Goal: Task Accomplishment & Management: Complete application form

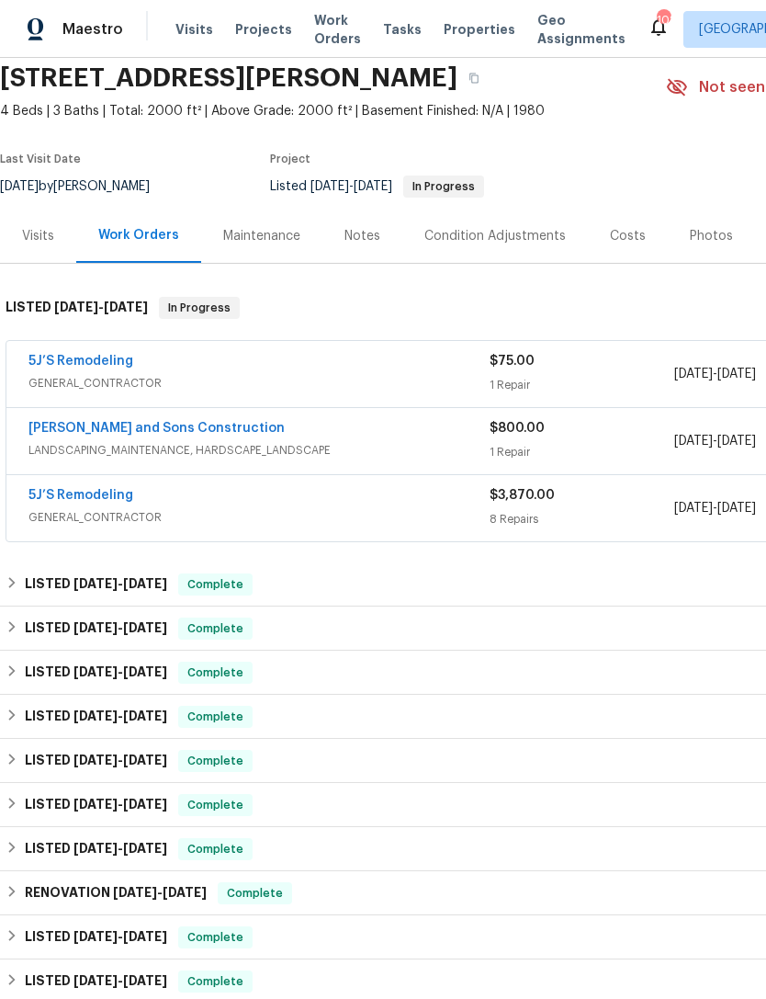
scroll to position [72, 0]
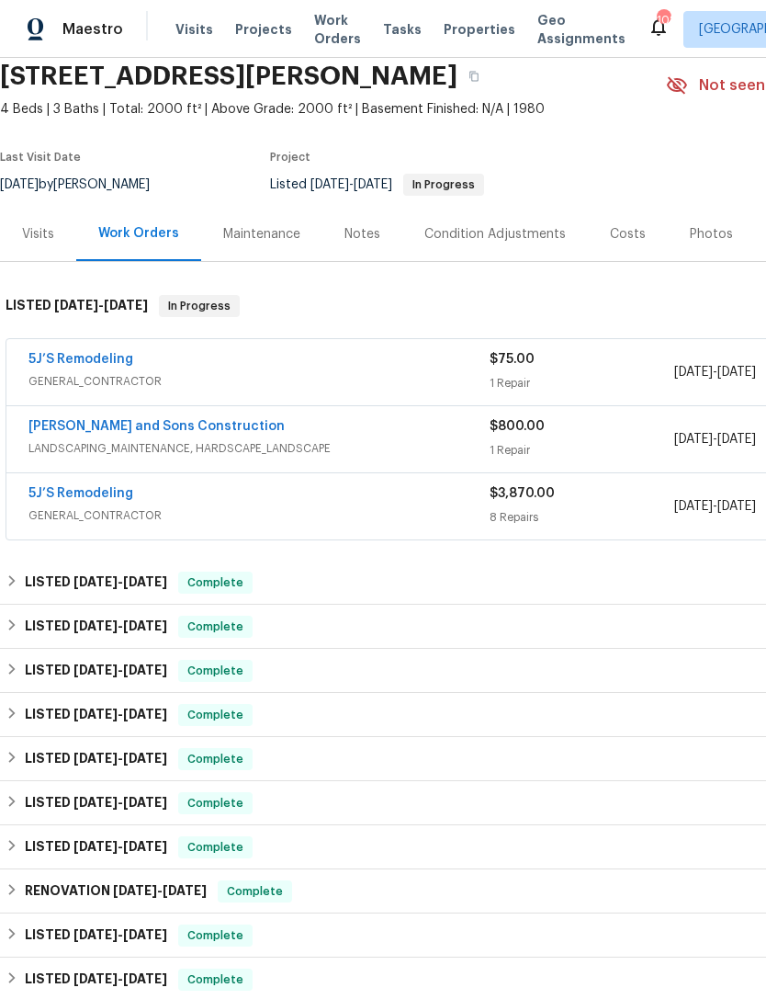
click at [343, 370] on div "5J’S Remodeling" at bounding box center [258, 361] width 461 height 22
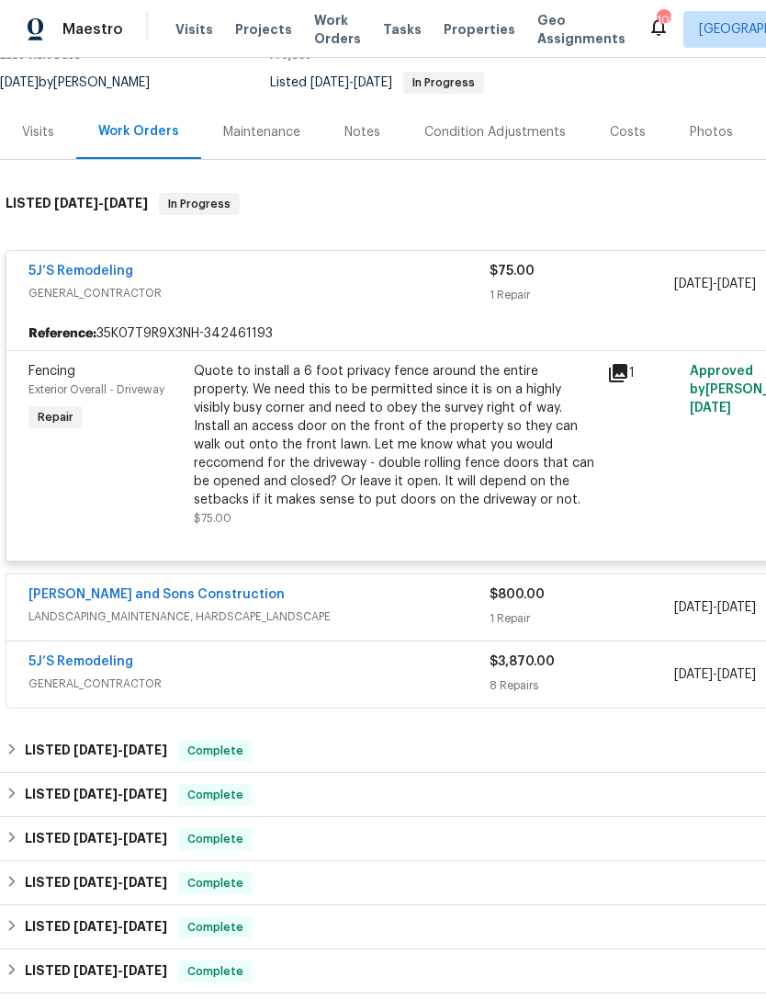
scroll to position [175, 0]
click at [346, 274] on div "5J’S Remodeling" at bounding box center [258, 272] width 461 height 22
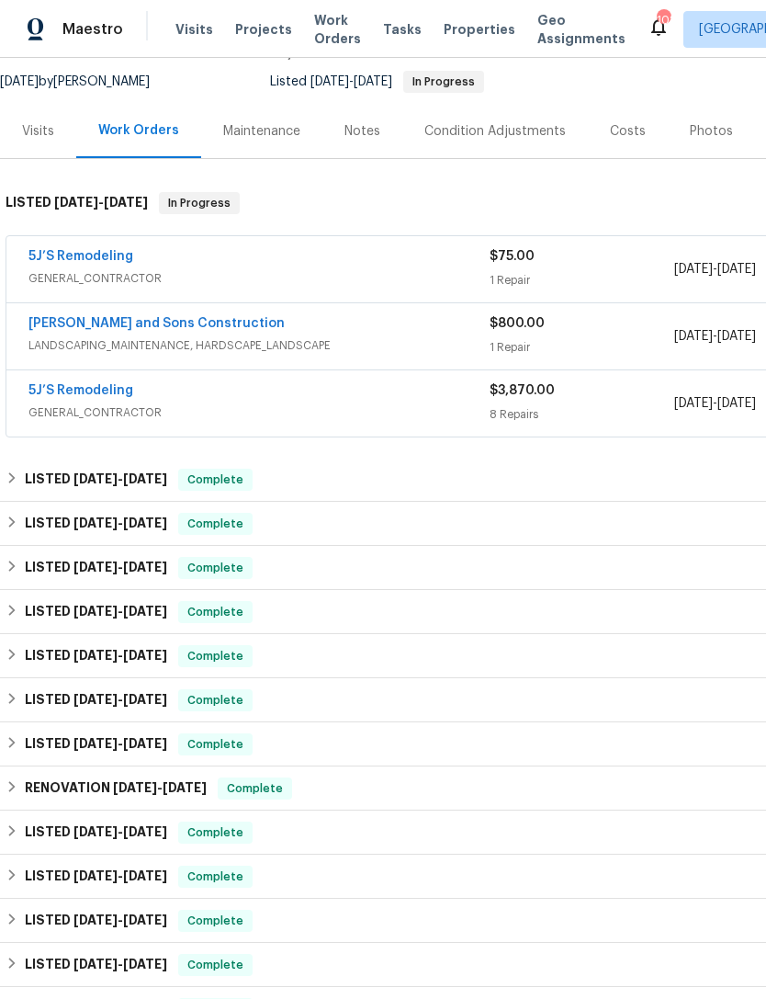
click at [284, 396] on div "5J’S Remodeling" at bounding box center [258, 392] width 461 height 22
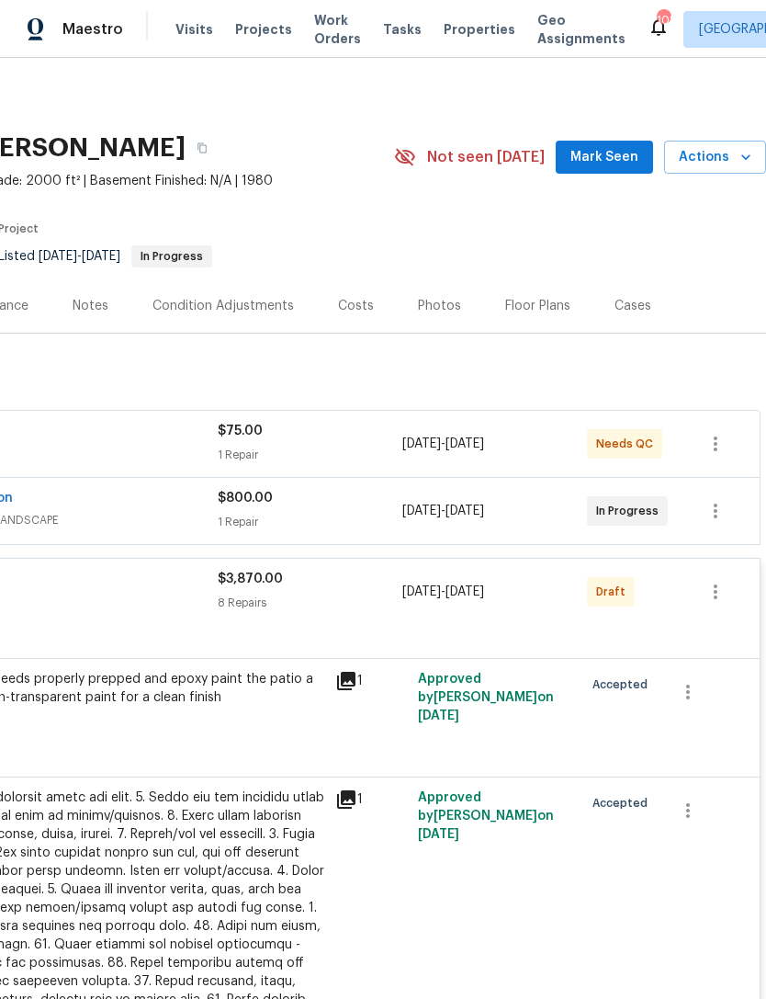
scroll to position [0, 272]
click at [352, 303] on div "Costs" at bounding box center [356, 306] width 36 height 18
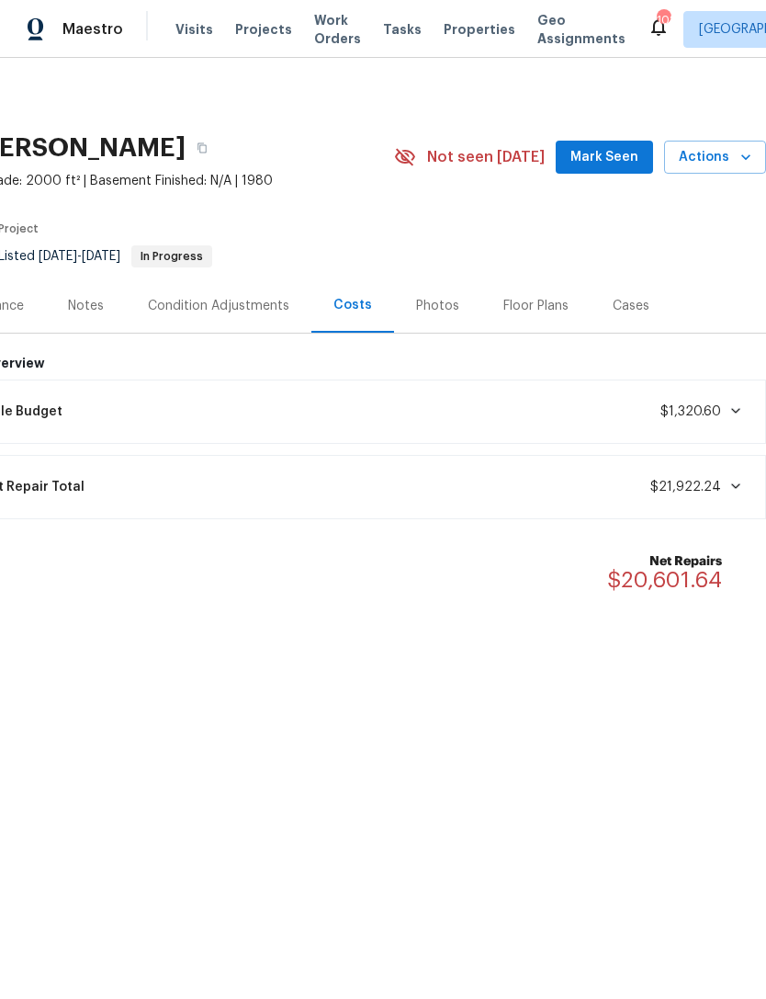
click at [93, 310] on div "Notes" at bounding box center [86, 306] width 36 height 18
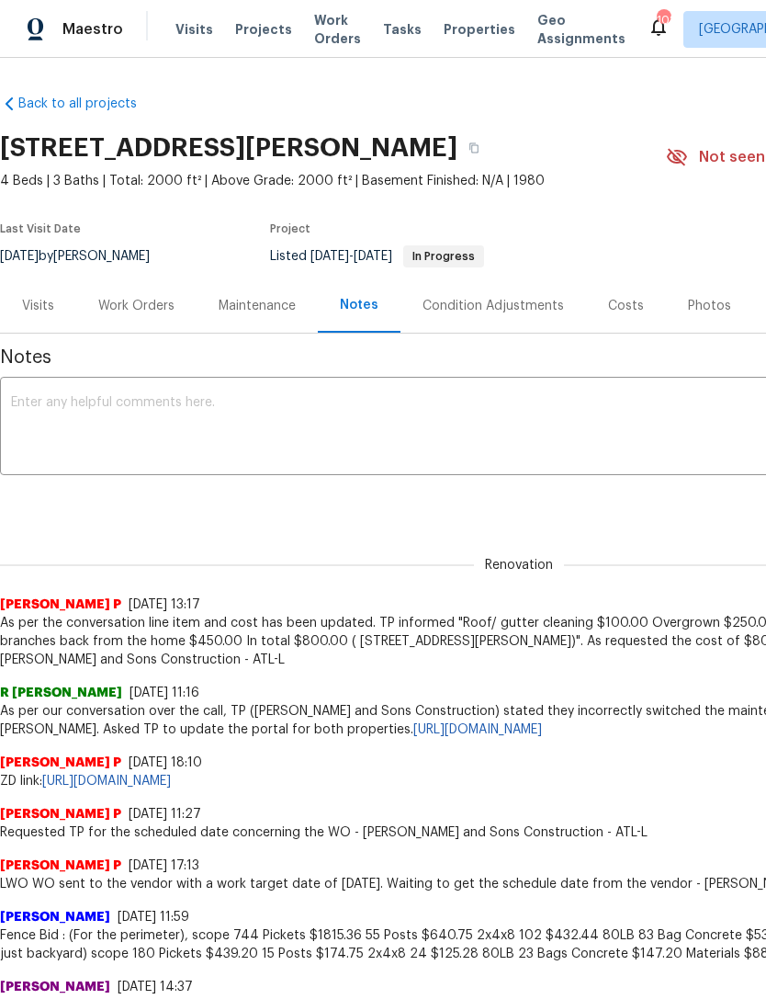
click at [163, 317] on div "Work Orders" at bounding box center [136, 305] width 120 height 54
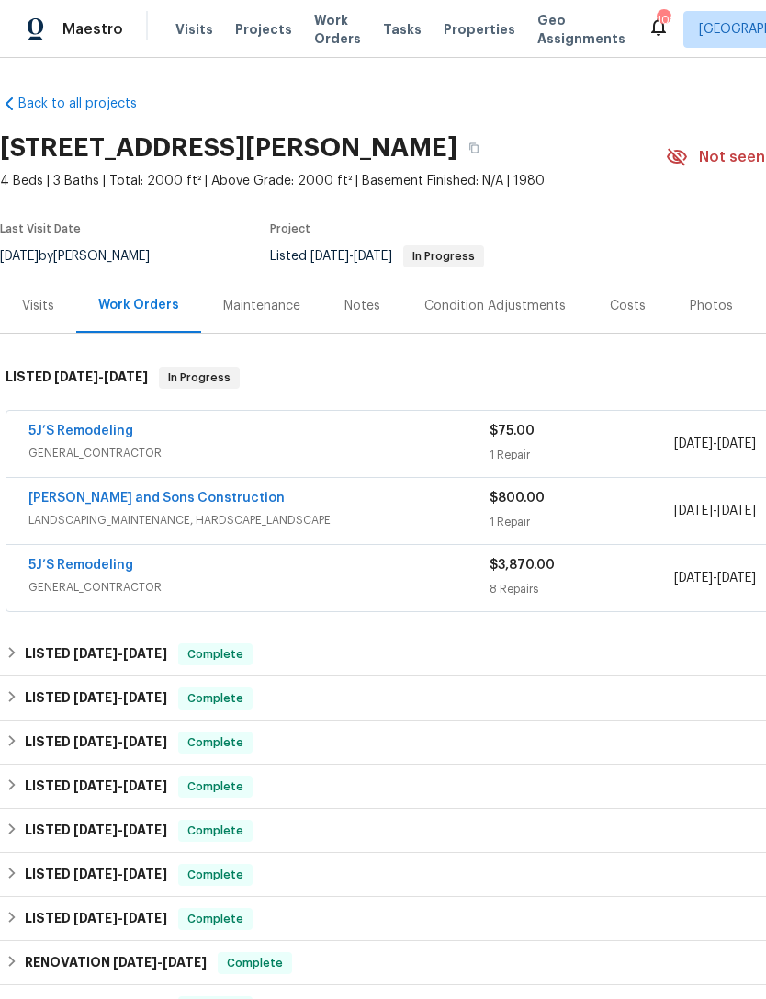
click at [310, 512] on span "LANDSCAPING_MAINTENANCE, HARDSCAPE_LANDSCAPE" at bounding box center [258, 520] width 461 height 18
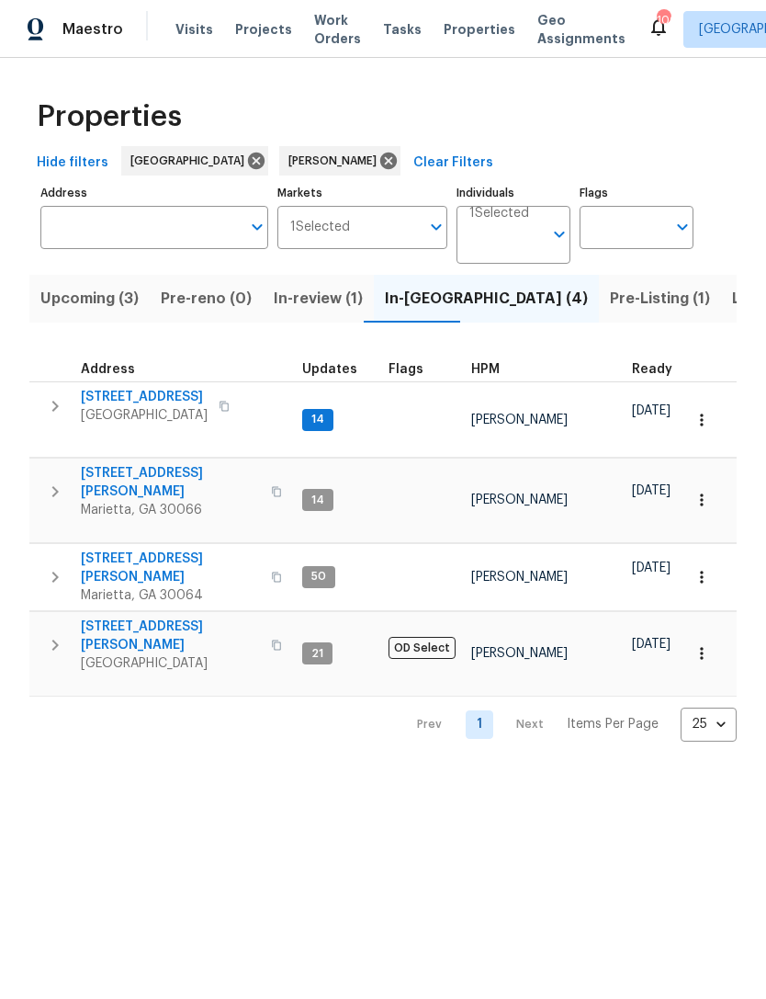
click at [115, 399] on span "503 Rendezvous Rd" at bounding box center [144, 397] width 127 height 18
click at [732, 306] on span "Listed (11)" at bounding box center [768, 299] width 73 height 26
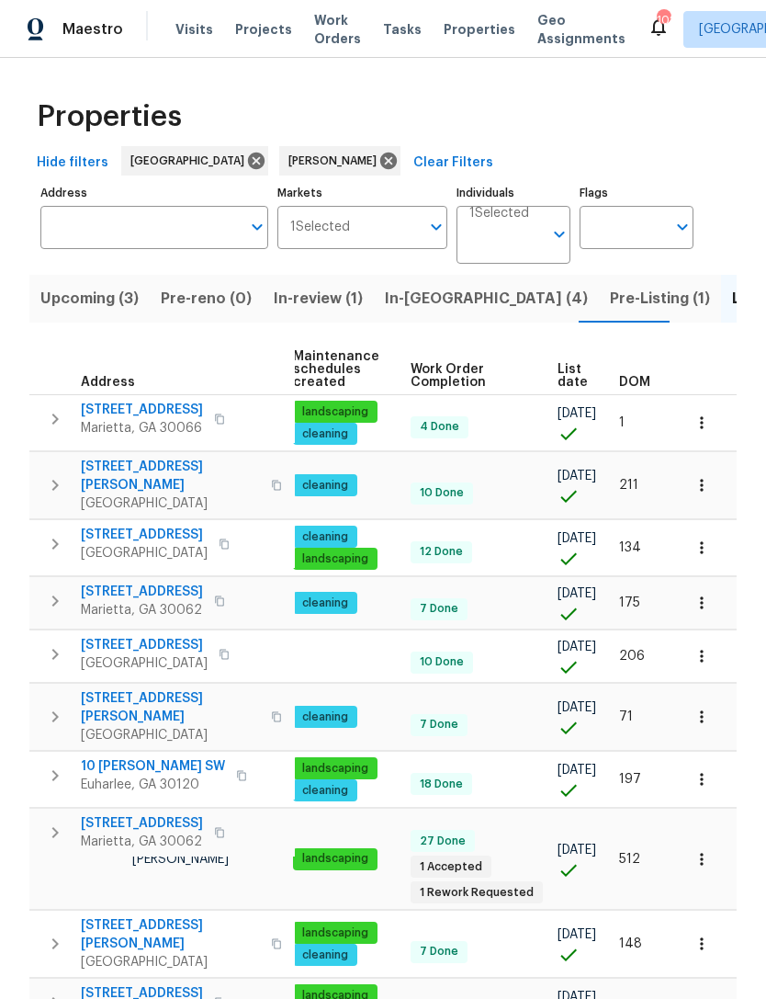
scroll to position [0, 267]
click at [700, 412] on button "button" at bounding box center [702, 422] width 40 height 40
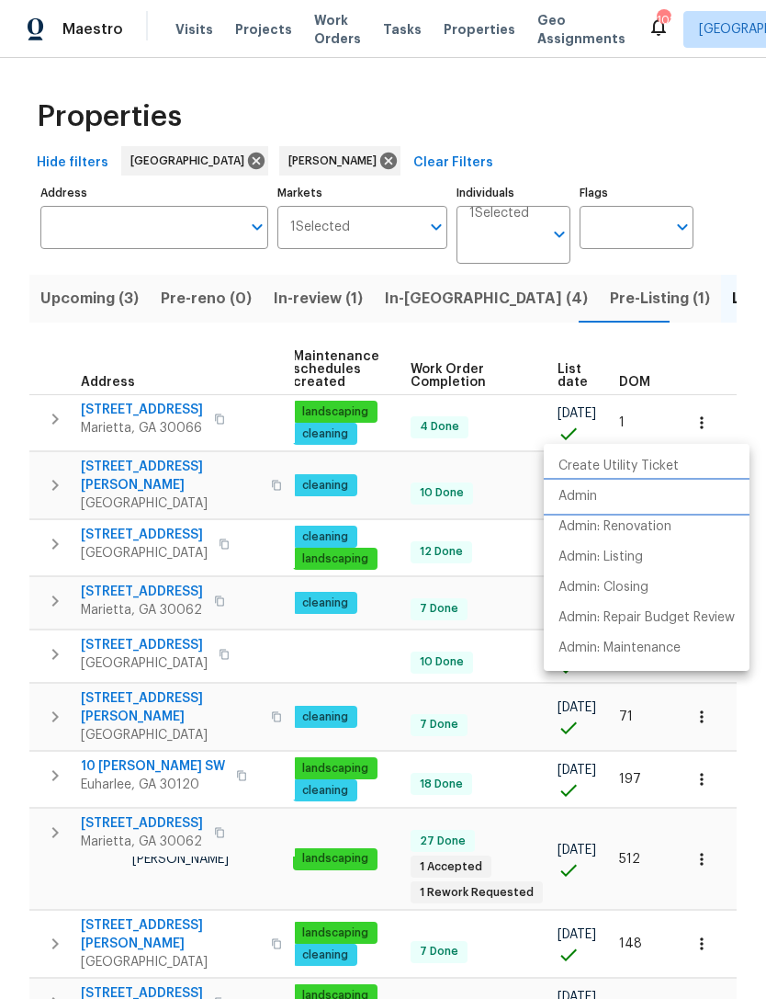
click at [573, 505] on p "Admin" at bounding box center [578, 496] width 39 height 19
click at [395, 301] on div at bounding box center [383, 499] width 766 height 999
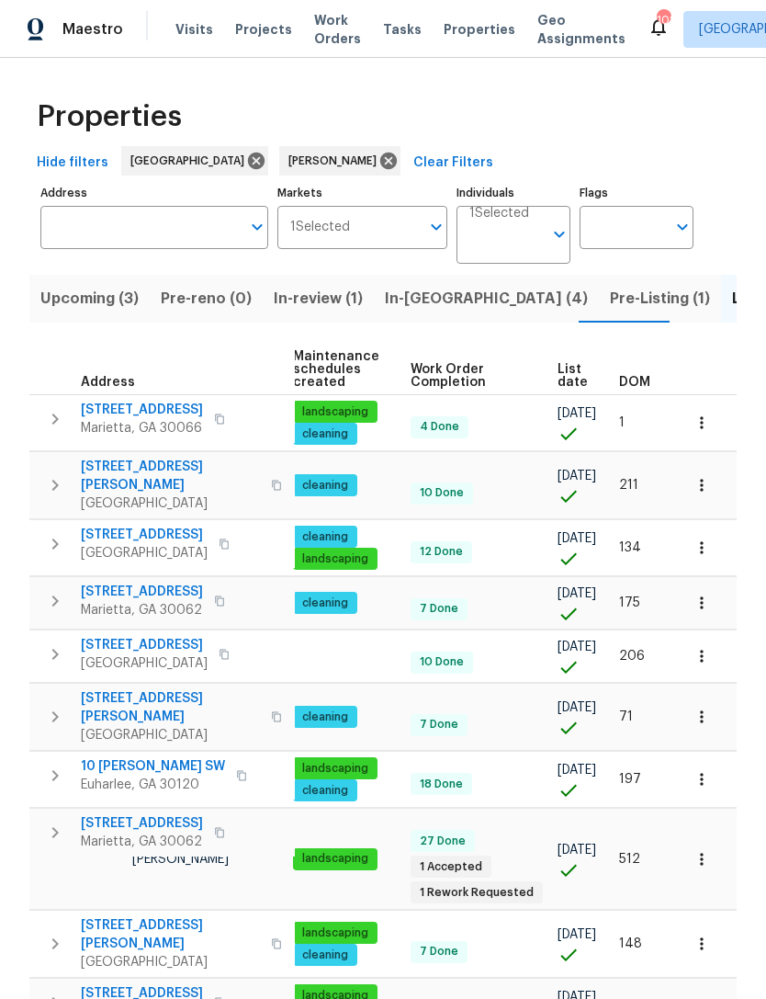
click at [441, 300] on span "In-reno (4)" at bounding box center [486, 299] width 203 height 26
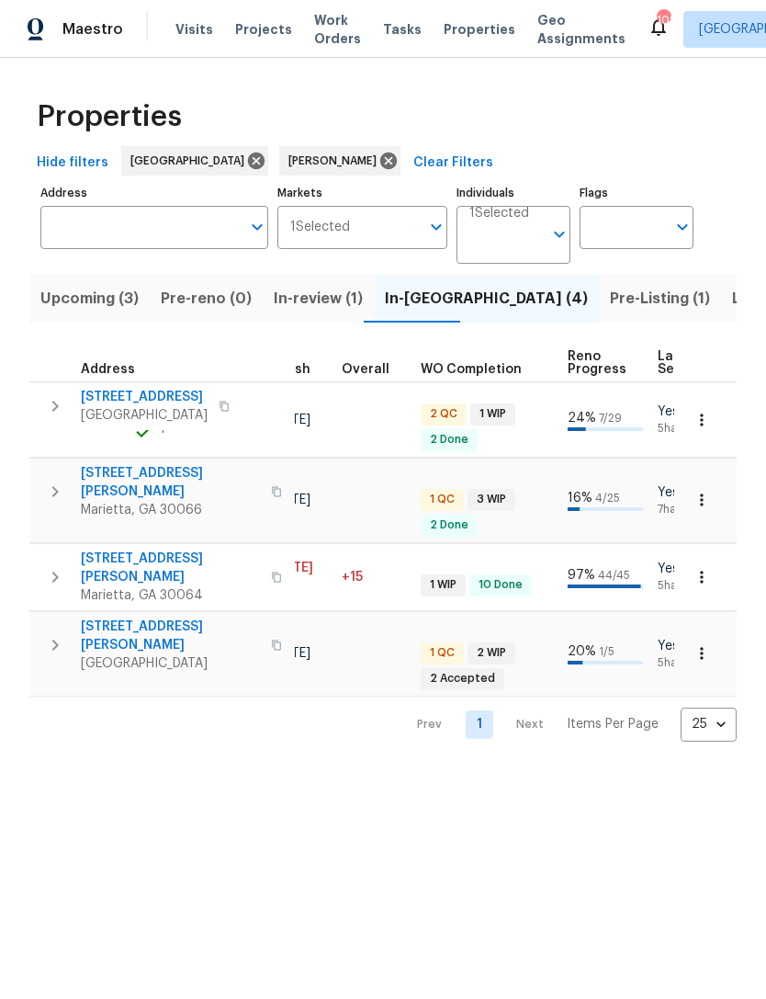
scroll to position [0, 585]
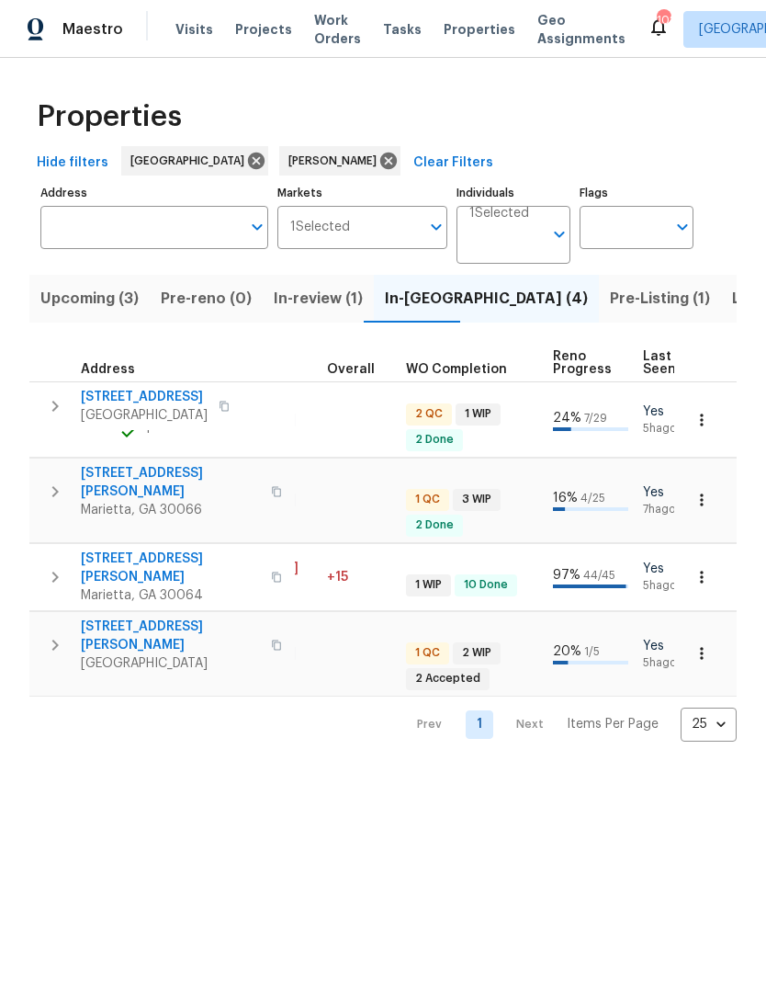
click at [721, 312] on button "Listed (11)" at bounding box center [768, 299] width 95 height 48
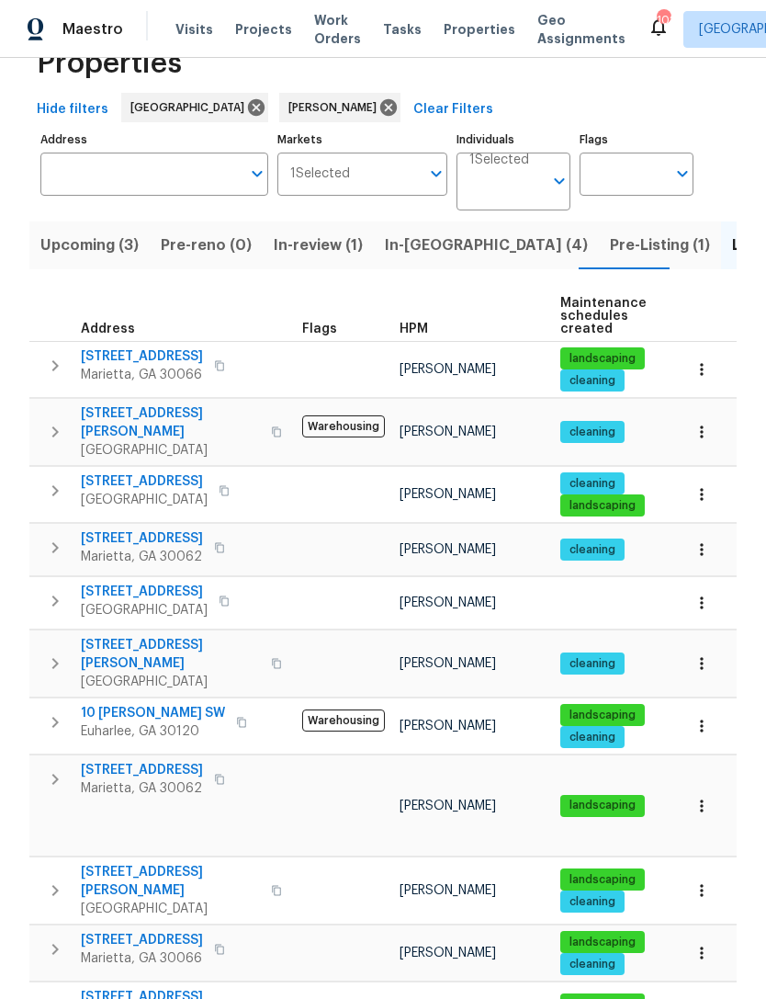
click at [123, 931] on span "61 Barrington Pl" at bounding box center [142, 940] width 122 height 18
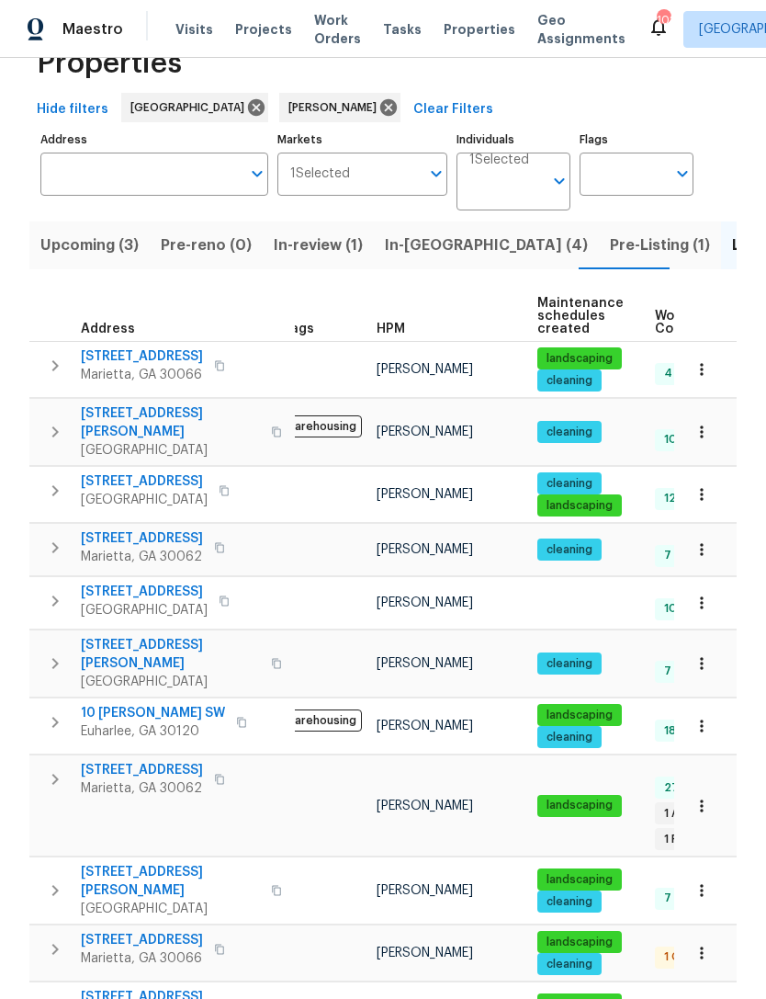
scroll to position [0, 5]
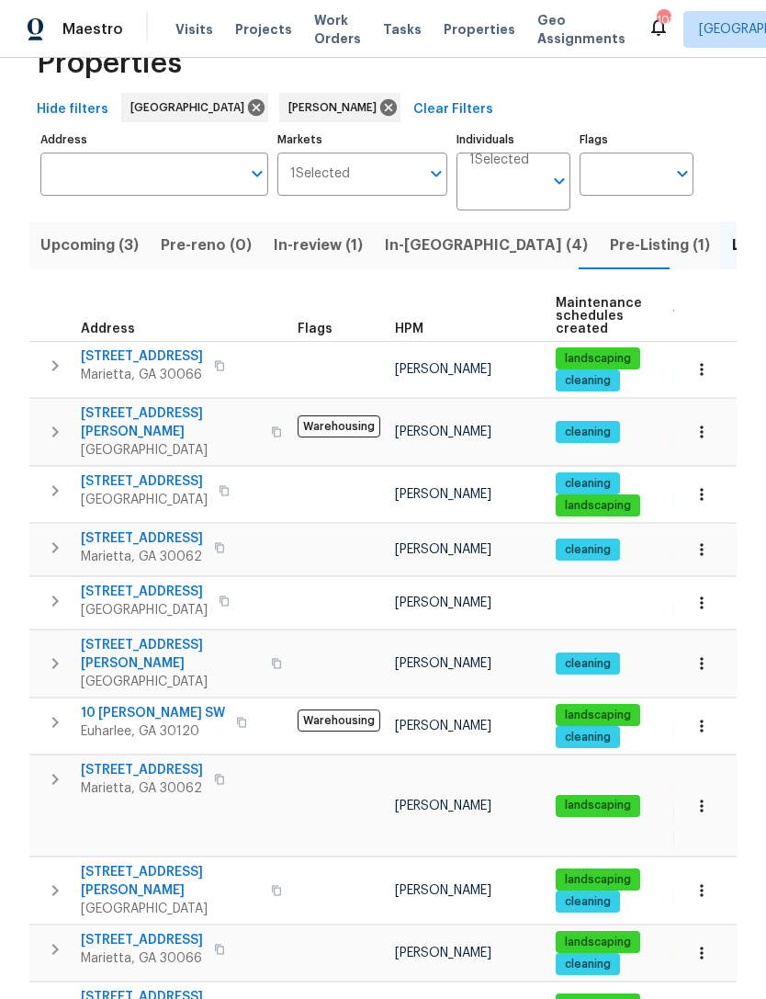
click at [136, 704] on span "10 Jasmine Ln SW" at bounding box center [153, 713] width 144 height 18
click at [152, 761] on span "2864 Sudbury Ct" at bounding box center [142, 770] width 122 height 18
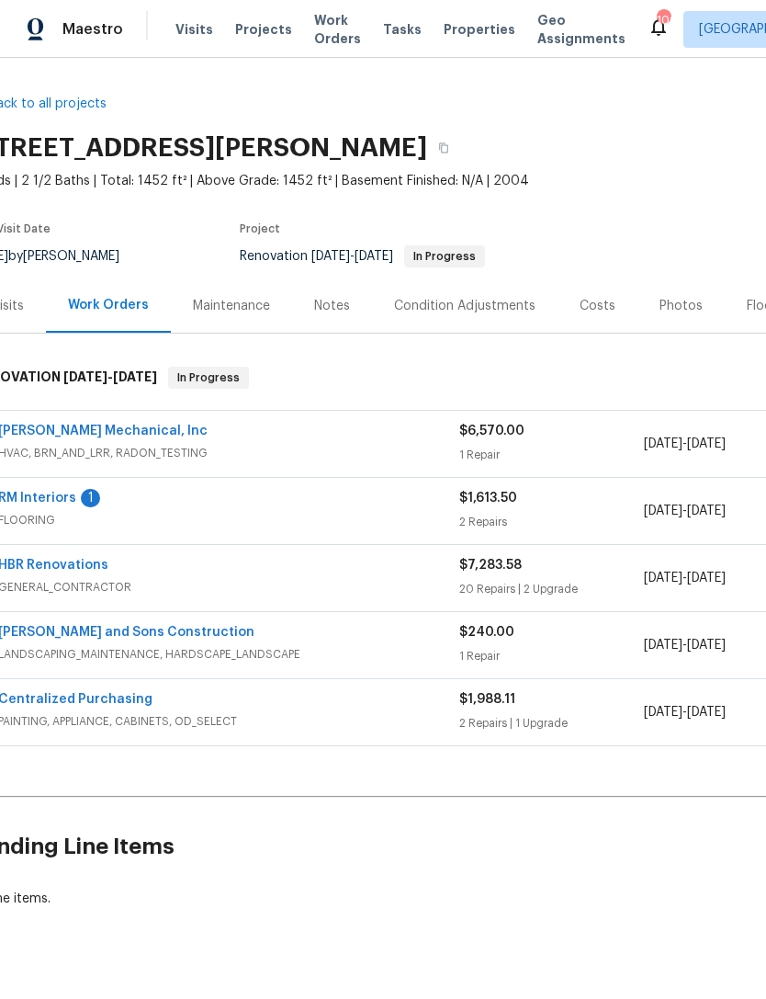
scroll to position [0, 13]
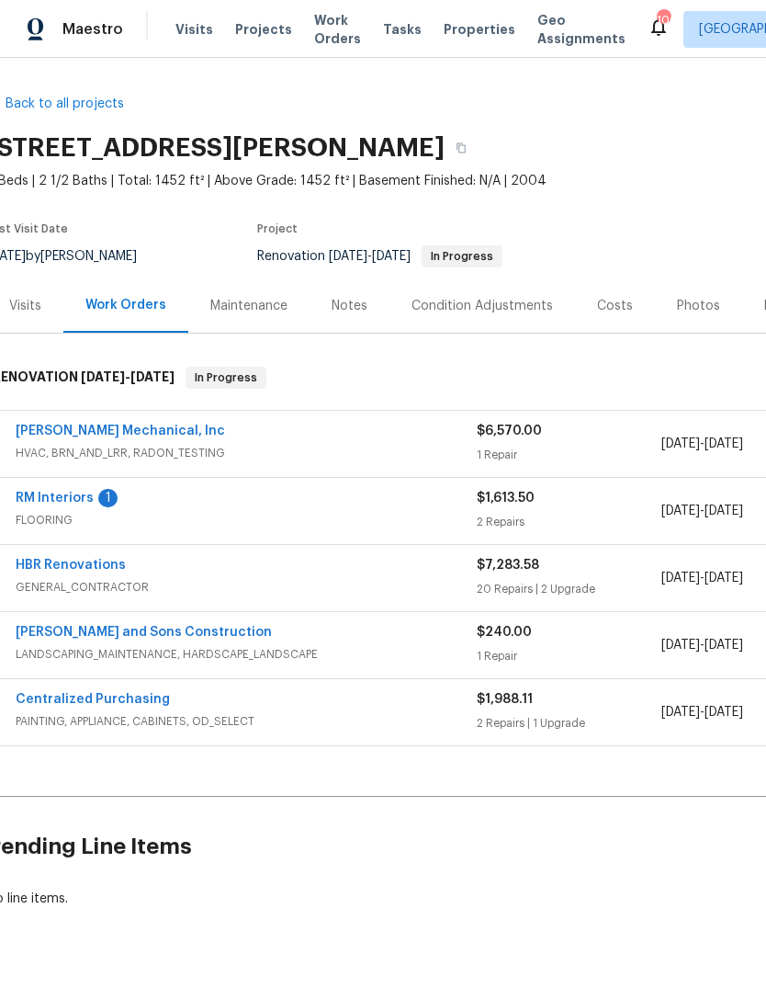
click at [49, 500] on link "RM Interiors" at bounding box center [55, 497] width 78 height 13
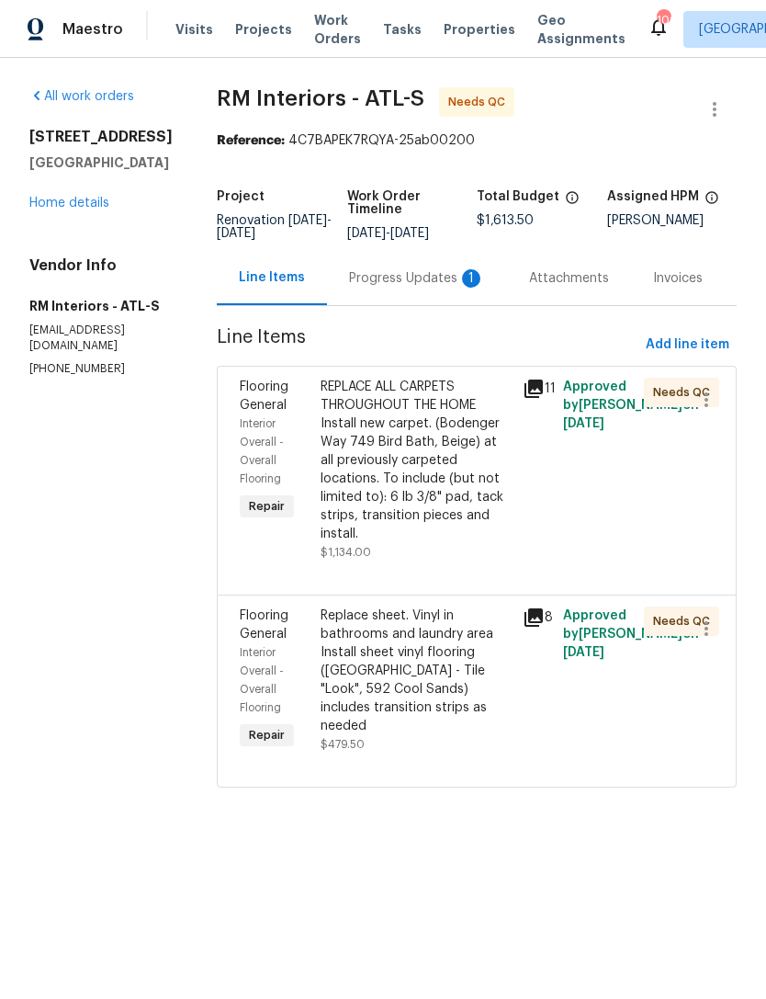
click at [402, 285] on div "Progress Updates 1" at bounding box center [417, 278] width 136 height 18
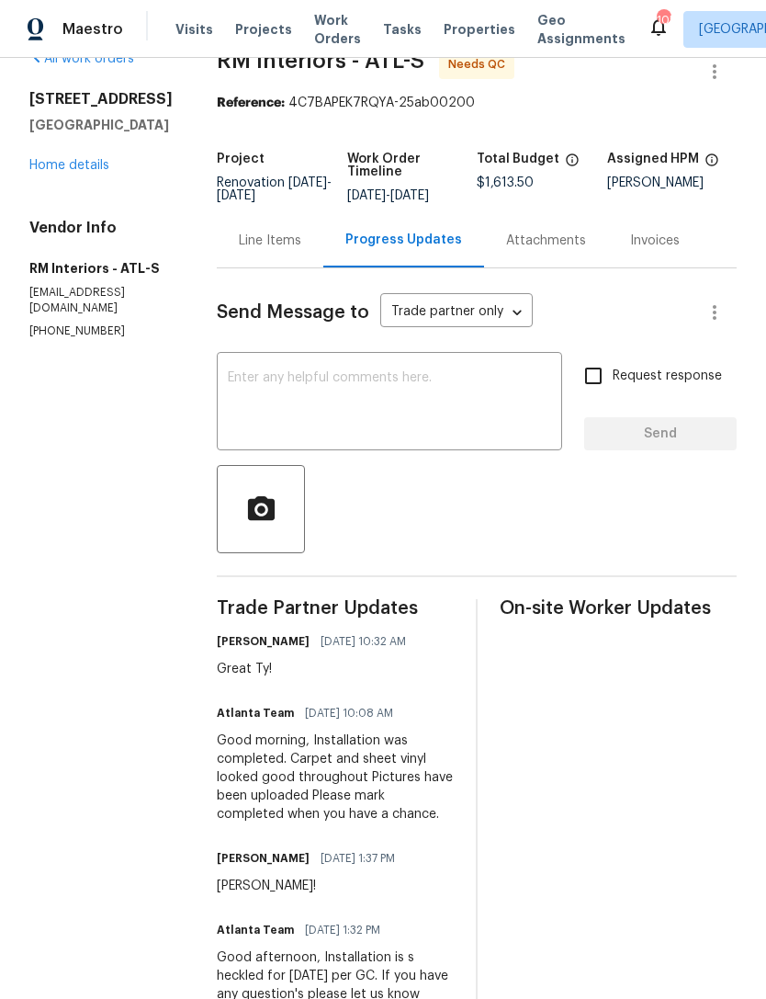
scroll to position [40, 0]
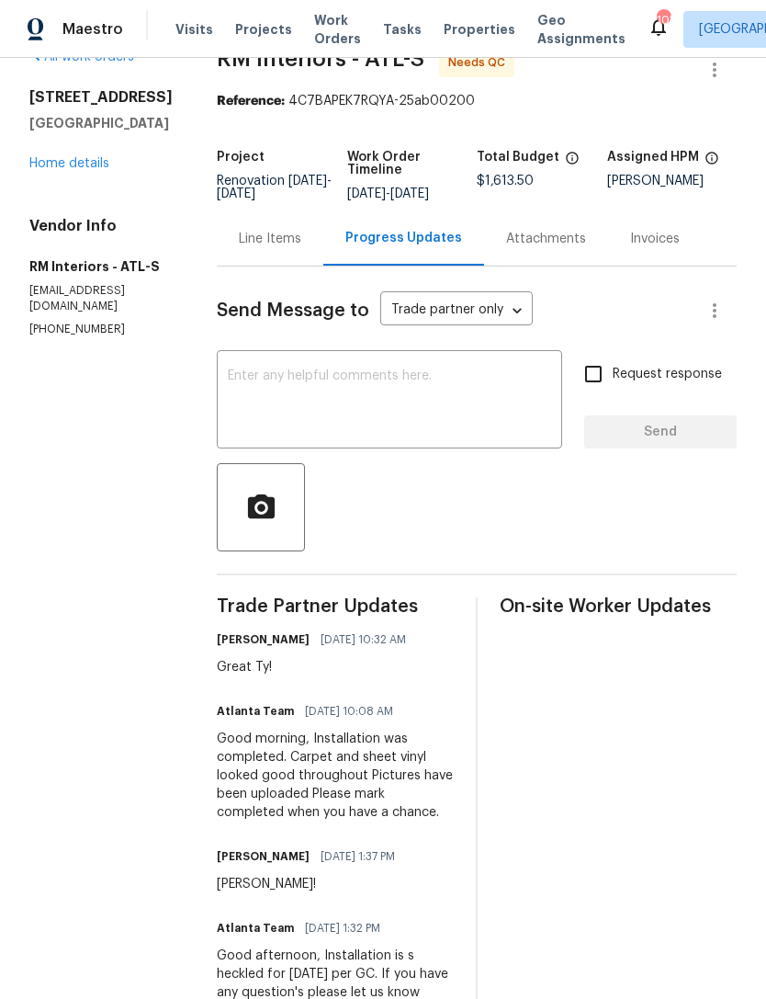
click at [54, 170] on link "Home details" at bounding box center [69, 163] width 80 height 13
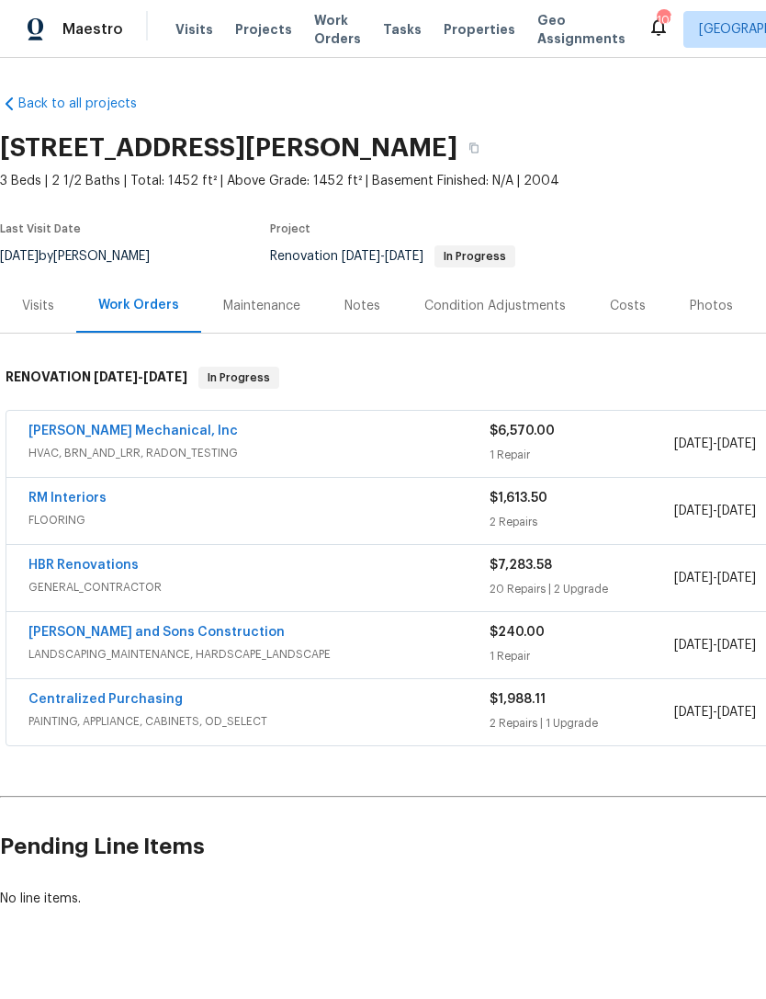
click at [310, 502] on div "RM Interiors" at bounding box center [258, 500] width 461 height 22
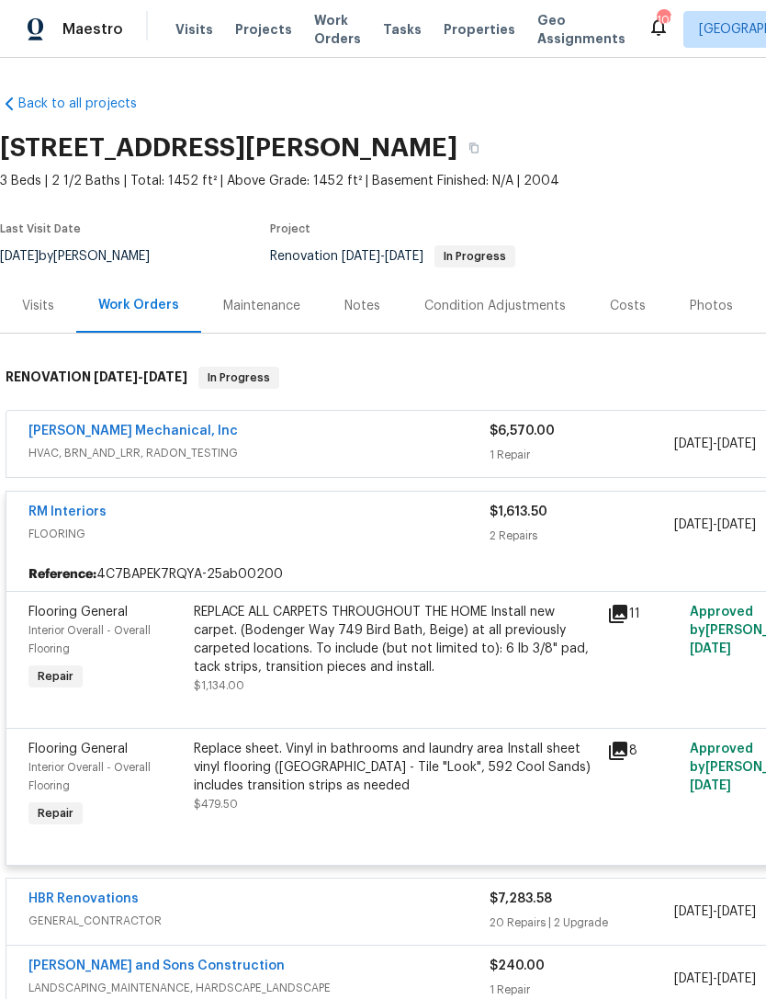
click at [55, 616] on span "Flooring General" at bounding box center [77, 611] width 99 height 13
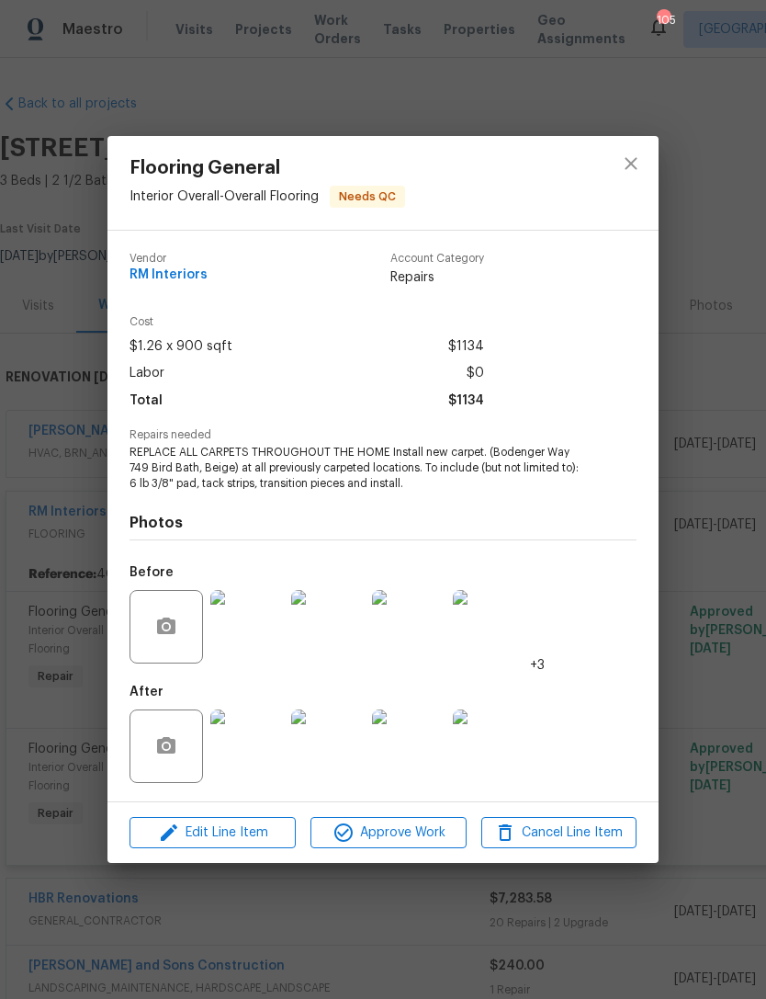
click at [248, 629] on img at bounding box center [246, 626] width 73 height 73
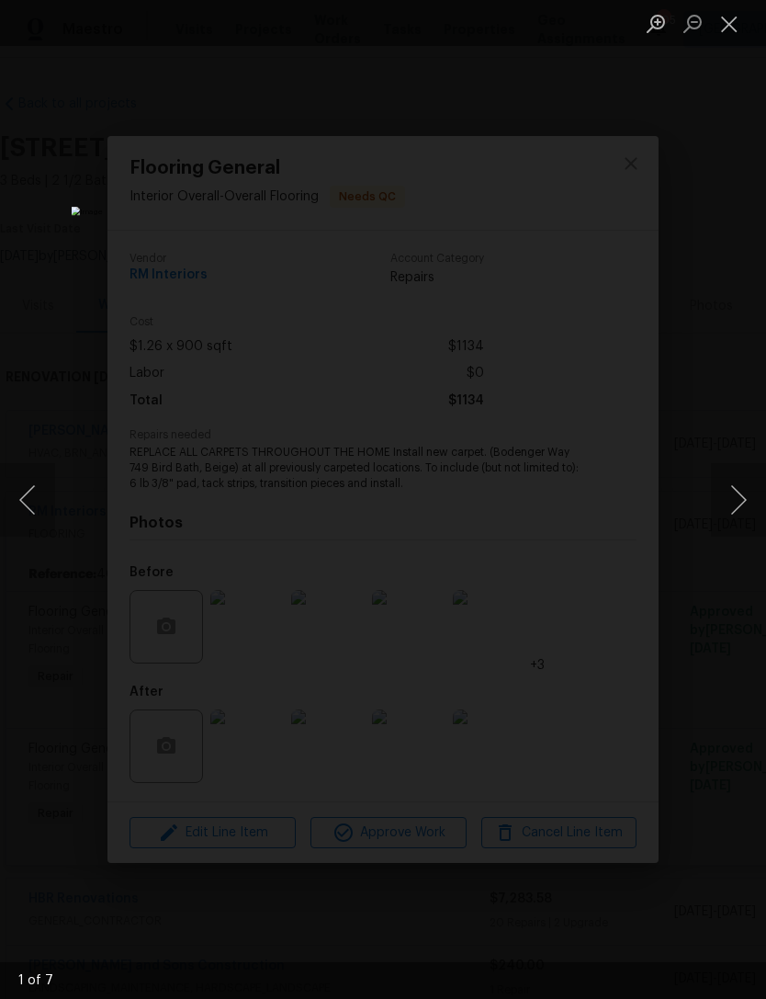
click at [737, 24] on button "Close lightbox" at bounding box center [729, 23] width 37 height 32
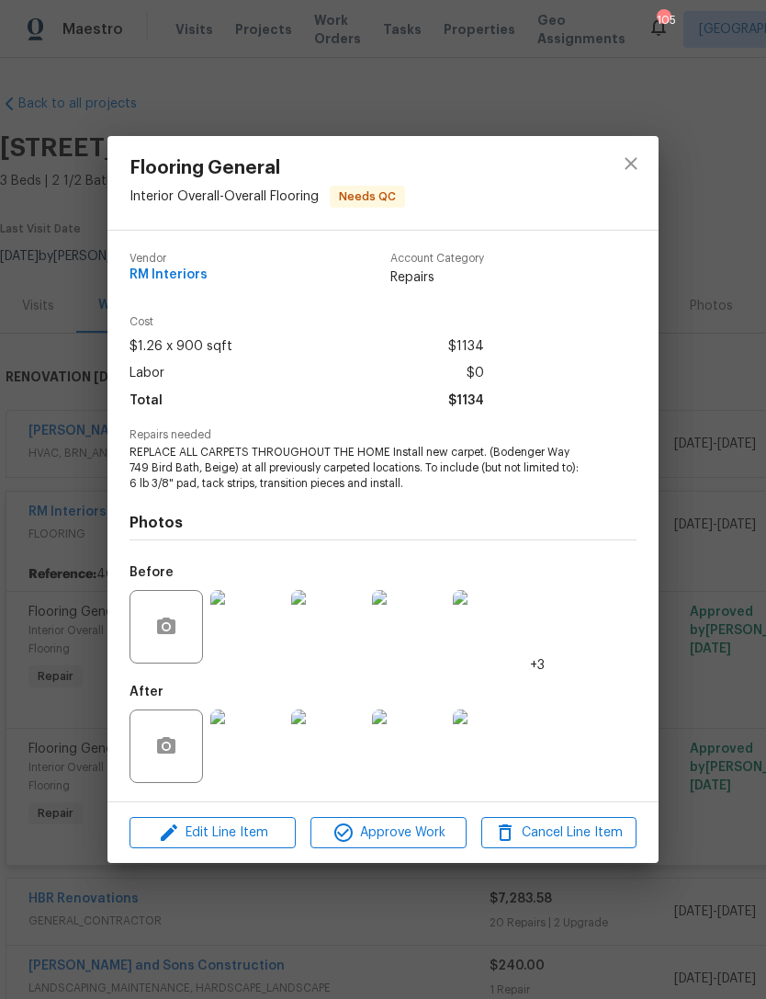
click at [249, 762] on img at bounding box center [246, 745] width 73 height 73
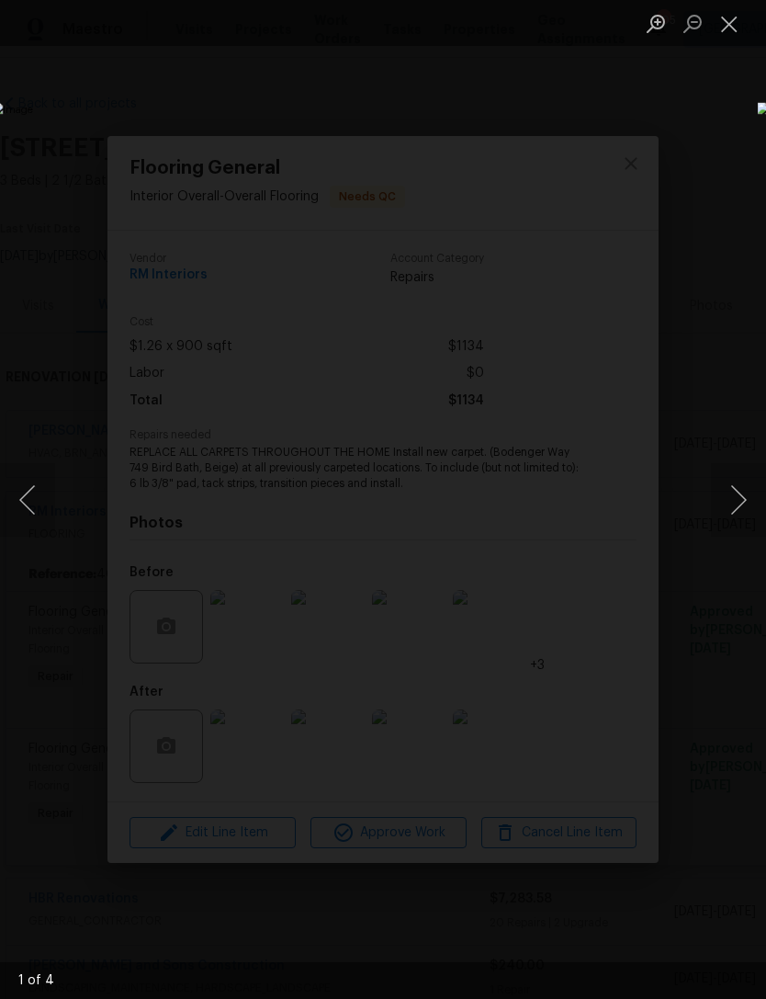
click at [735, 495] on button "Next image" at bounding box center [738, 499] width 55 height 73
click at [731, 498] on button "Next image" at bounding box center [738, 499] width 55 height 73
click at [727, 489] on button "Next image" at bounding box center [738, 499] width 55 height 73
click at [732, 485] on button "Next image" at bounding box center [738, 499] width 55 height 73
click at [731, 484] on button "Next image" at bounding box center [738, 499] width 55 height 73
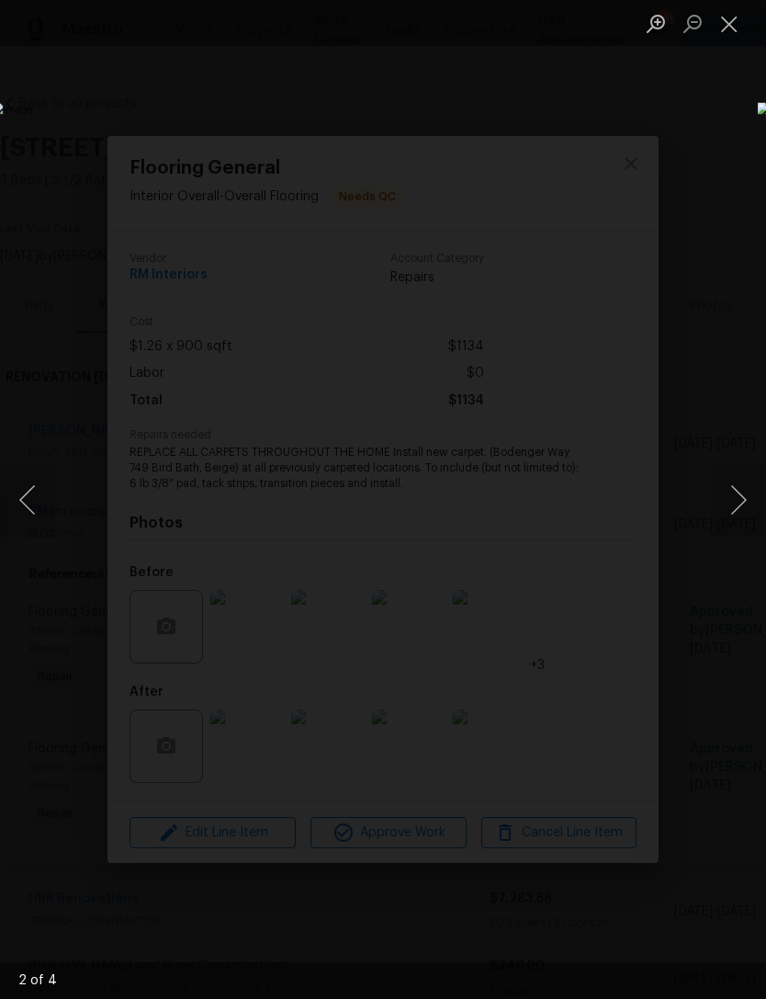
click at [730, 489] on button "Next image" at bounding box center [738, 499] width 55 height 73
click at [729, 489] on button "Next image" at bounding box center [738, 499] width 55 height 73
click at [668, 155] on div "Lightbox" at bounding box center [383, 499] width 766 height 999
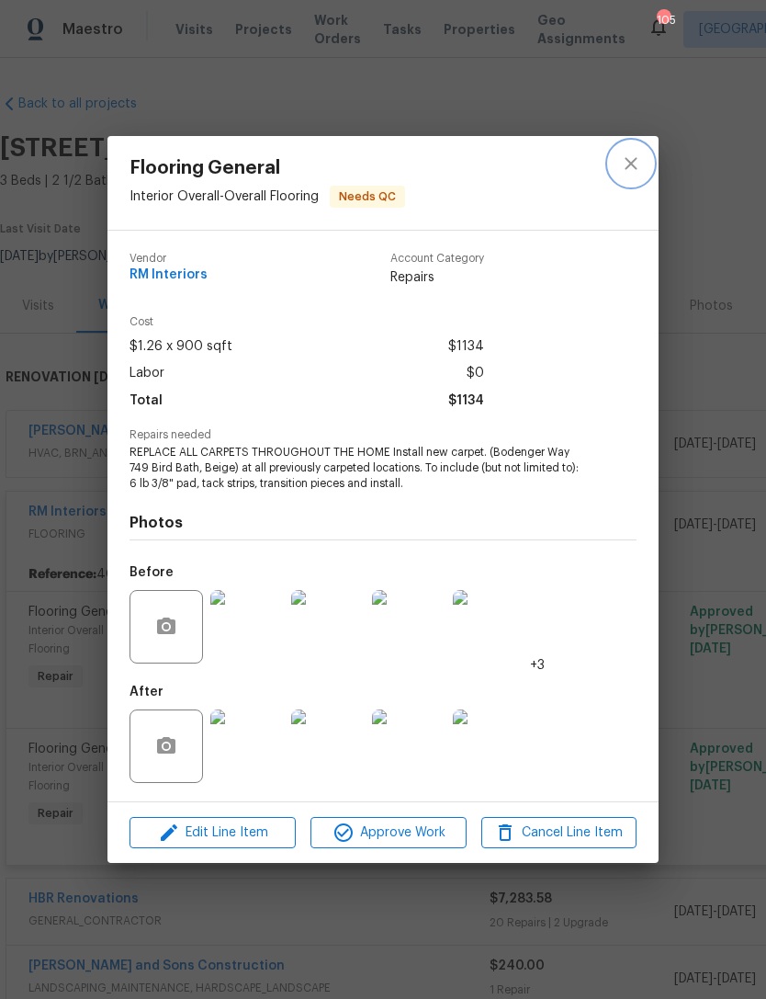
click at [638, 168] on icon "close" at bounding box center [631, 163] width 22 height 22
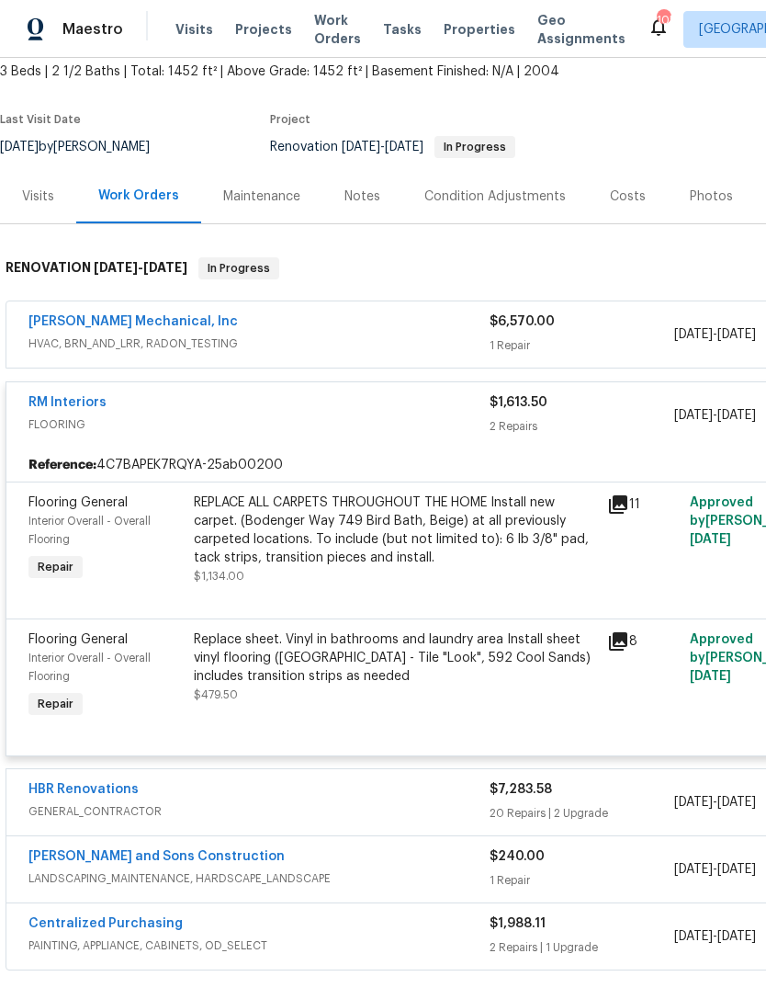
scroll to position [113, 0]
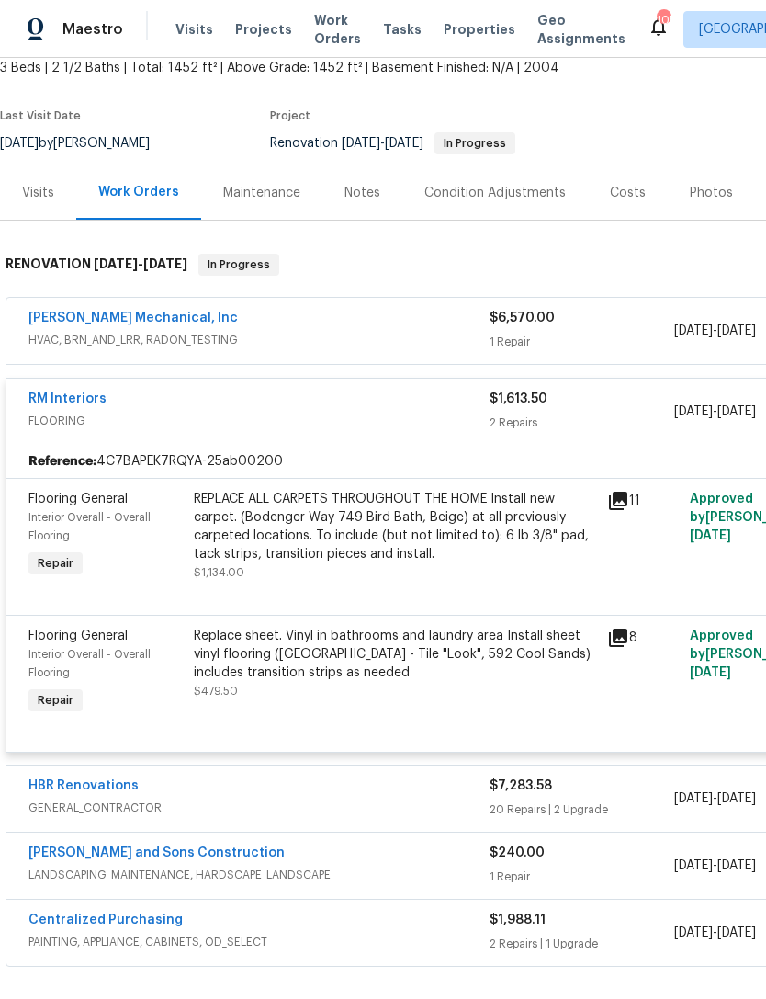
click at [66, 645] on div "Flooring General" at bounding box center [105, 636] width 154 height 18
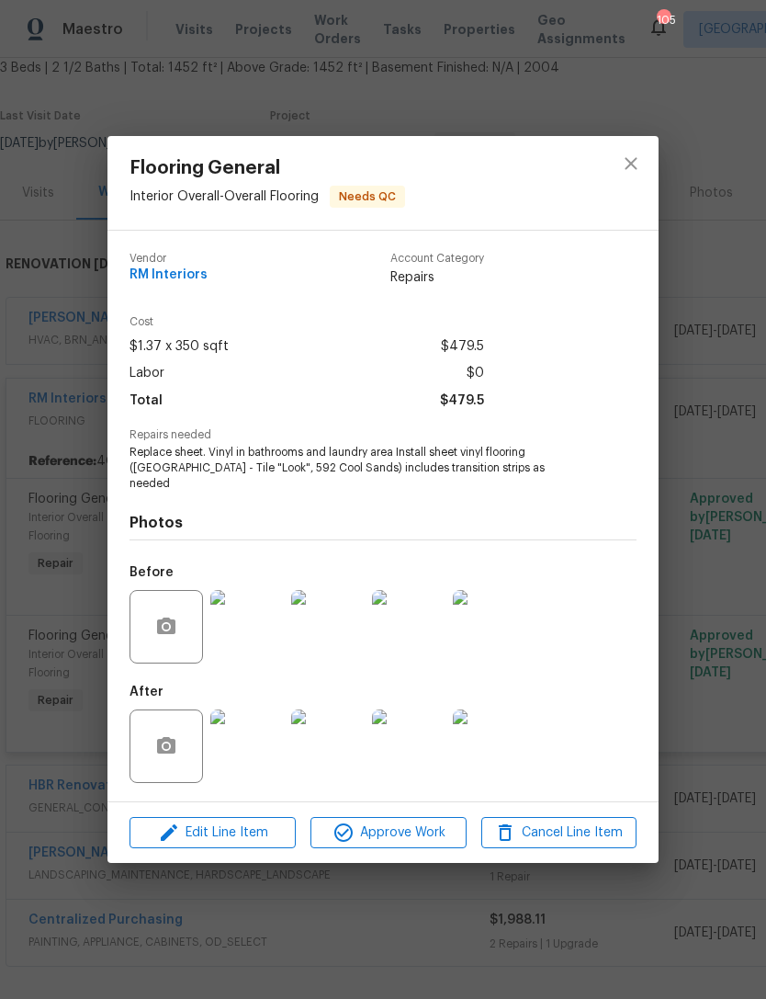
click at [252, 739] on img at bounding box center [246, 745] width 73 height 73
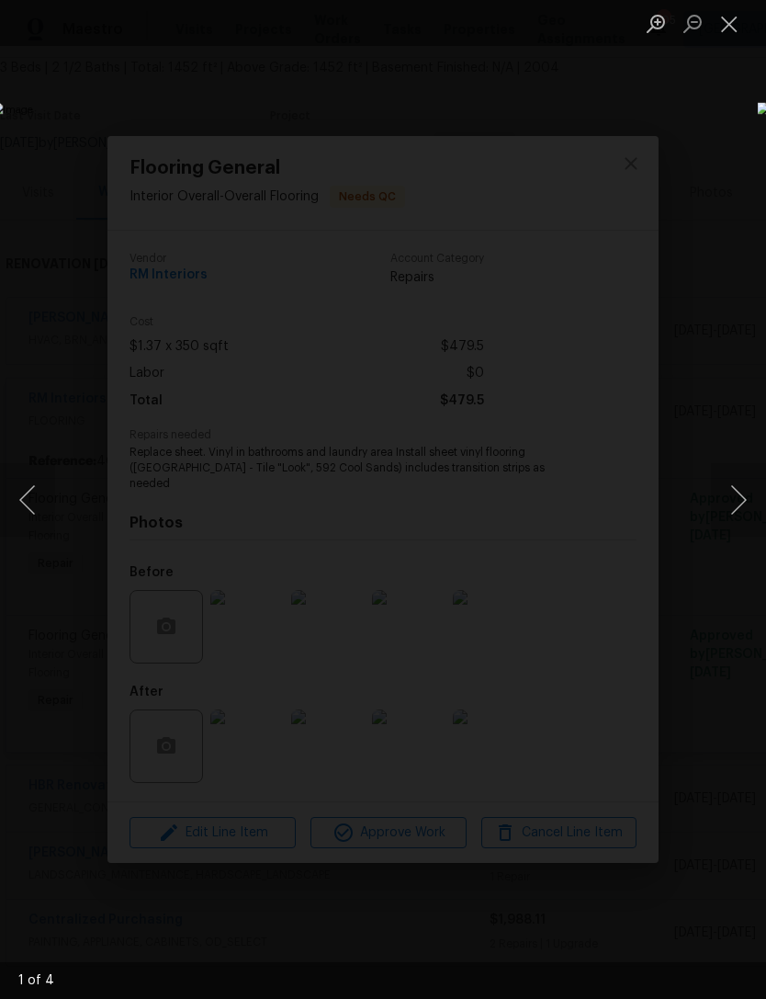
click at [725, 500] on button "Next image" at bounding box center [738, 499] width 55 height 73
click at [729, 502] on button "Next image" at bounding box center [738, 499] width 55 height 73
click at [727, 500] on button "Next image" at bounding box center [738, 499] width 55 height 73
click at [727, 499] on button "Next image" at bounding box center [738, 499] width 55 height 73
click at [725, 500] on button "Next image" at bounding box center [738, 499] width 55 height 73
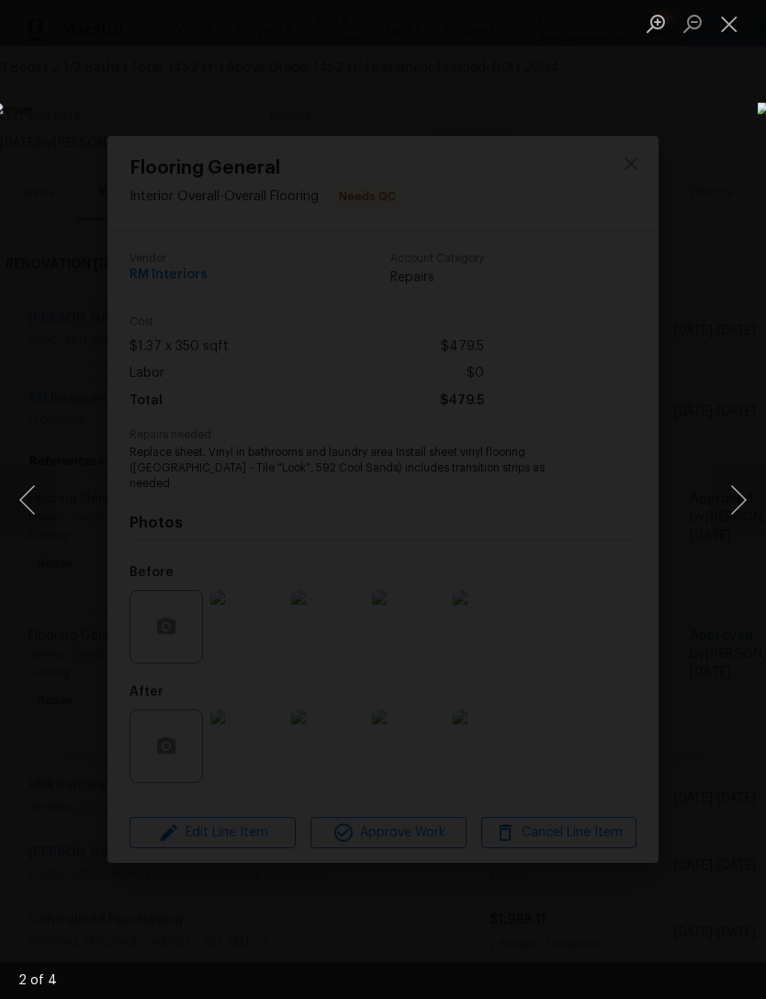
click at [731, 500] on button "Next image" at bounding box center [738, 499] width 55 height 73
click at [737, 17] on button "Close lightbox" at bounding box center [729, 23] width 37 height 32
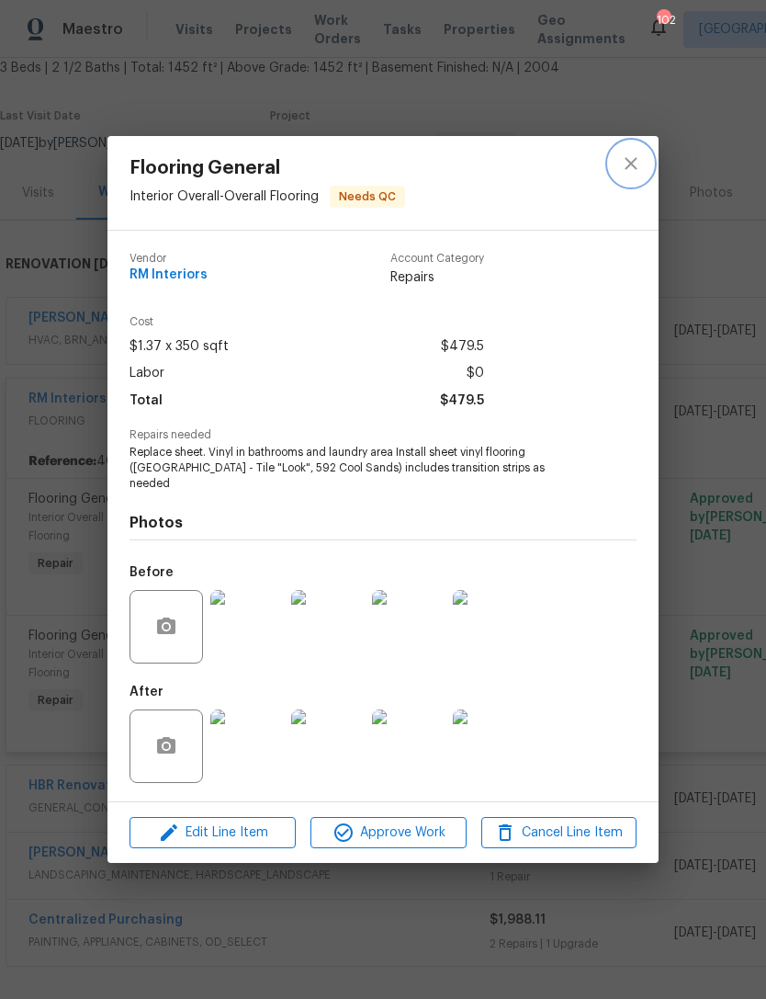
click at [631, 168] on icon "close" at bounding box center [631, 163] width 22 height 22
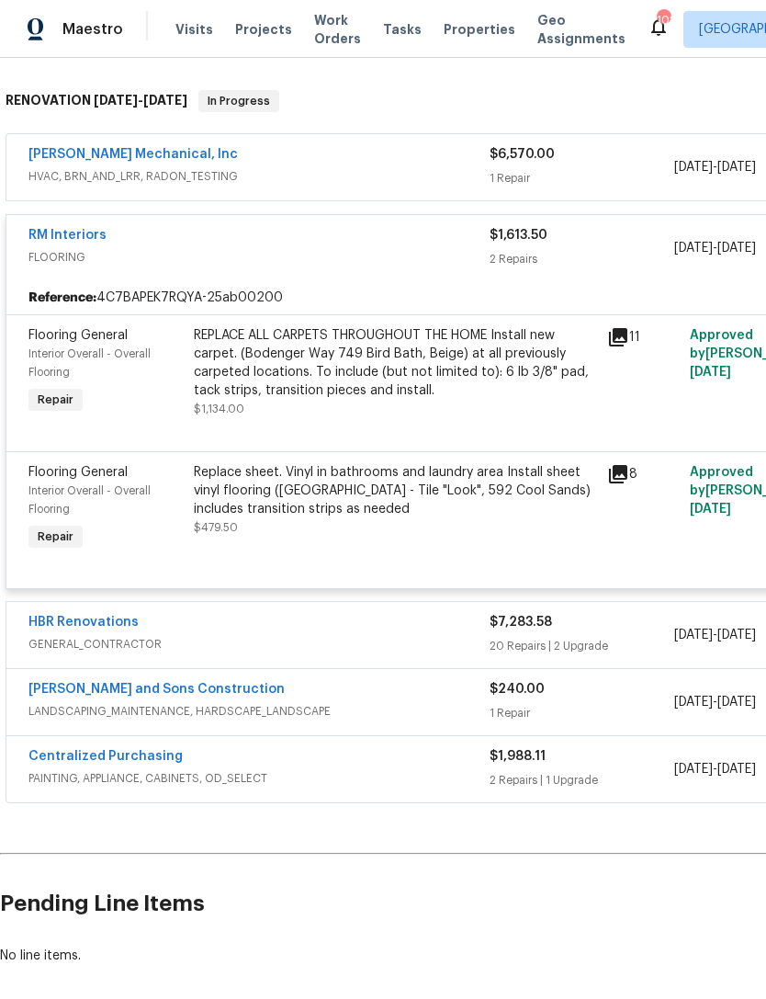
scroll to position [277, 0]
click at [374, 243] on div "RM Interiors" at bounding box center [258, 237] width 461 height 22
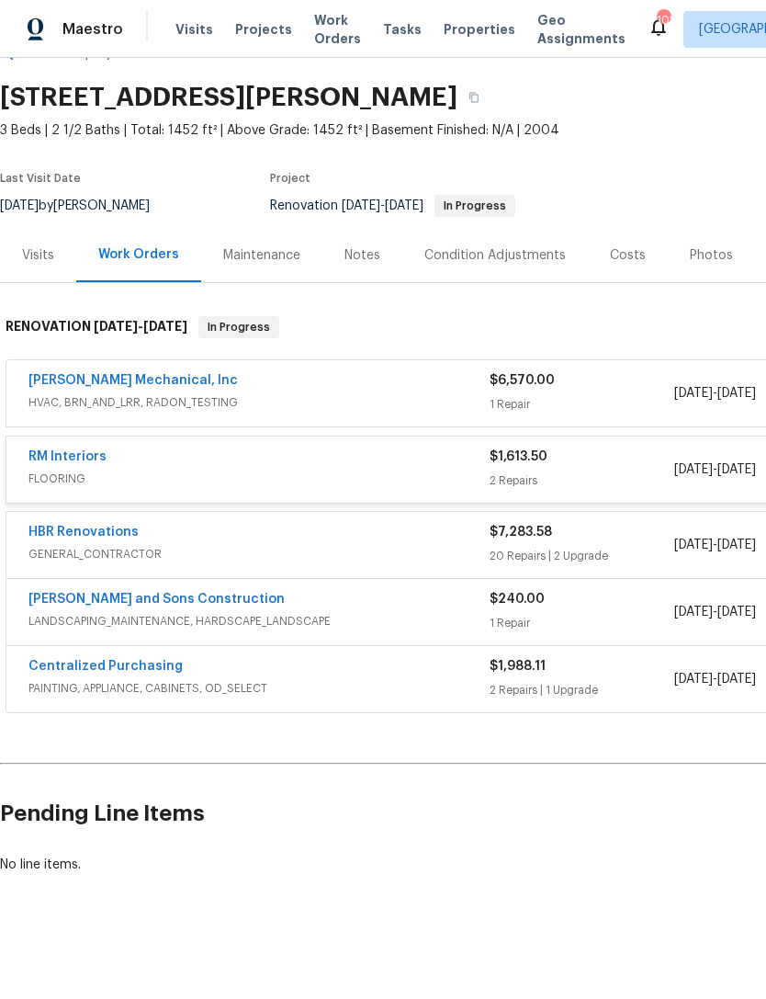
scroll to position [0, 0]
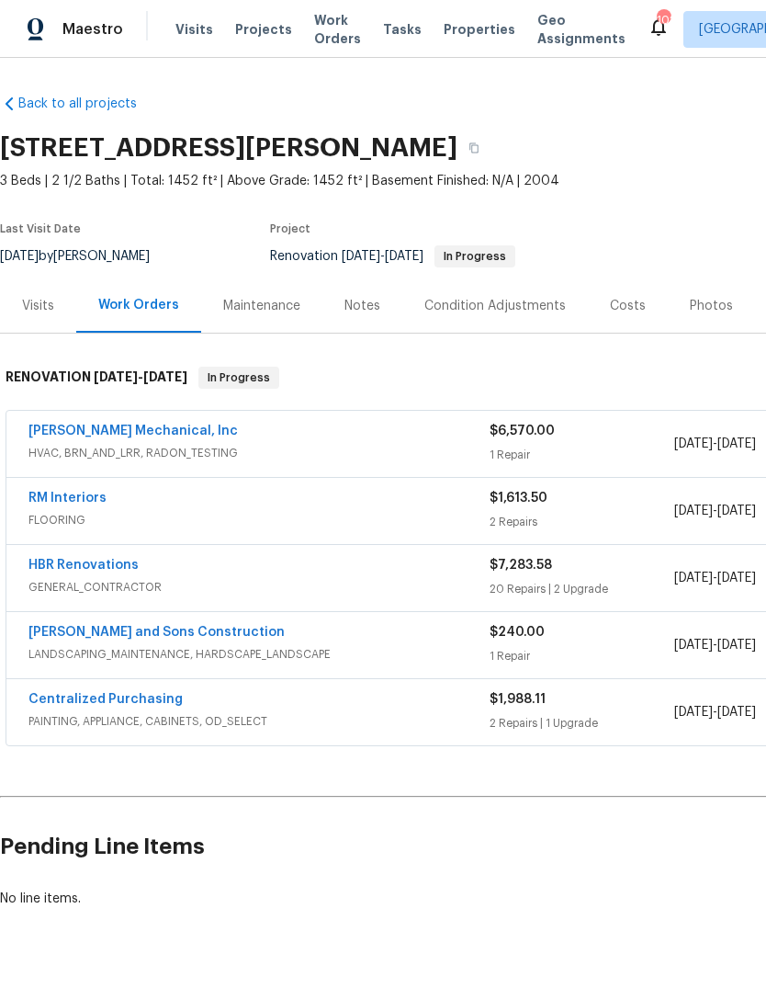
click at [41, 307] on div "Visits" at bounding box center [38, 306] width 32 height 18
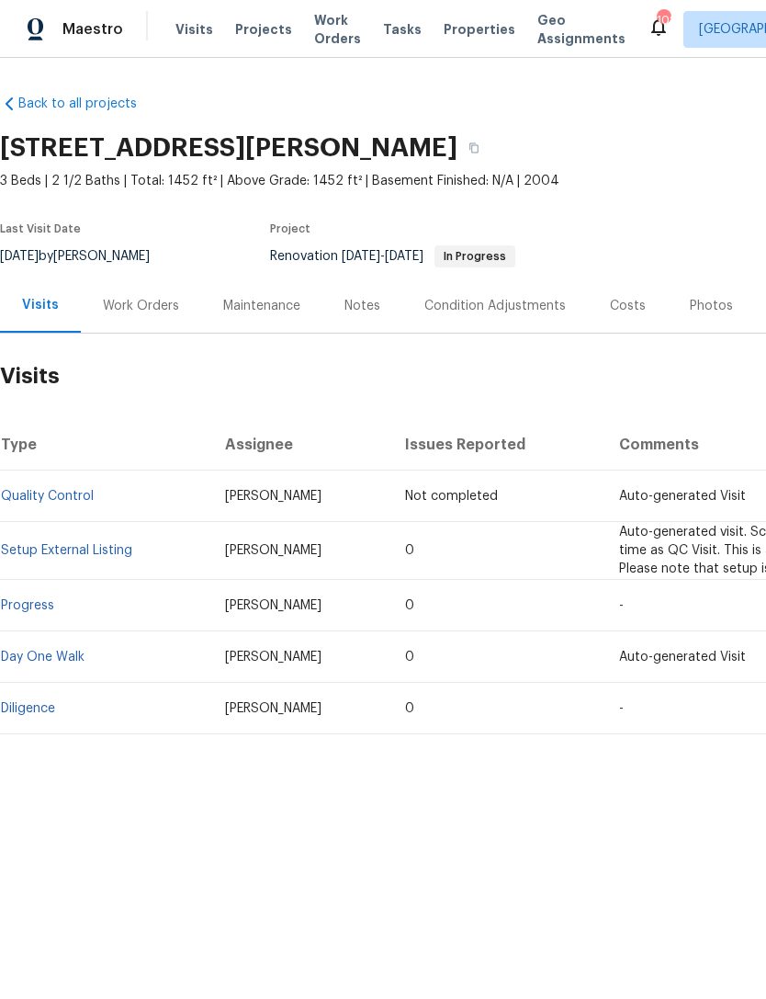
click at [192, 34] on span "Visits" at bounding box center [194, 29] width 38 height 18
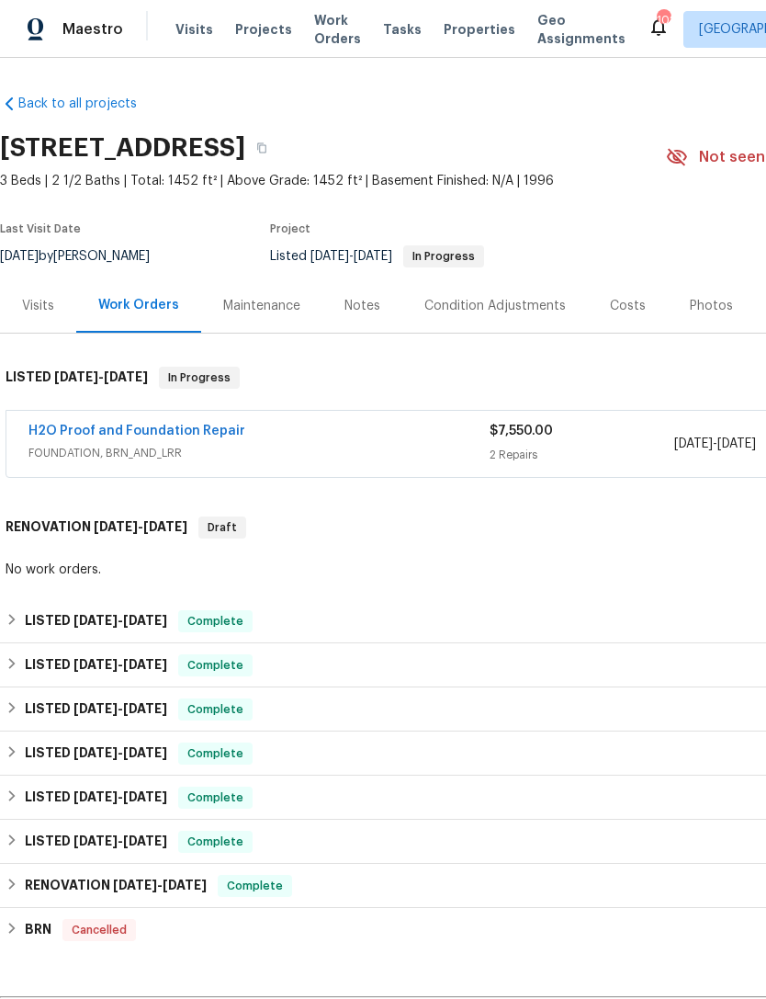
click at [620, 308] on div "Costs" at bounding box center [628, 306] width 36 height 18
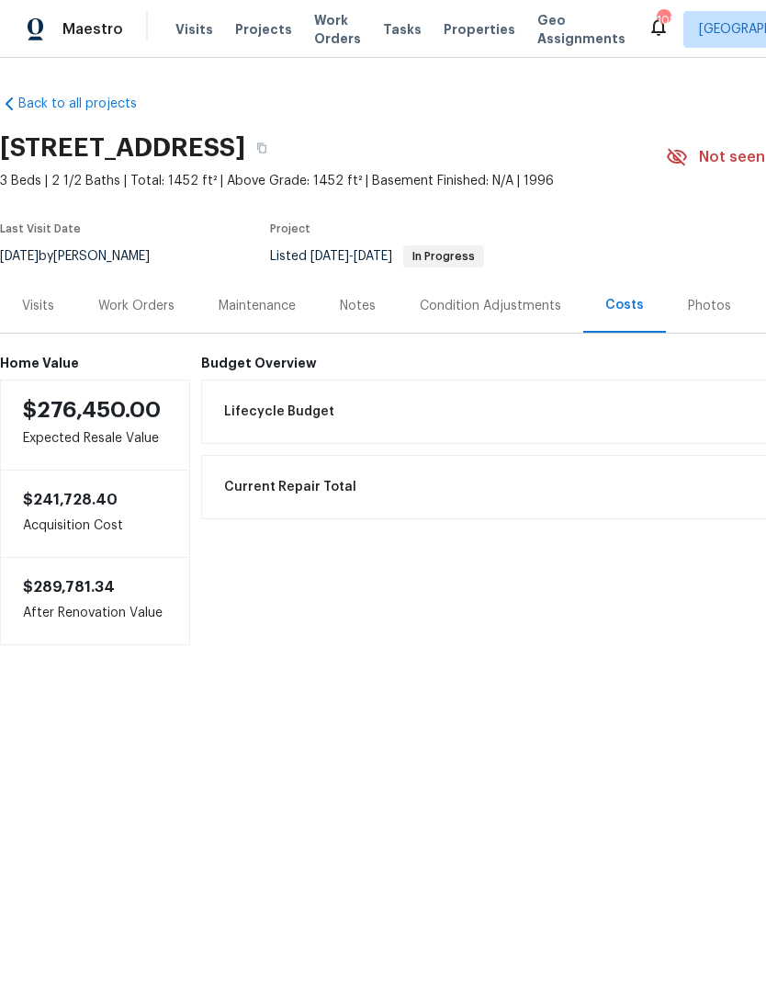
click at [54, 310] on div "Visits" at bounding box center [38, 305] width 76 height 54
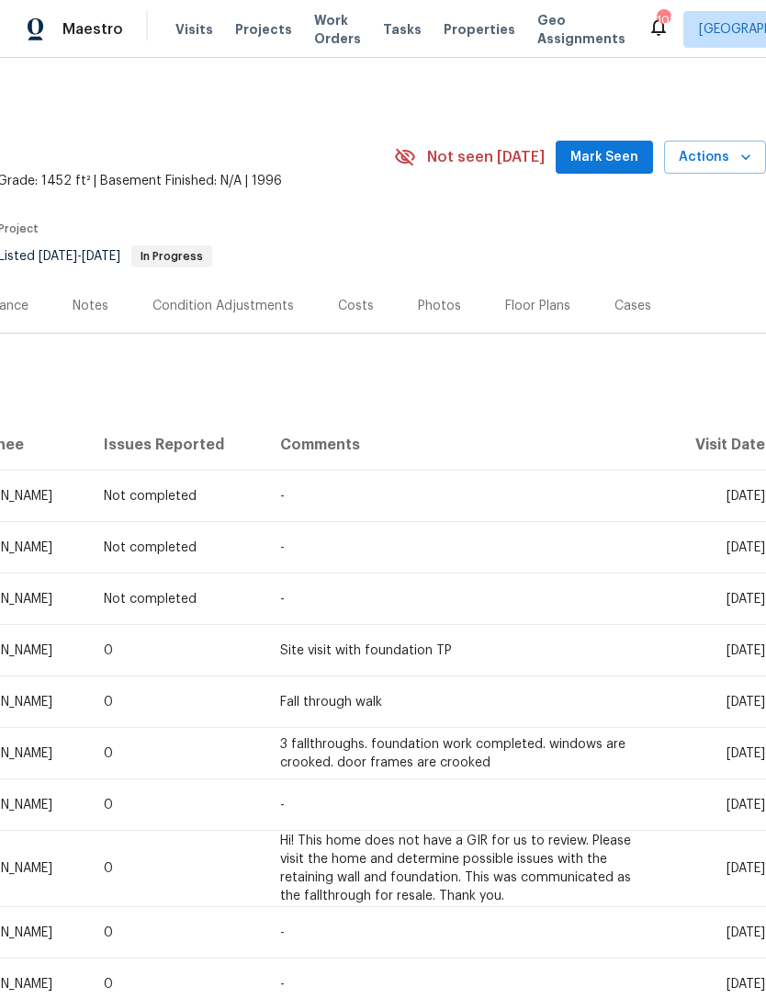
scroll to position [0, 272]
click at [743, 158] on icon "button" at bounding box center [746, 157] width 18 height 18
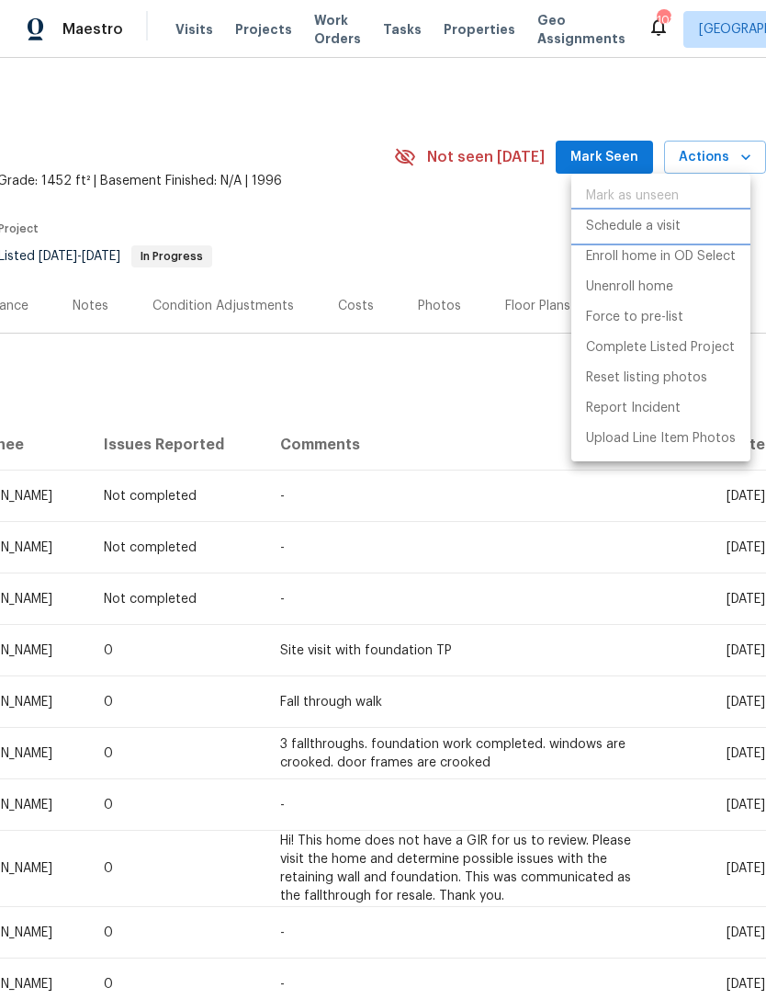
click at [665, 230] on p "Schedule a visit" at bounding box center [633, 226] width 95 height 19
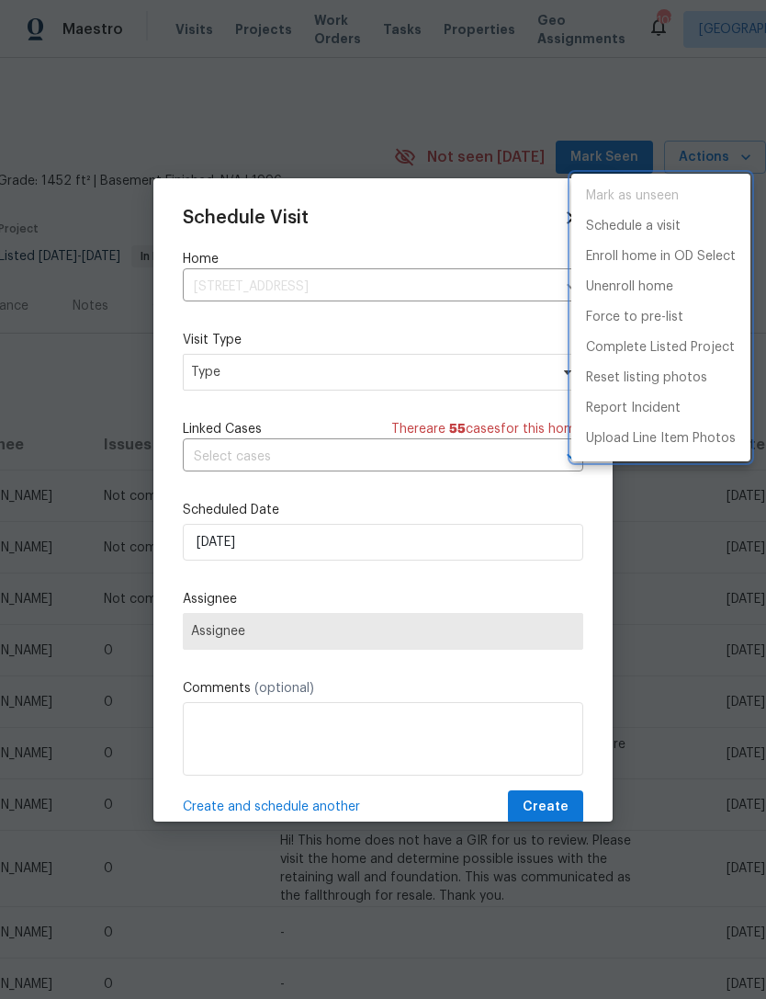
click at [348, 374] on div at bounding box center [383, 499] width 766 height 999
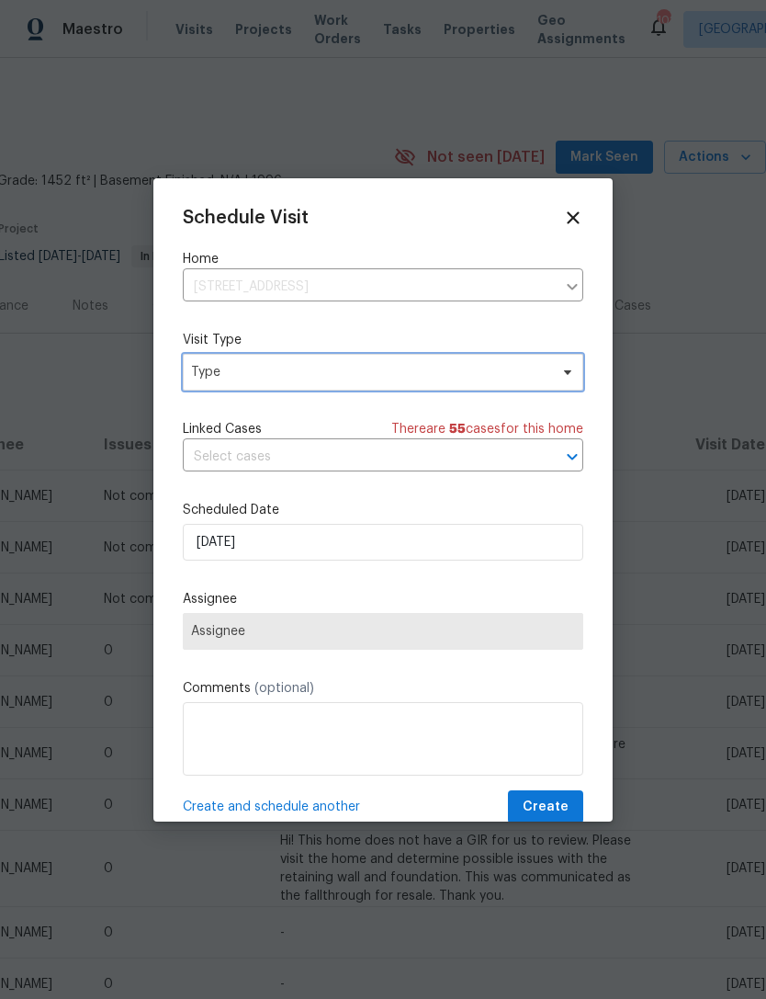
click at [381, 378] on span "Type" at bounding box center [369, 372] width 357 height 18
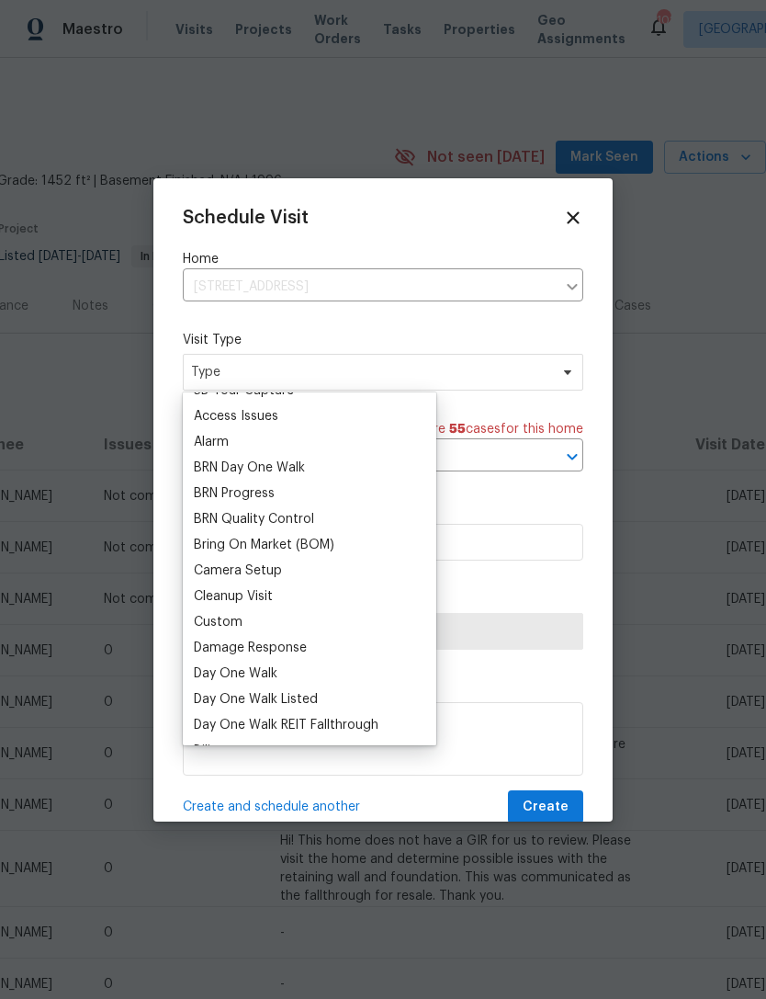
scroll to position [72, 0]
click at [226, 611] on div "Custom" at bounding box center [218, 620] width 49 height 18
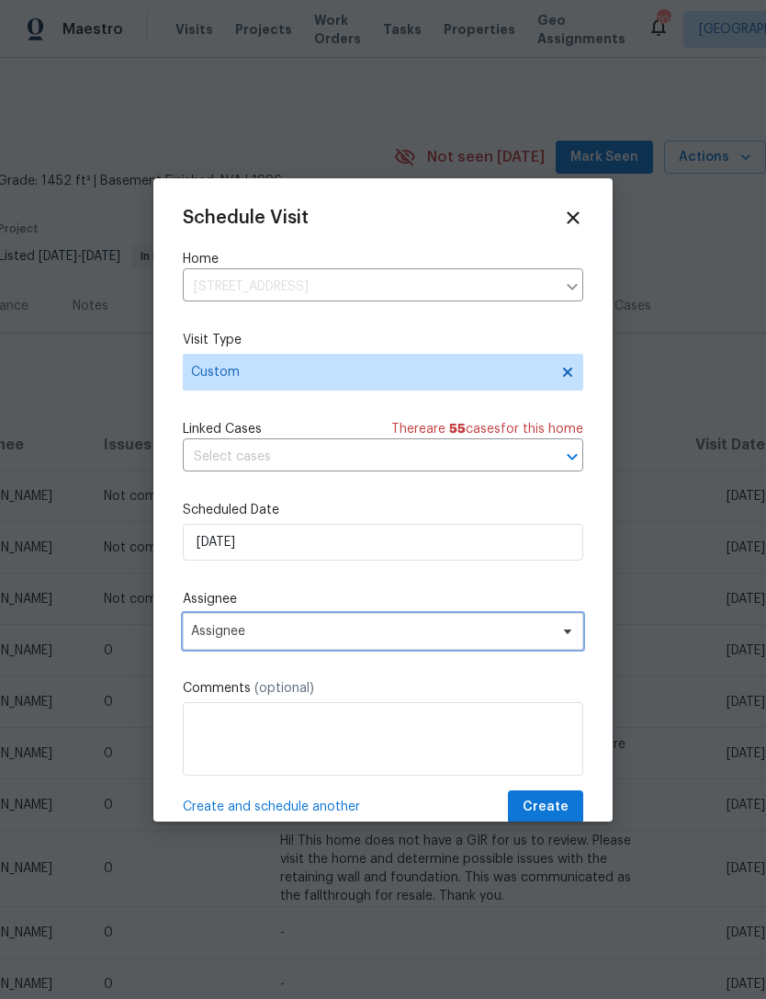
click at [295, 637] on span "Assignee" at bounding box center [371, 631] width 360 height 15
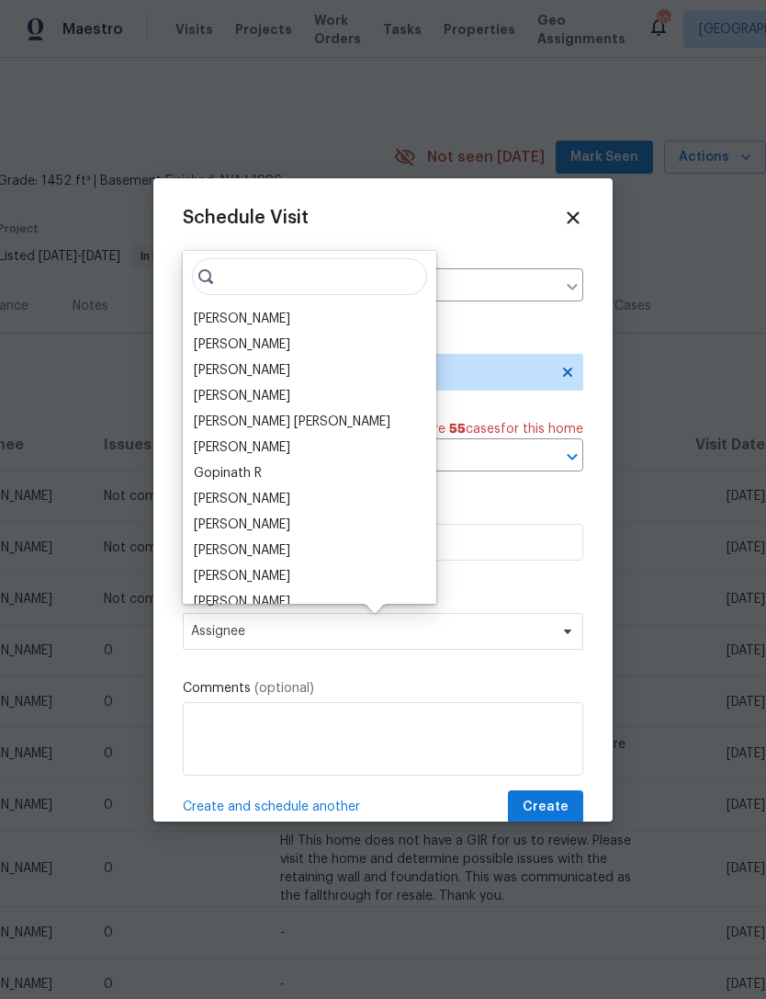
click at [276, 321] on div "[PERSON_NAME]" at bounding box center [242, 319] width 96 height 18
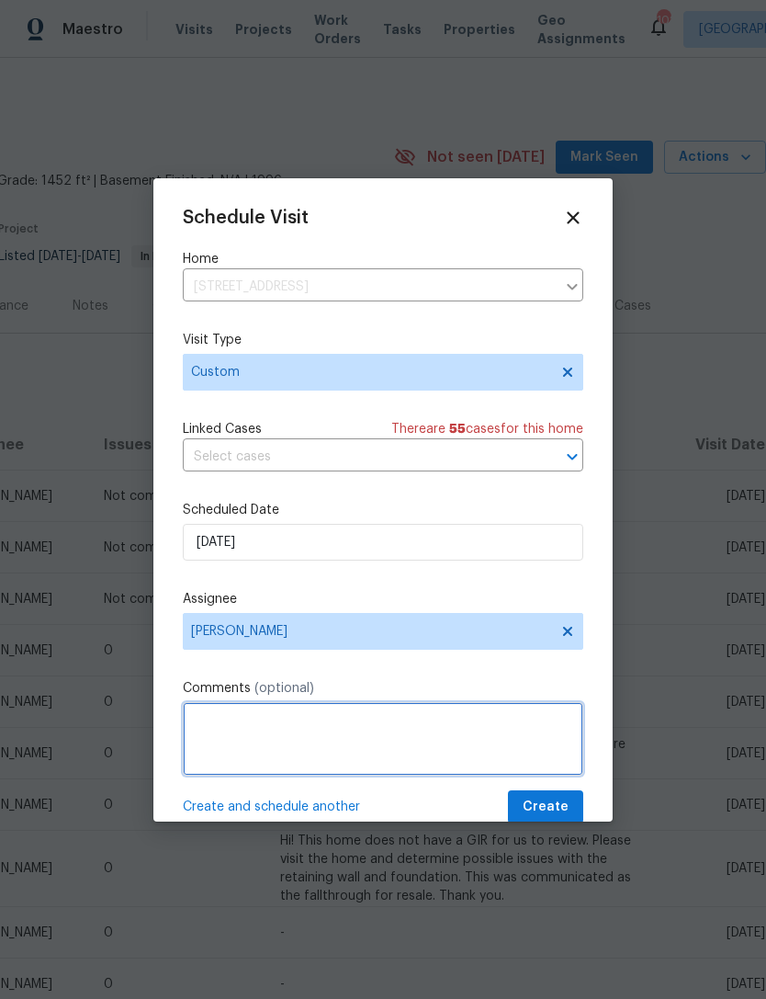
click at [350, 724] on textarea at bounding box center [383, 738] width 401 height 73
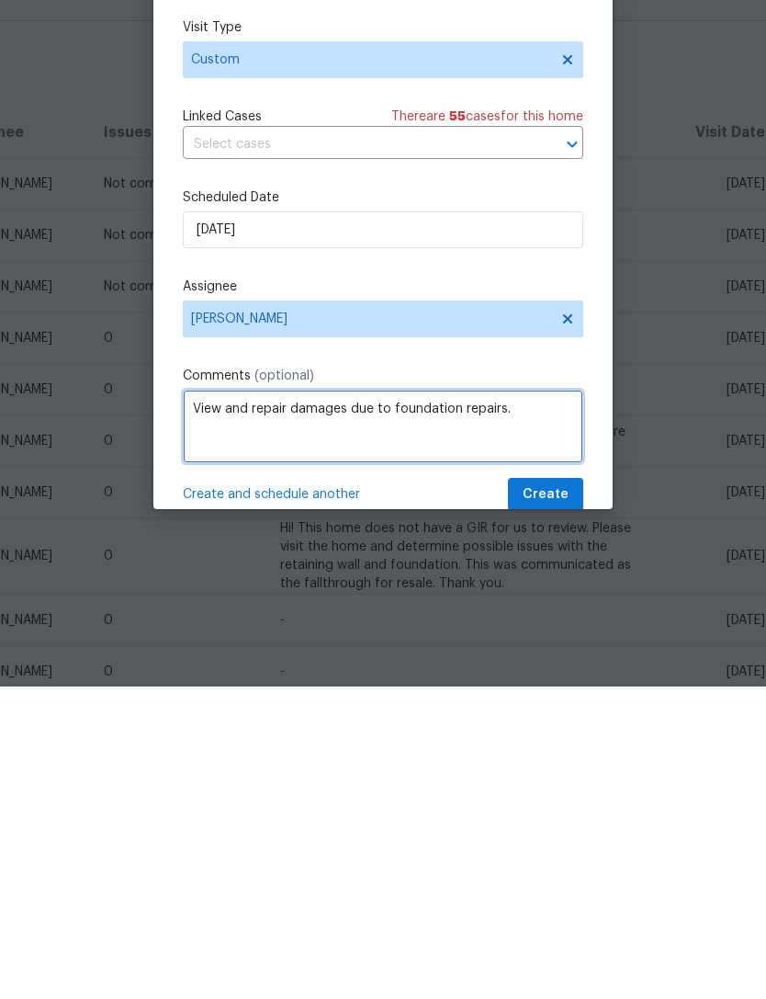
type textarea "View and repair damages due to foundation repairs."
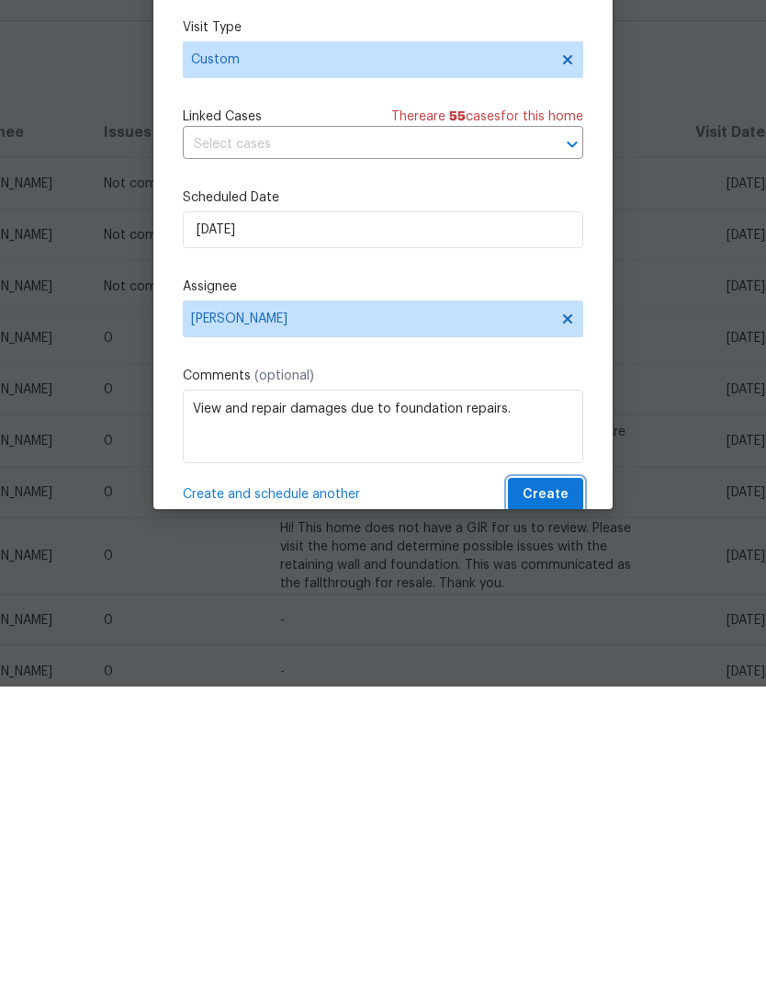
click at [537, 796] on span "Create" at bounding box center [546, 807] width 46 height 23
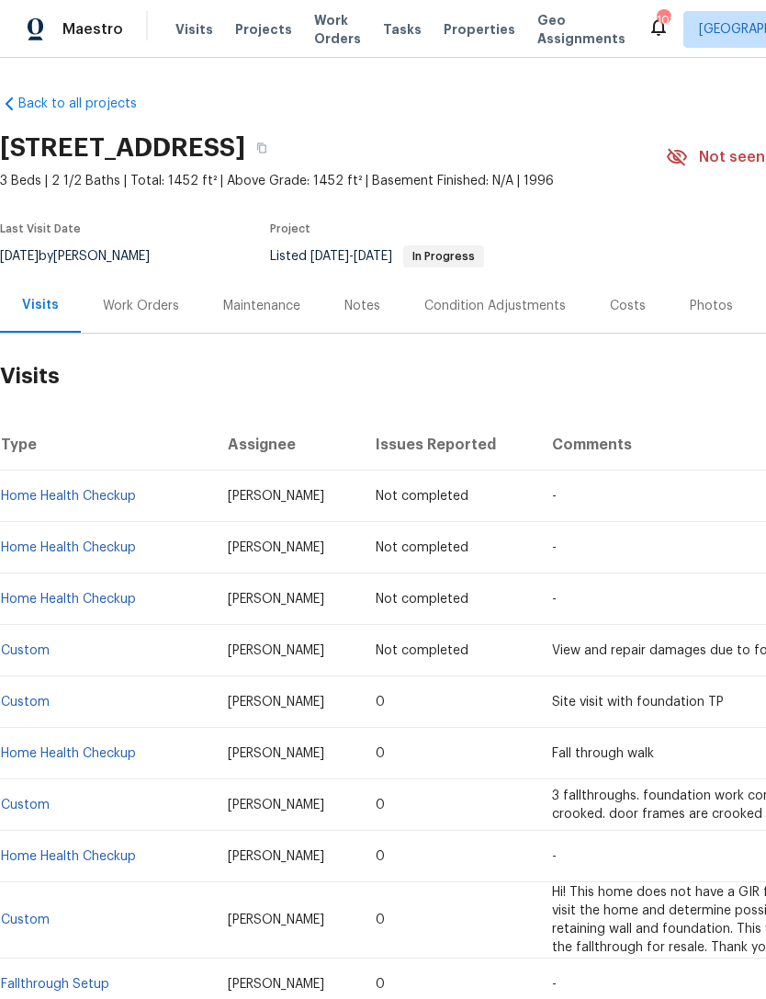
scroll to position [0, 0]
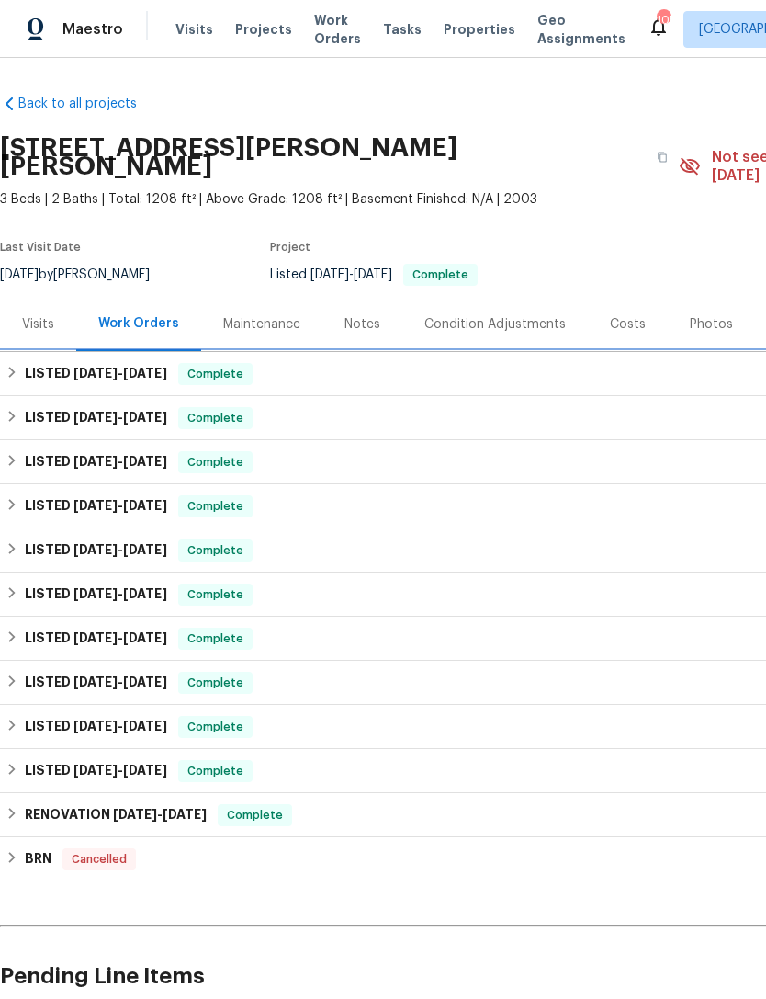
click at [366, 363] on div "LISTED 9/22/25 - 9/24/25 Complete" at bounding box center [519, 374] width 1027 height 22
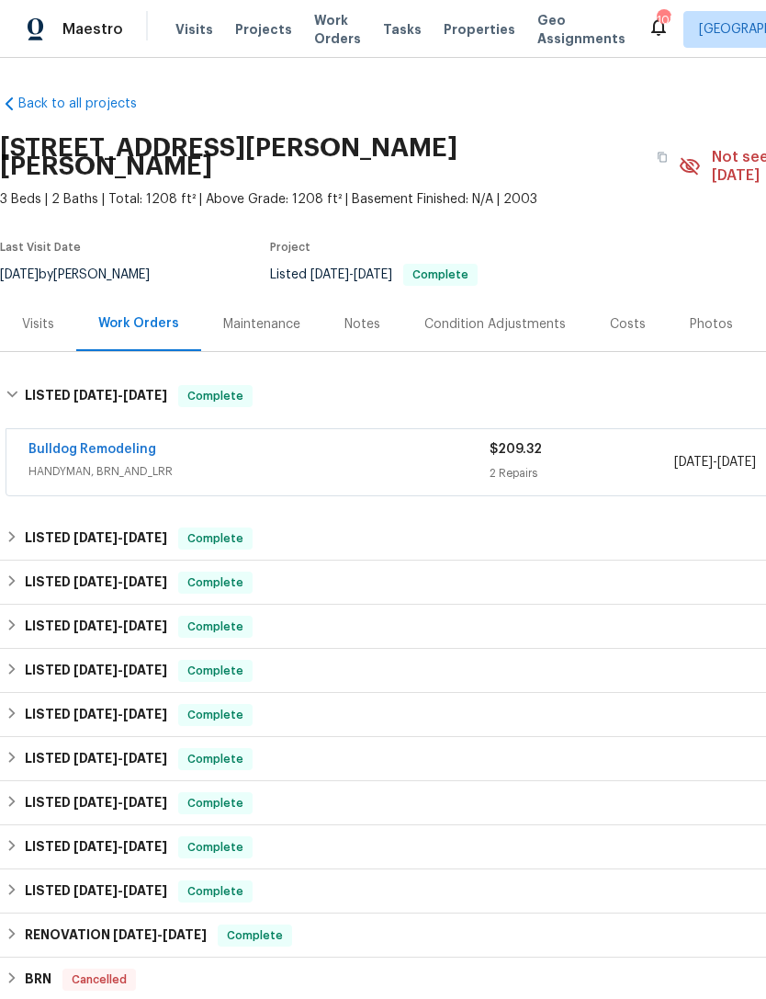
click at [272, 440] on div "Bulldog Remodeling" at bounding box center [258, 451] width 461 height 22
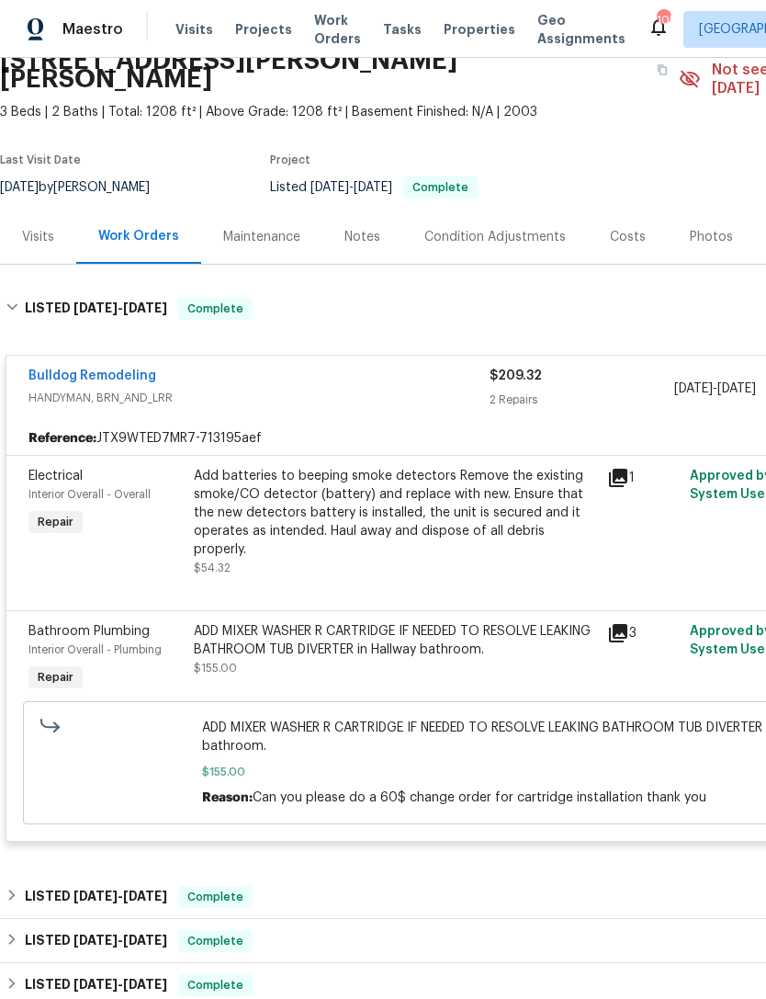
scroll to position [89, 0]
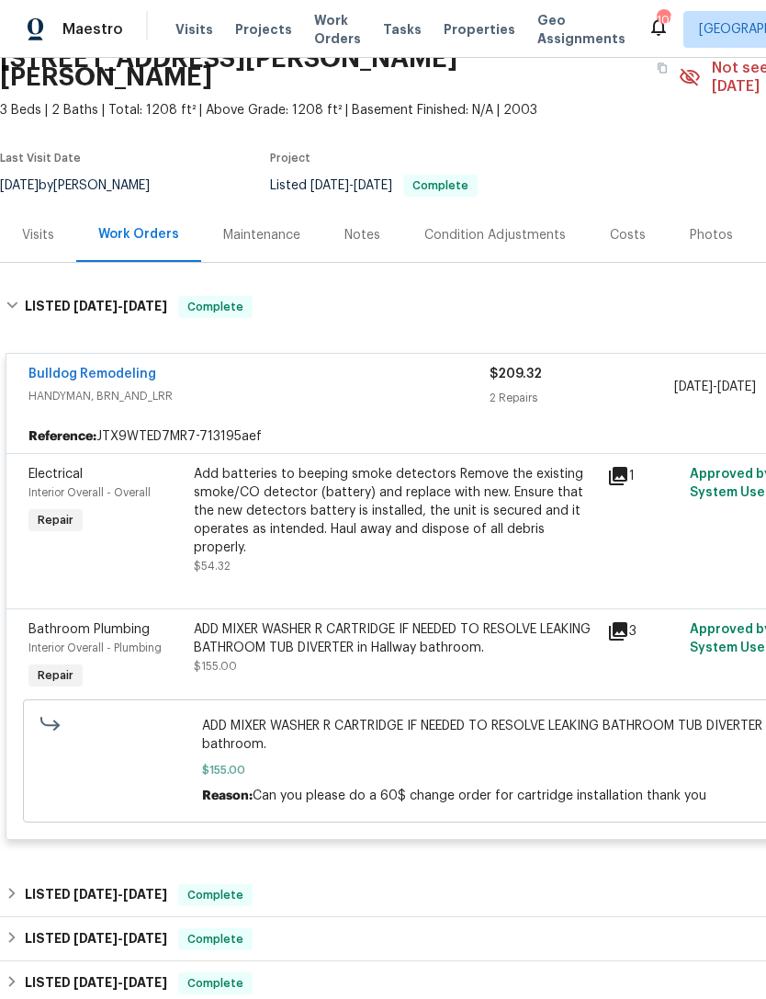
click at [64, 468] on span "Electrical" at bounding box center [55, 474] width 54 height 13
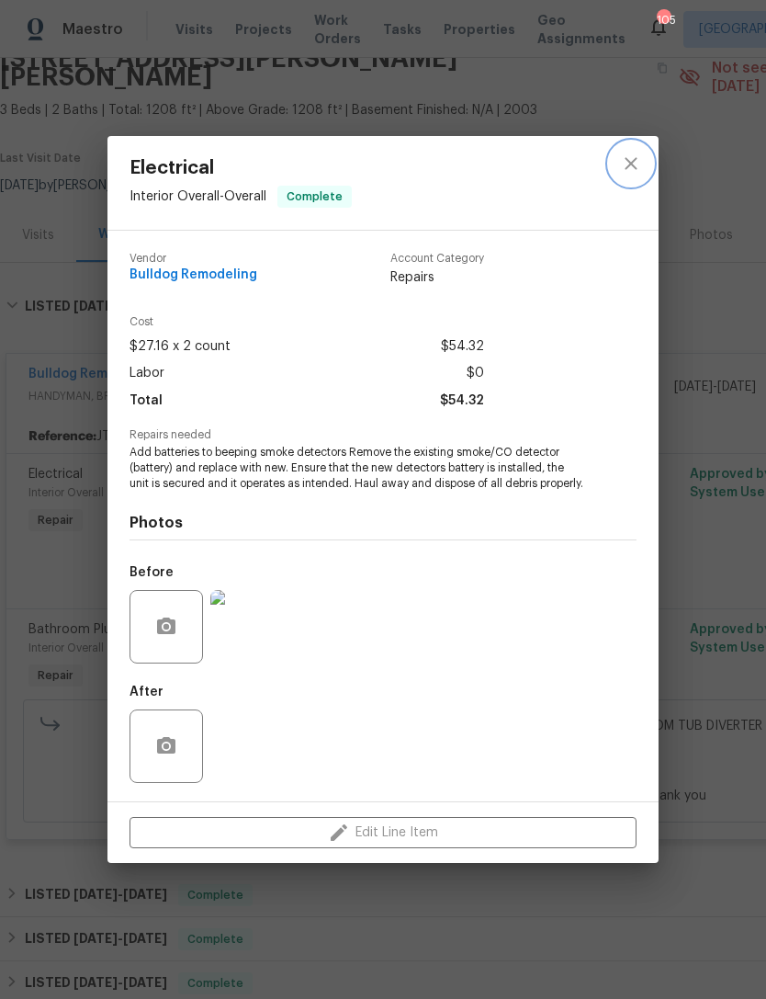
click at [635, 164] on icon "close" at bounding box center [631, 163] width 22 height 22
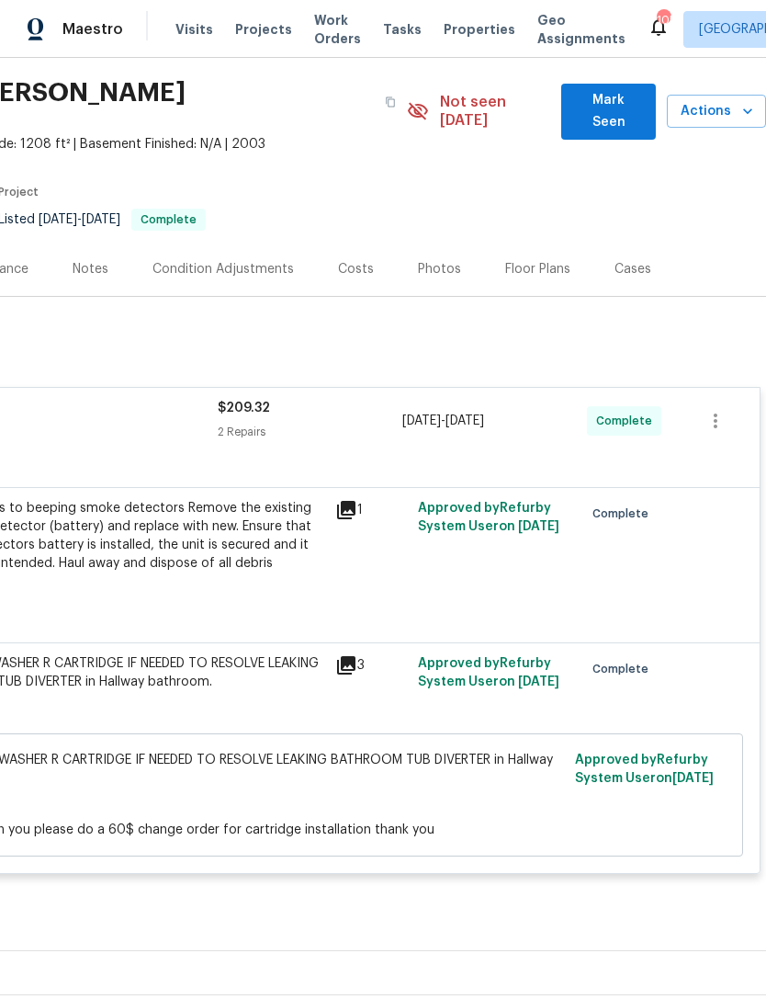
scroll to position [55, 272]
click at [715, 501] on div at bounding box center [701, 553] width 83 height 121
click at [680, 512] on div at bounding box center [701, 553] width 83 height 121
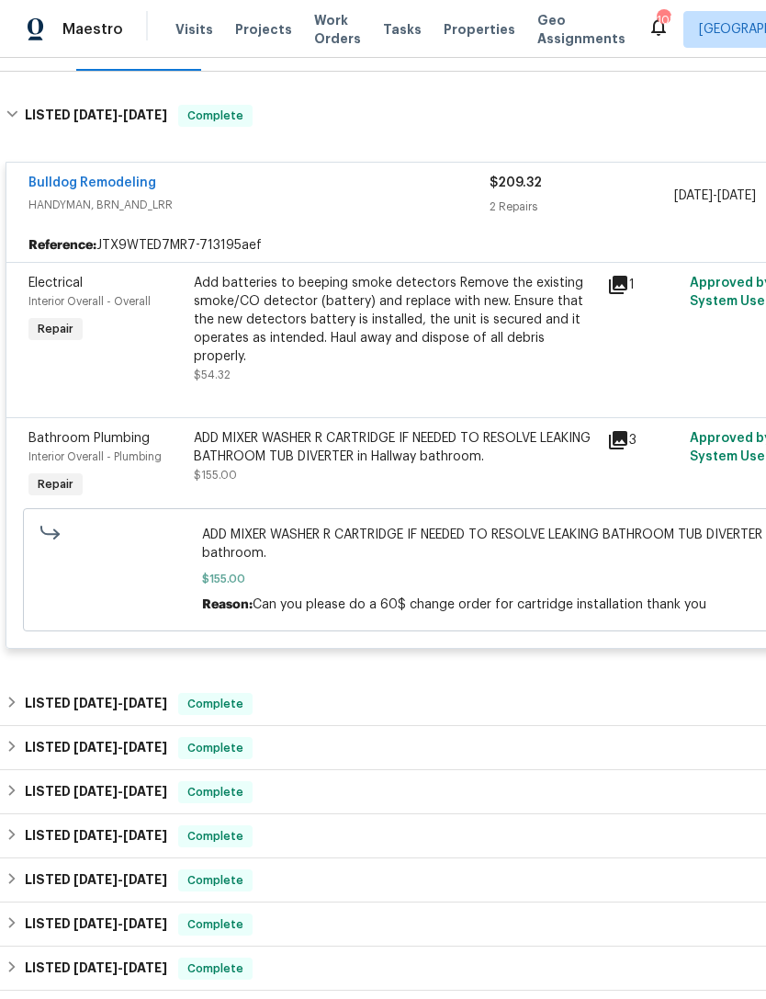
scroll to position [280, 0]
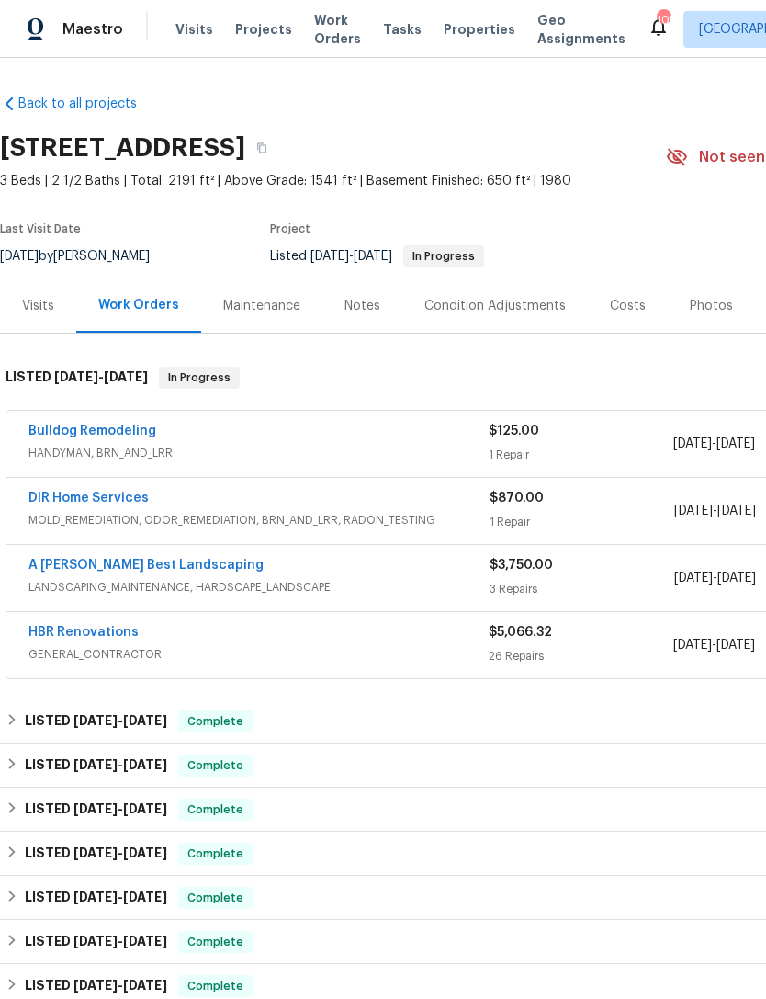
click at [317, 439] on div "Bulldog Remodeling" at bounding box center [258, 433] width 460 height 22
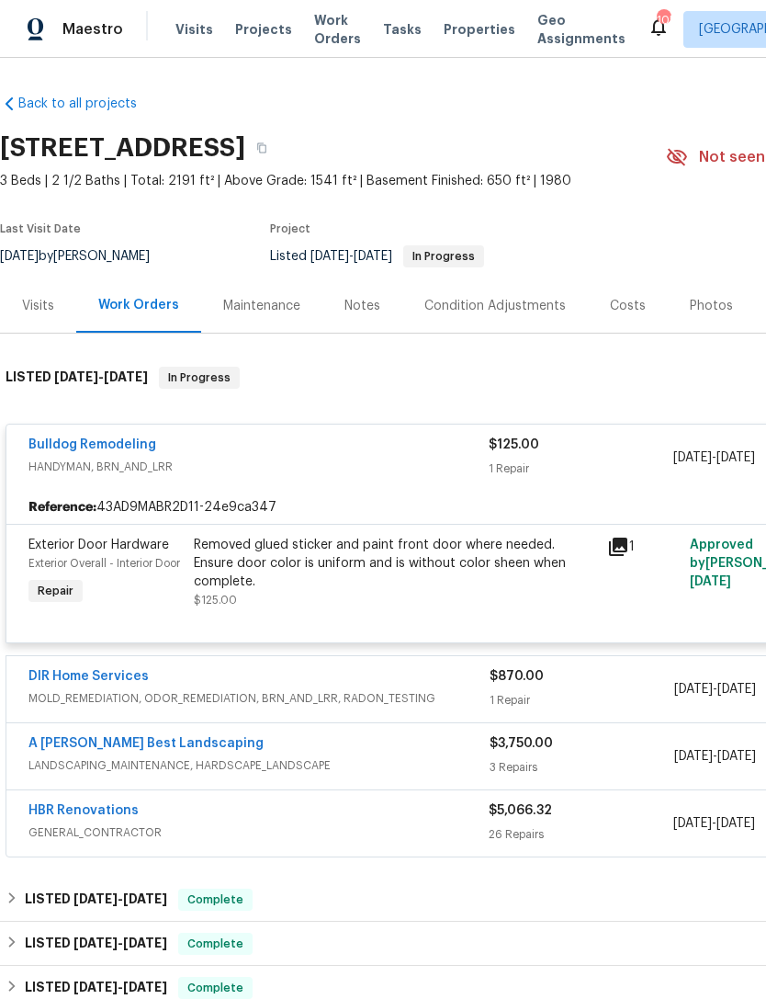
click at [110, 548] on span "Exterior Door Hardware" at bounding box center [98, 544] width 141 height 13
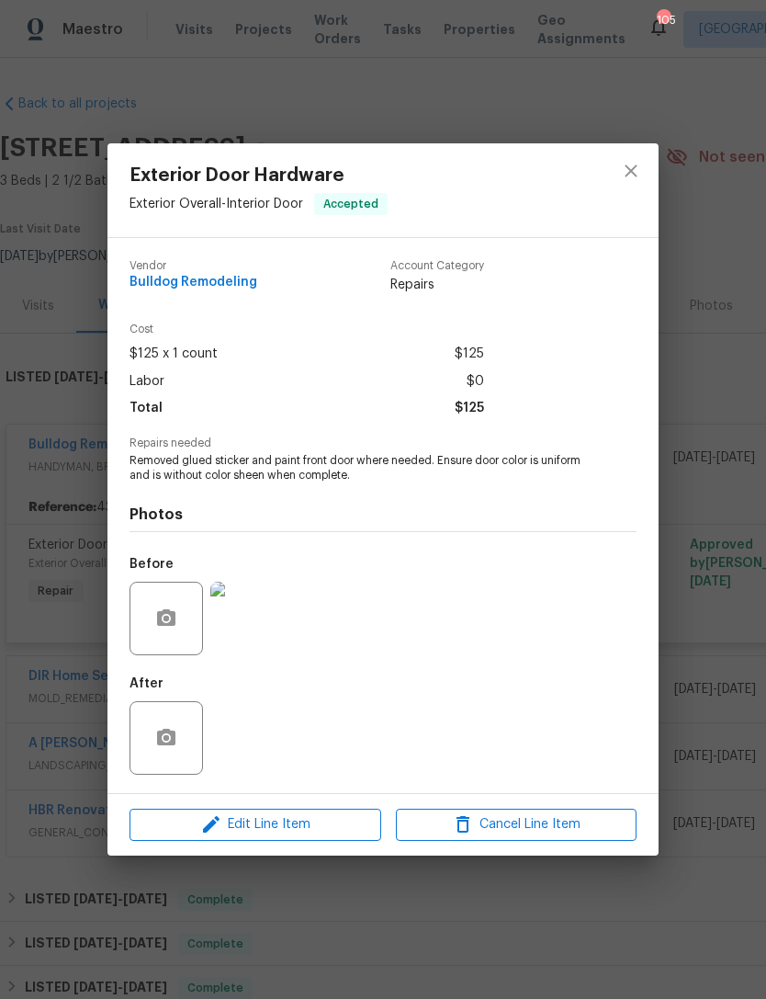
click at [260, 622] on img at bounding box center [246, 617] width 73 height 73
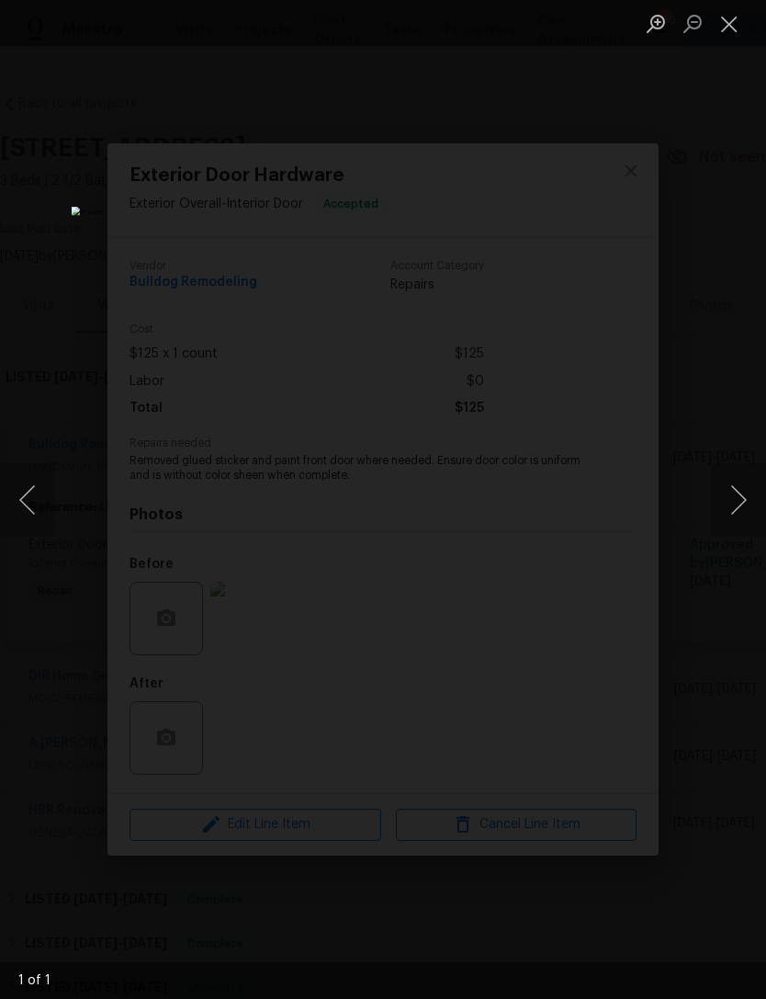
click at [729, 34] on button "Close lightbox" at bounding box center [729, 23] width 37 height 32
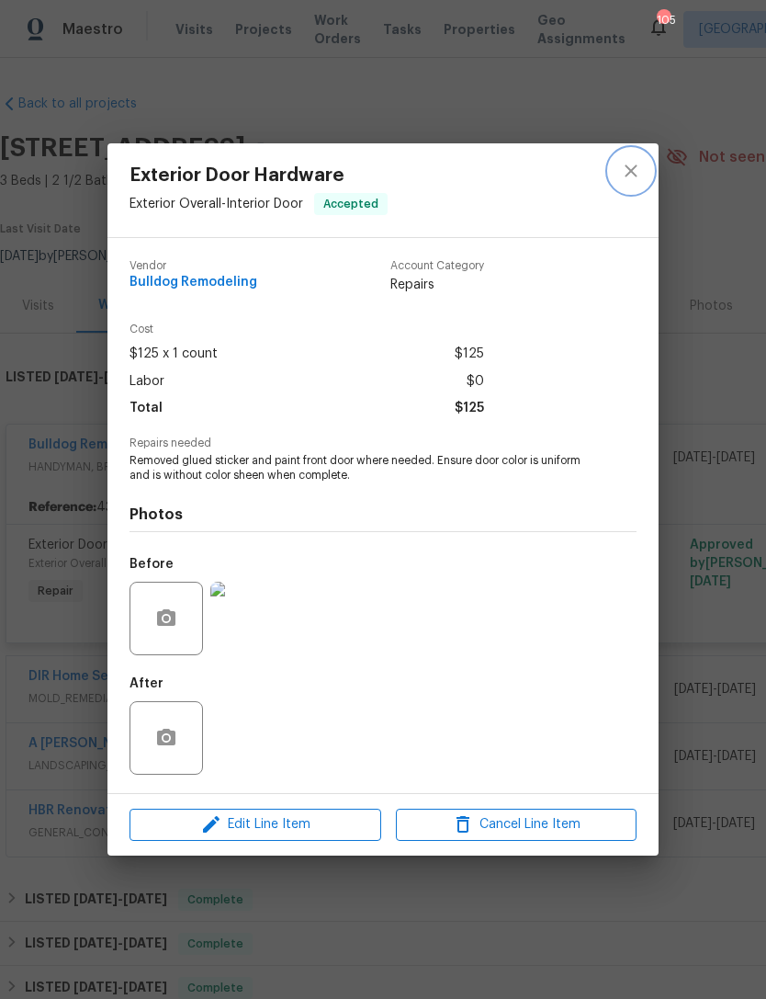
click at [632, 173] on icon "close" at bounding box center [631, 171] width 22 height 22
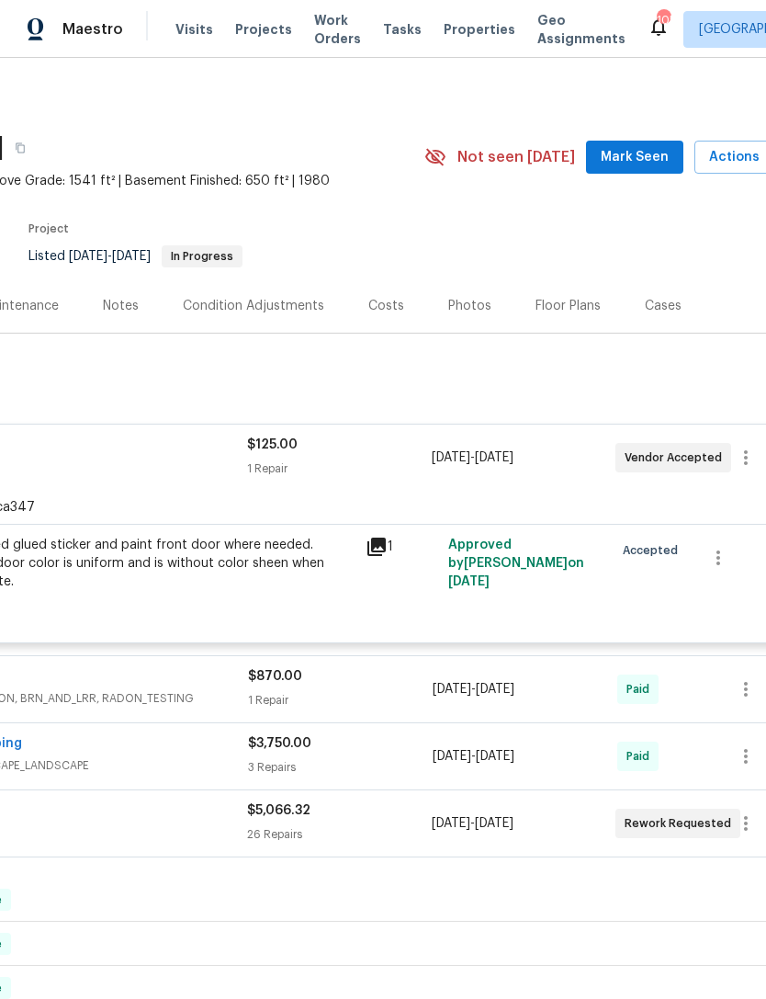
scroll to position [0, 246]
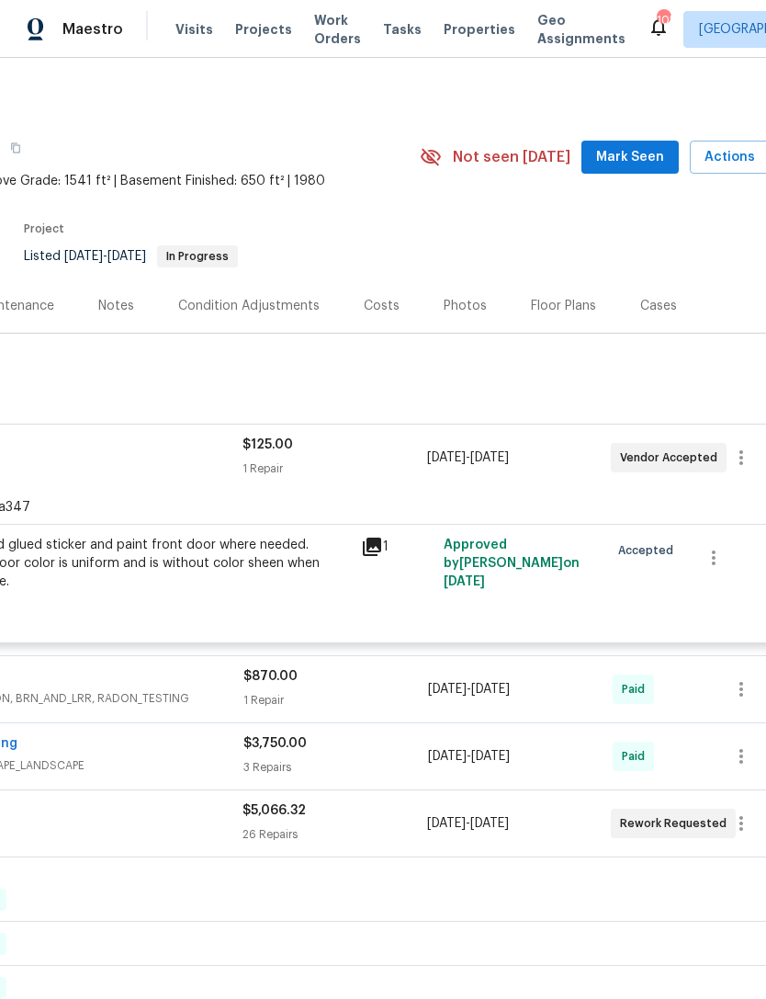
click at [642, 149] on span "Mark Seen" at bounding box center [630, 157] width 68 height 23
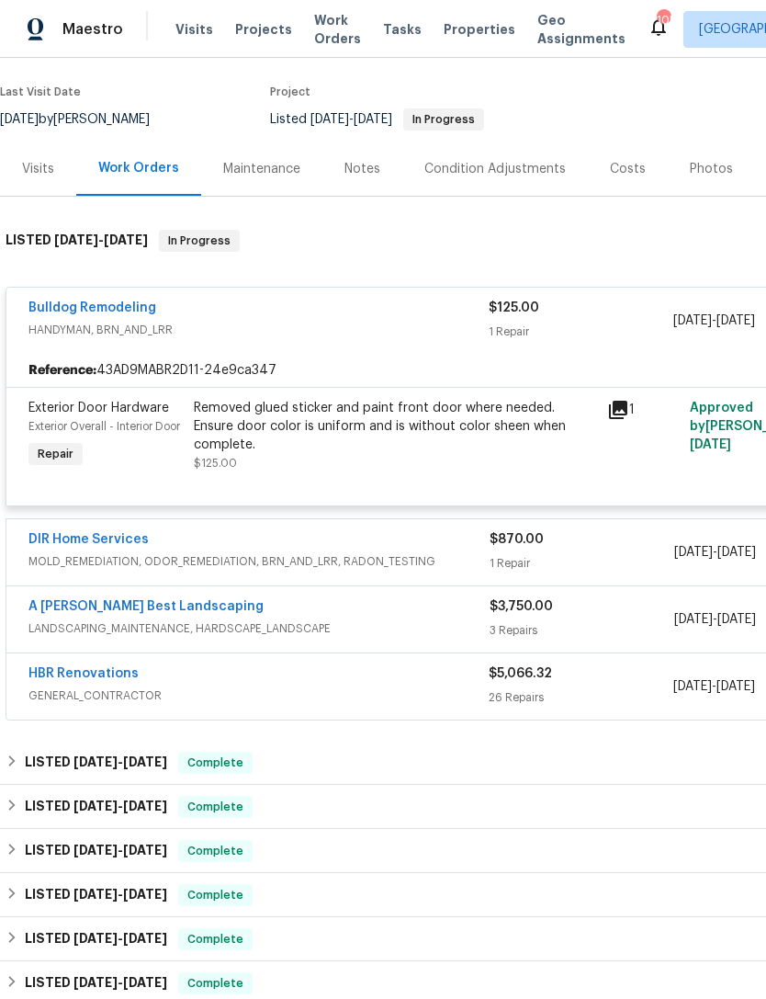
scroll to position [139, 0]
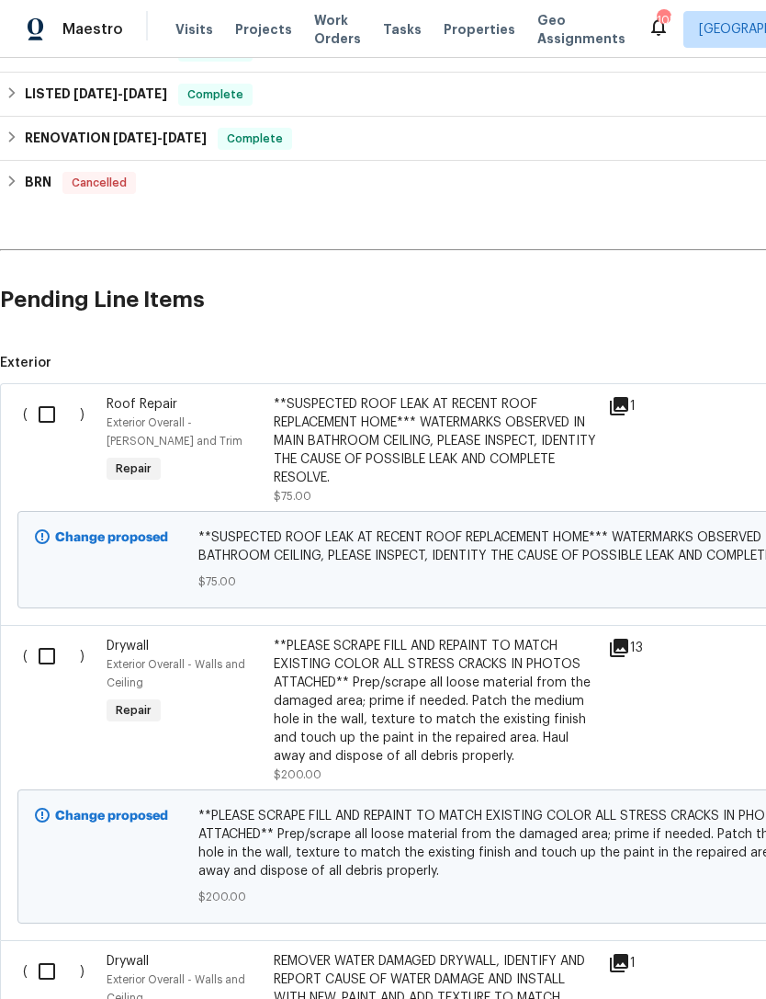
scroll to position [747, 0]
click at [62, 421] on input "checkbox" at bounding box center [54, 414] width 52 height 39
checkbox input "true"
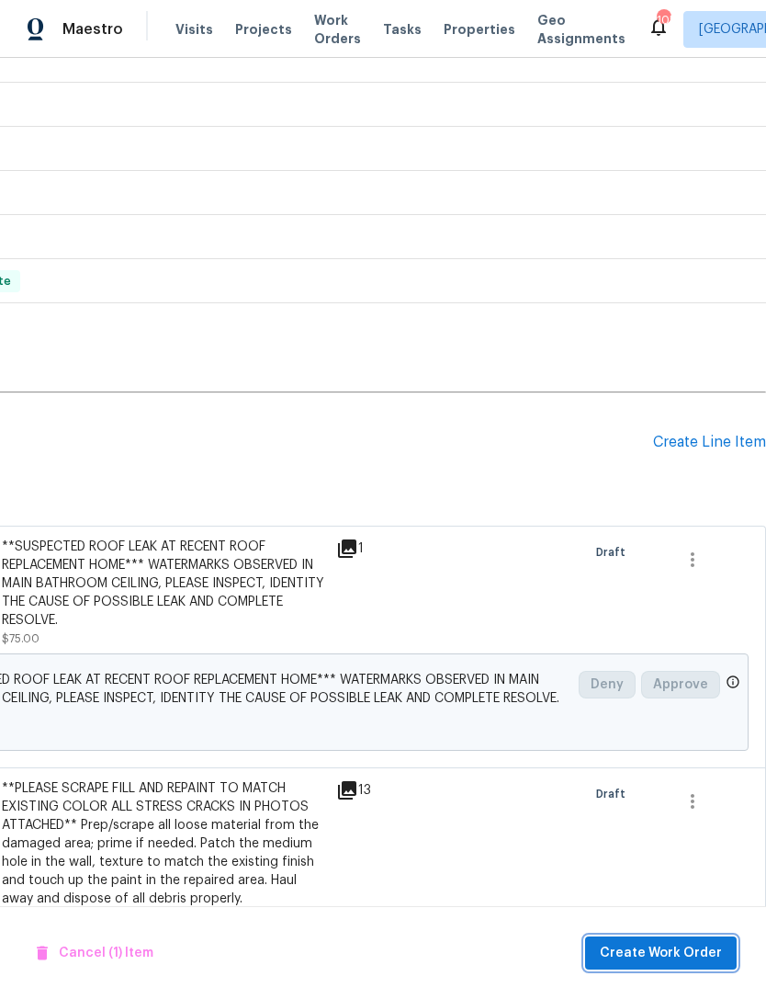
click at [660, 951] on span "Create Work Order" at bounding box center [661, 953] width 122 height 23
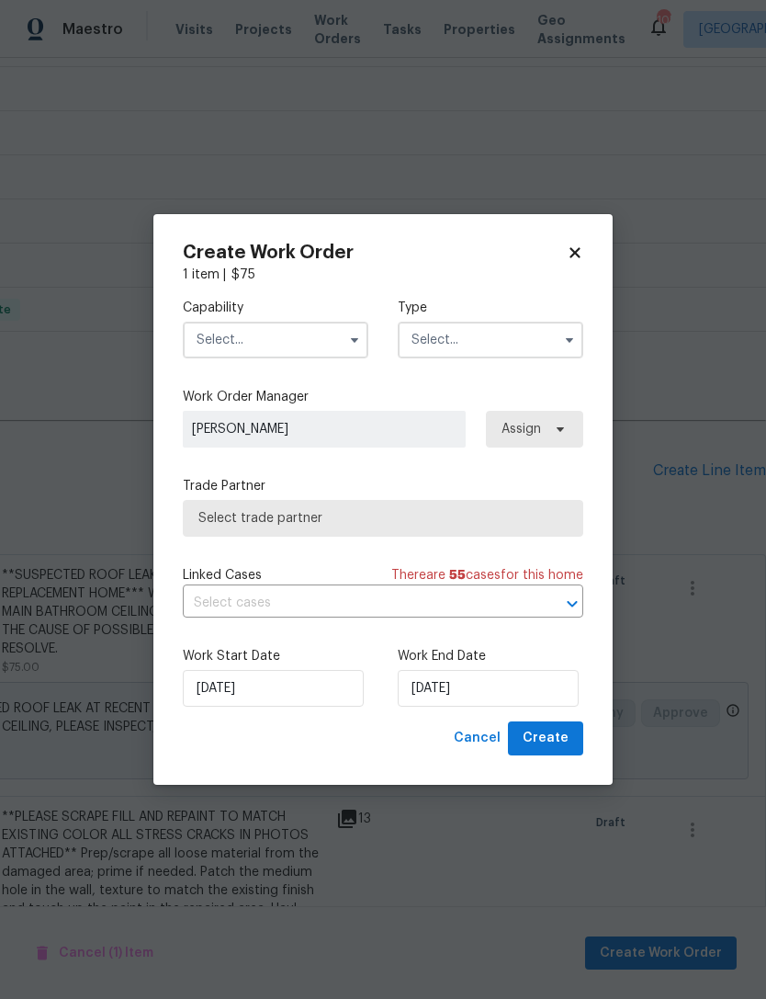
scroll to position [575, 272]
click at [300, 332] on input "text" at bounding box center [276, 340] width 186 height 37
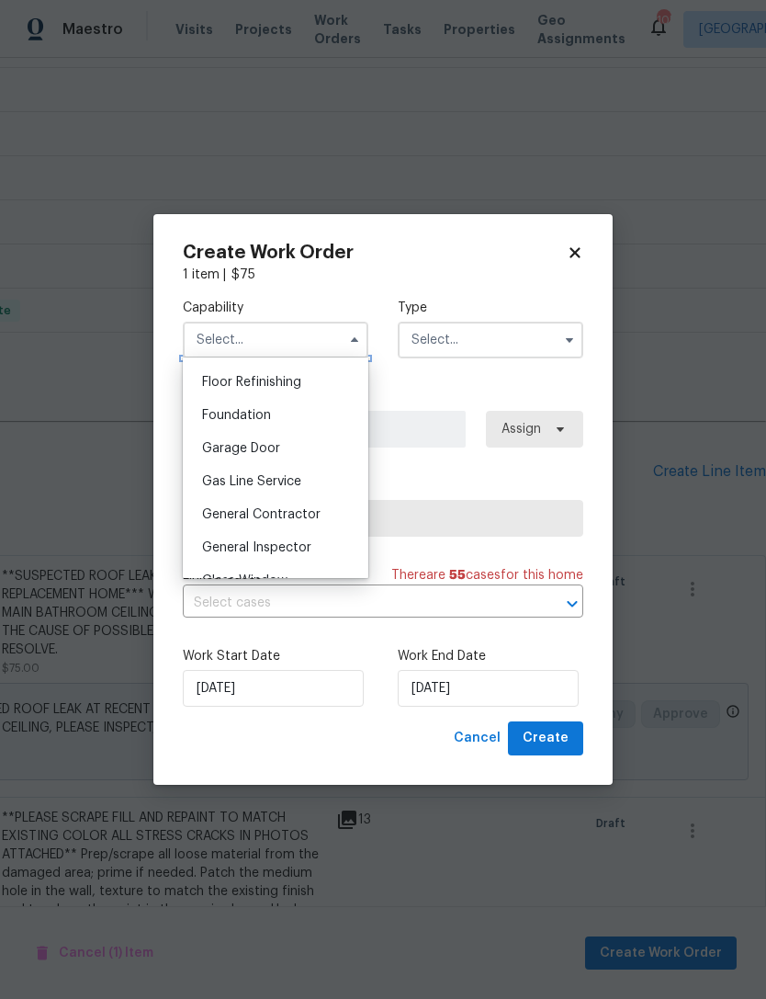
scroll to position [744, 0]
click at [299, 515] on span "General Contractor" at bounding box center [261, 512] width 119 height 13
type input "General Contractor"
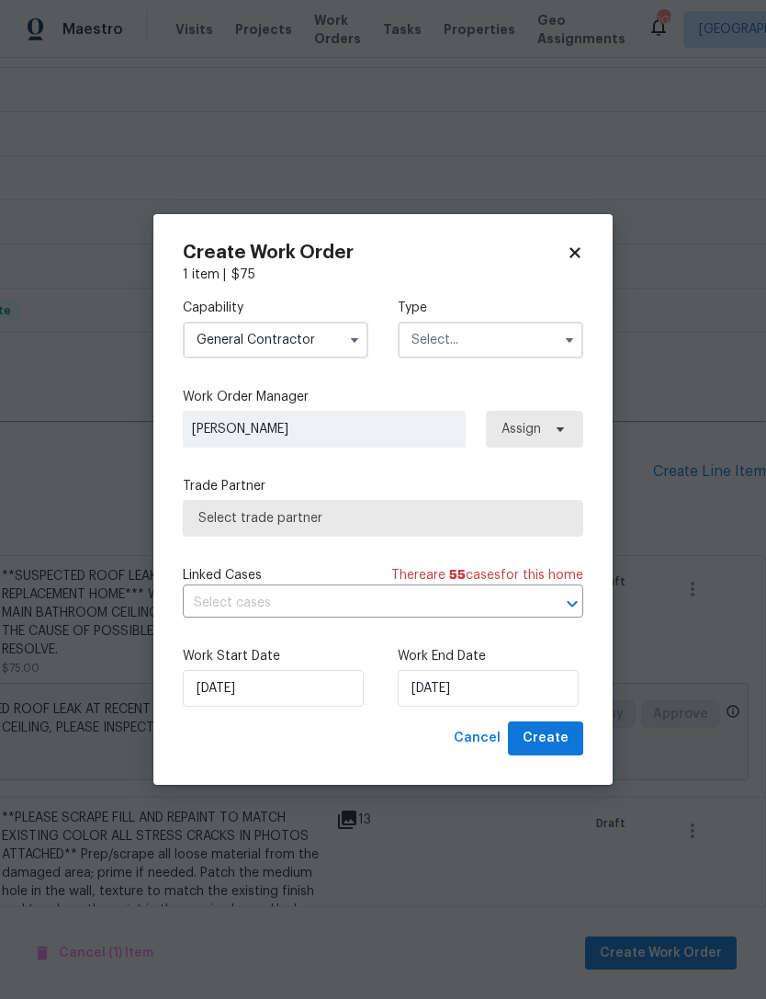
click at [482, 342] on input "text" at bounding box center [491, 340] width 186 height 37
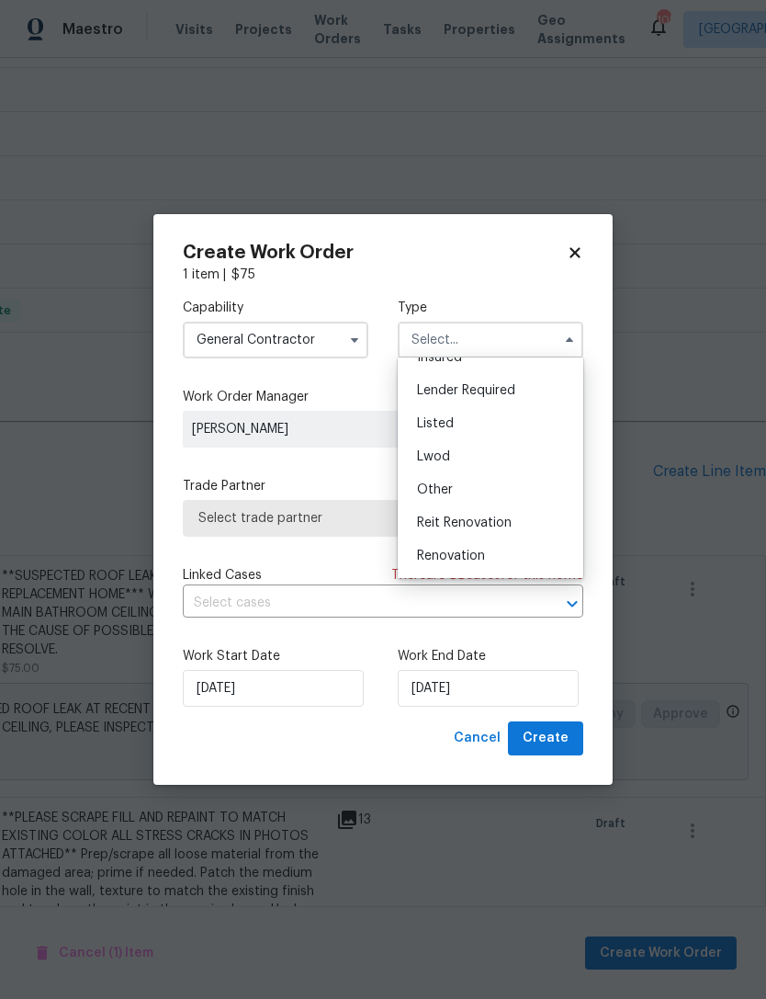
scroll to position [132, 0]
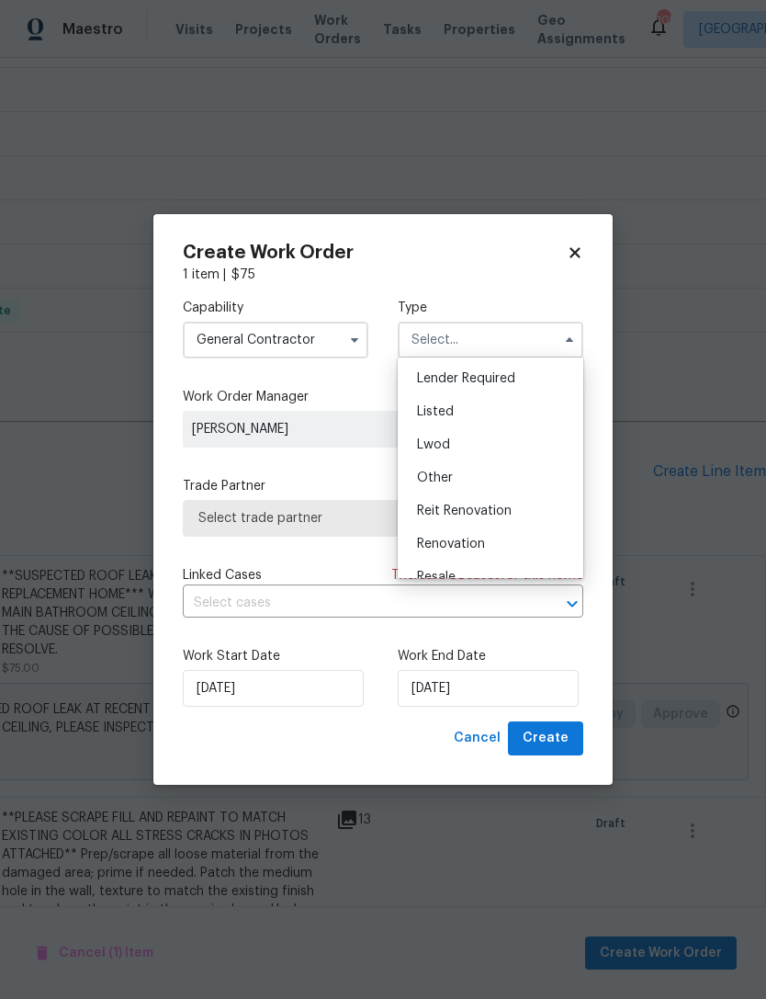
click at [450, 414] on span "Listed" at bounding box center [435, 411] width 37 height 13
type input "Listed"
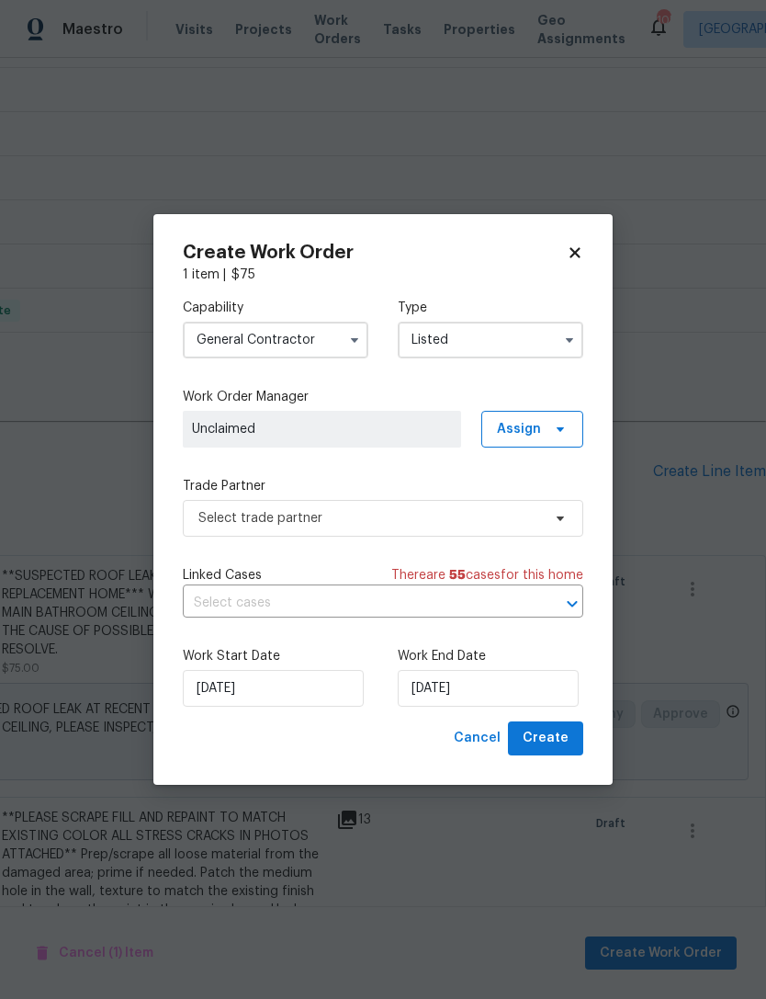
click at [414, 421] on span "Unclaimed" at bounding box center [322, 429] width 260 height 18
click at [547, 425] on span "Assign" at bounding box center [532, 429] width 102 height 37
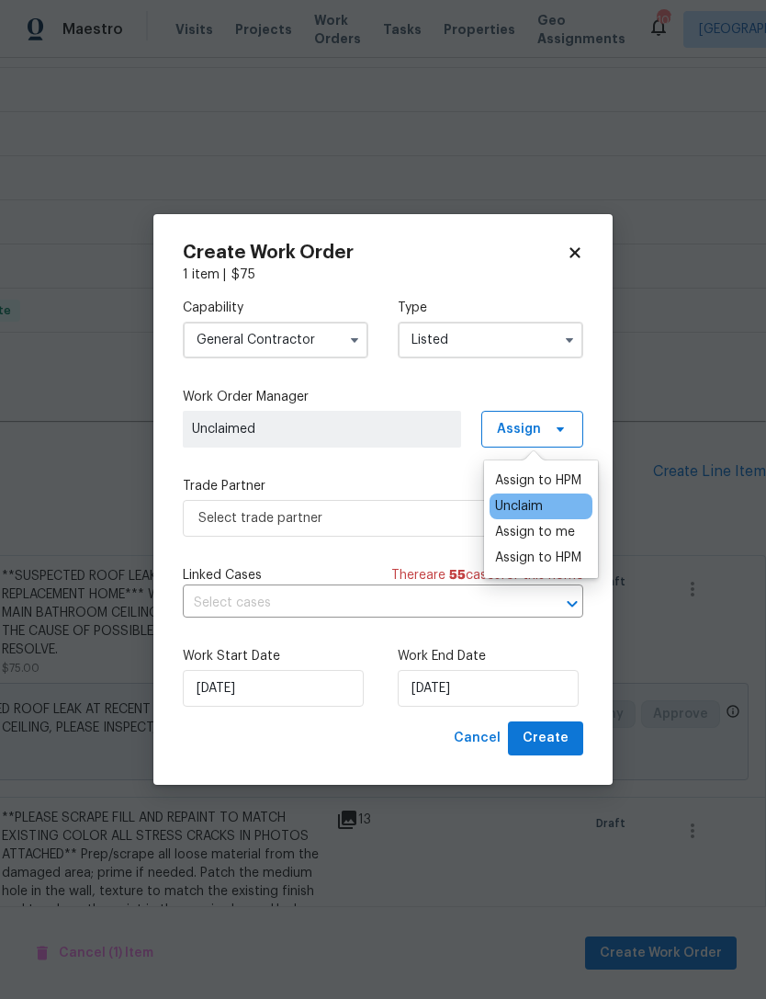
click at [536, 559] on div "Assign to HPM" at bounding box center [538, 557] width 86 height 18
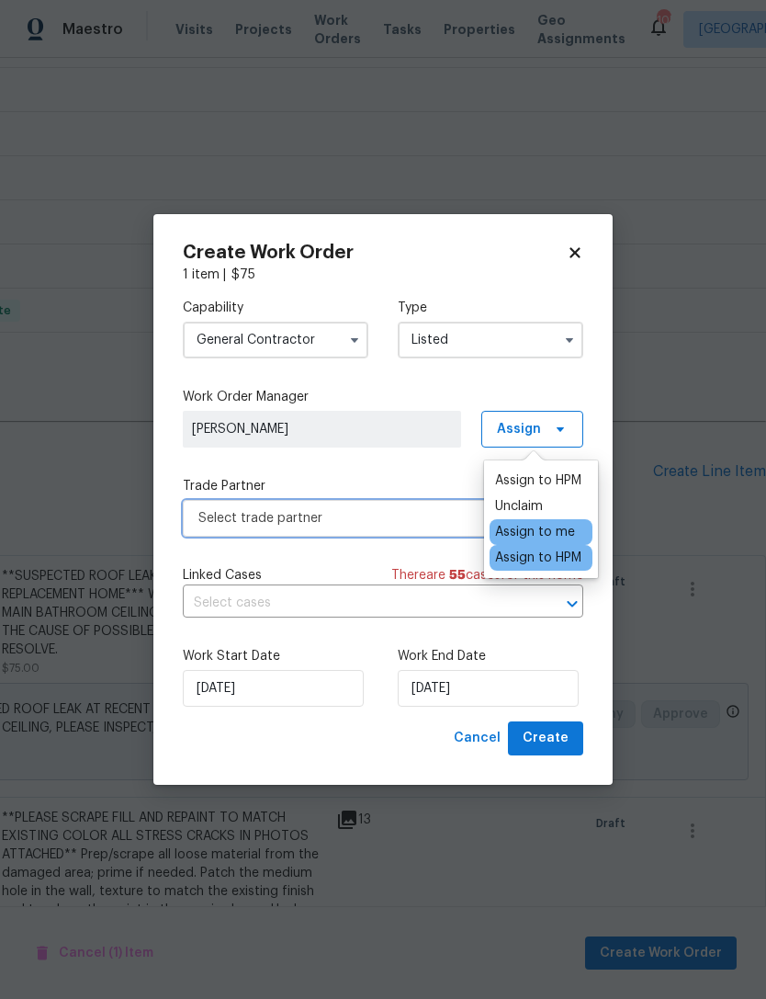
click at [387, 515] on span "Select trade partner" at bounding box center [369, 518] width 343 height 18
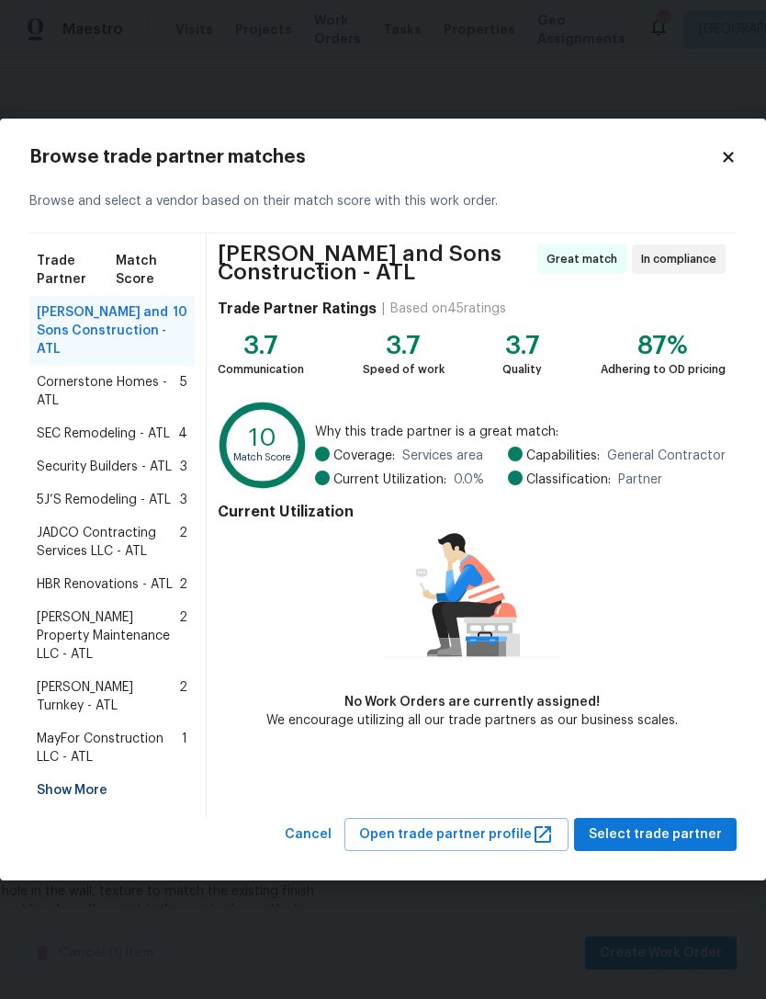
click at [91, 773] on div "Show More" at bounding box center [111, 789] width 165 height 33
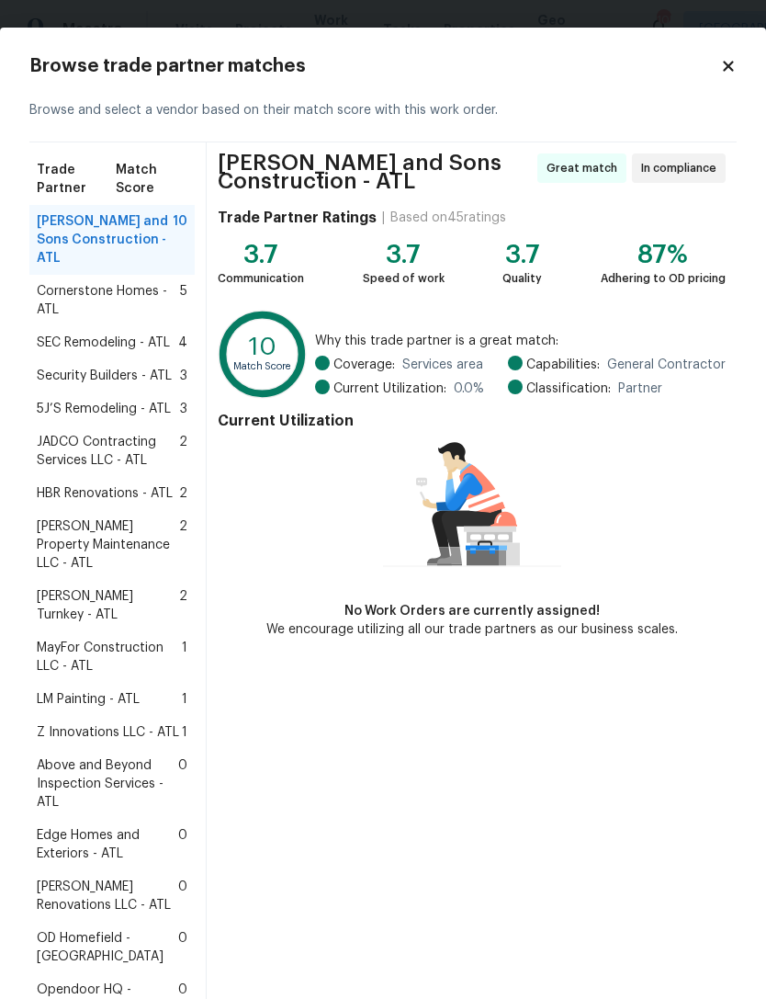
click at [120, 716] on div "Z Innovations LLC - ATL 1" at bounding box center [111, 732] width 165 height 33
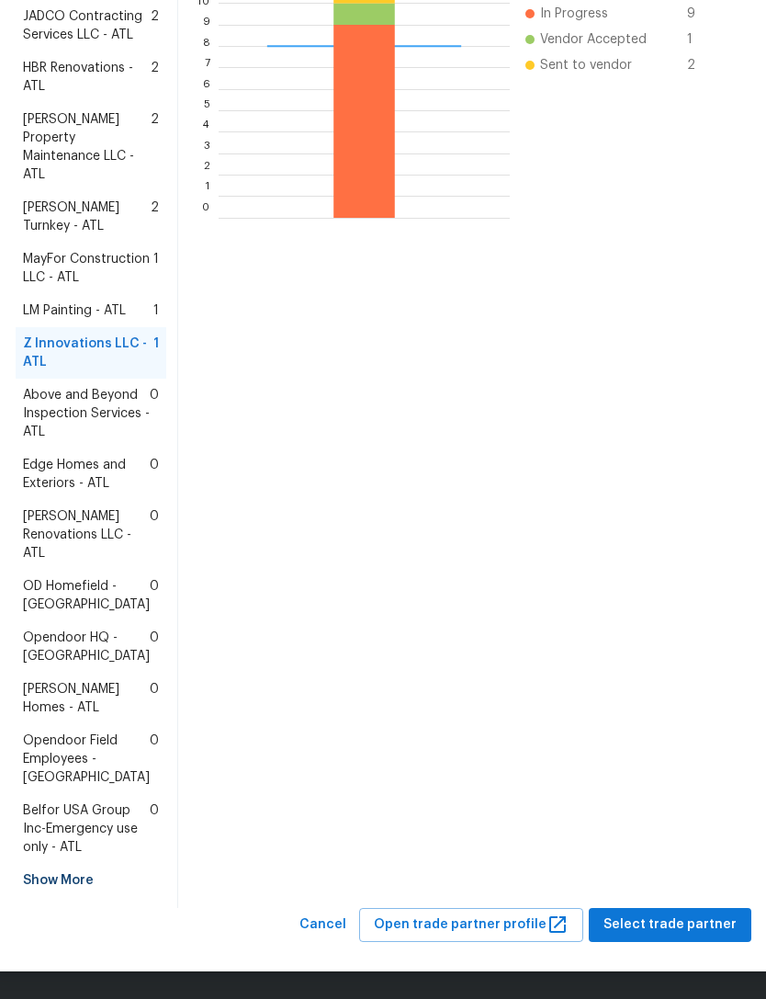
scroll to position [645, 0]
click at [683, 923] on span "Select trade partner" at bounding box center [670, 924] width 133 height 23
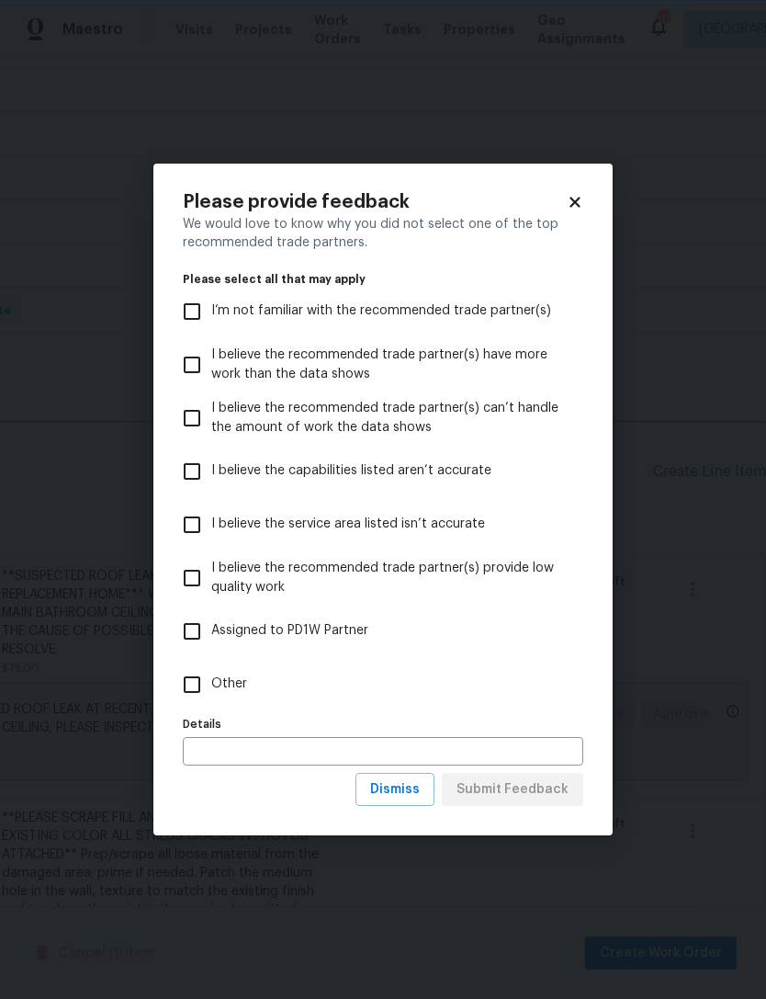
scroll to position [0, 0]
click at [205, 686] on input "Other" at bounding box center [192, 684] width 39 height 39
checkbox input "true"
click at [514, 786] on span "Submit Feedback" at bounding box center [513, 789] width 112 height 23
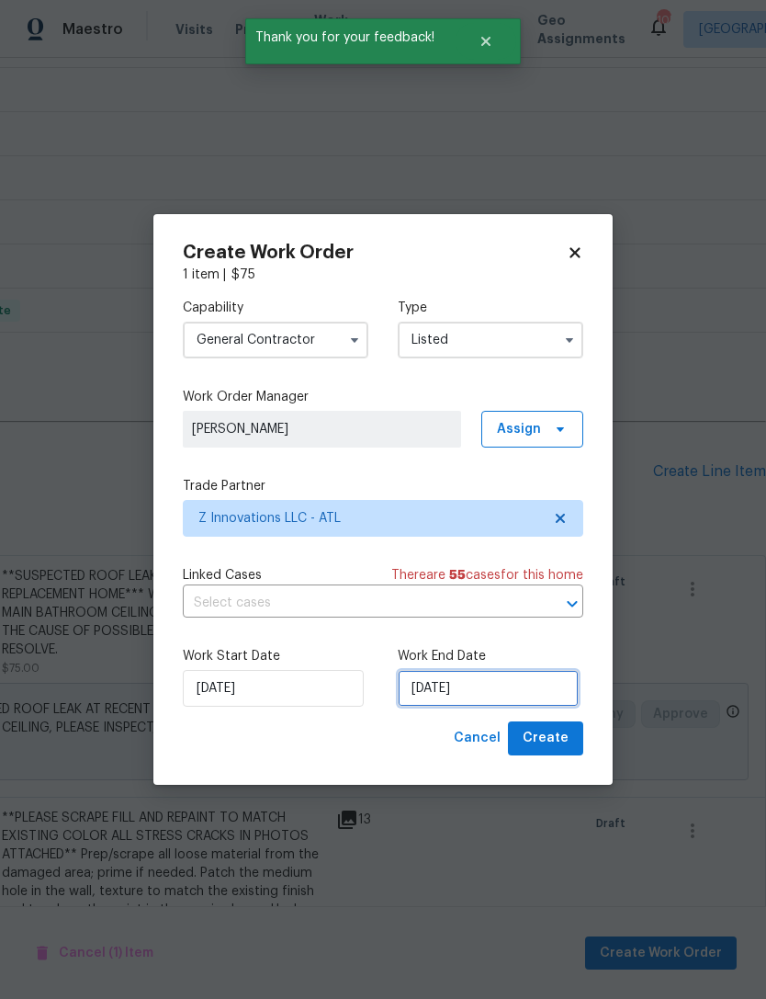
click at [445, 694] on input "[DATE]" at bounding box center [488, 688] width 181 height 37
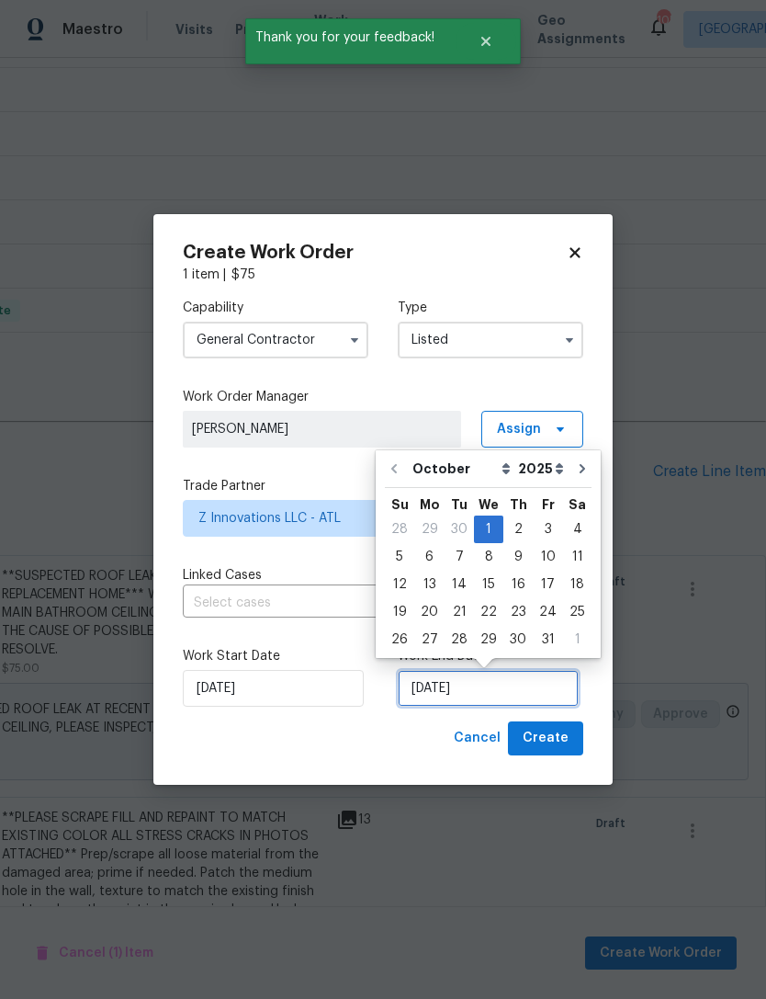
scroll to position [34, 0]
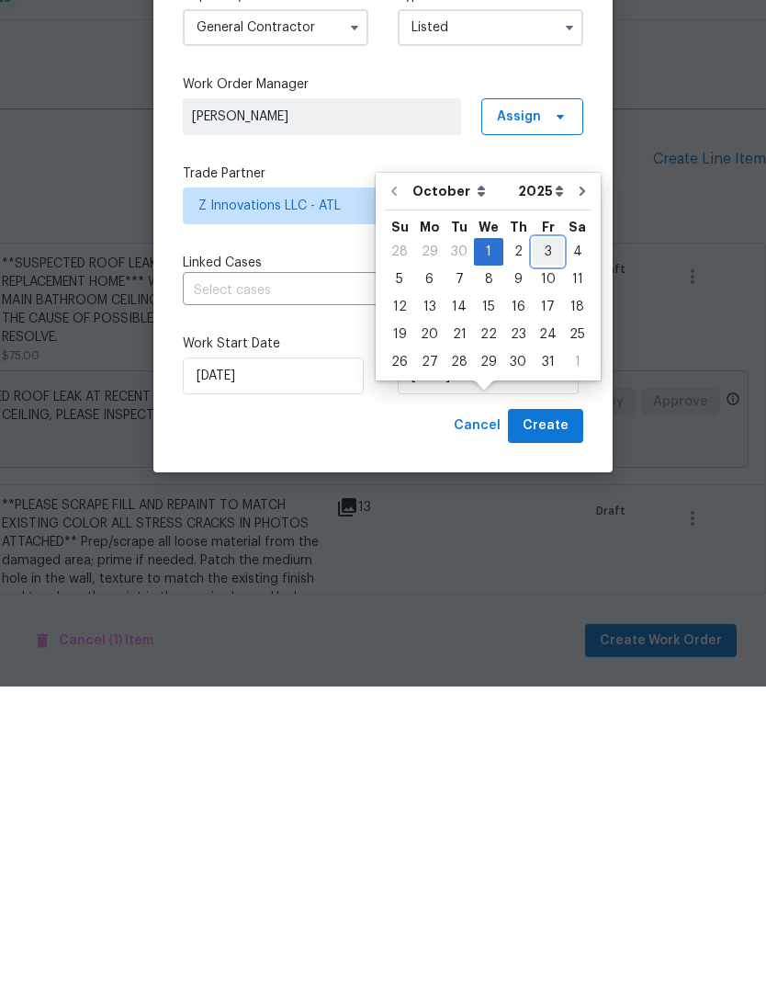
click at [540, 551] on div "3" at bounding box center [548, 564] width 30 height 26
type input "[DATE]"
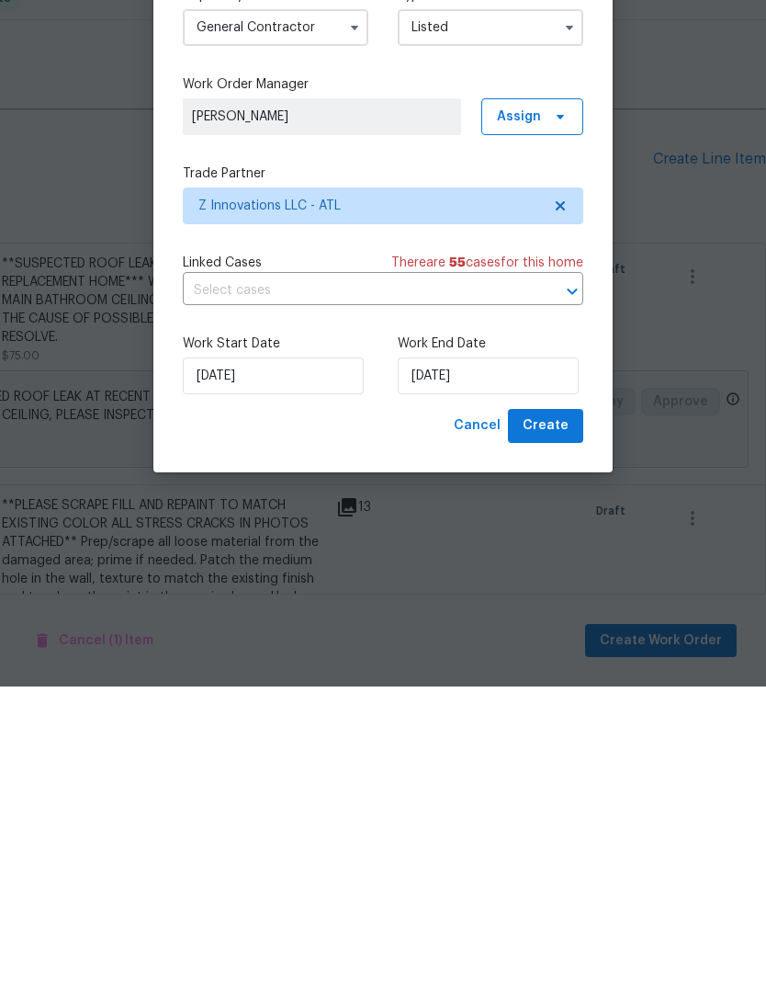
scroll to position [59, 0]
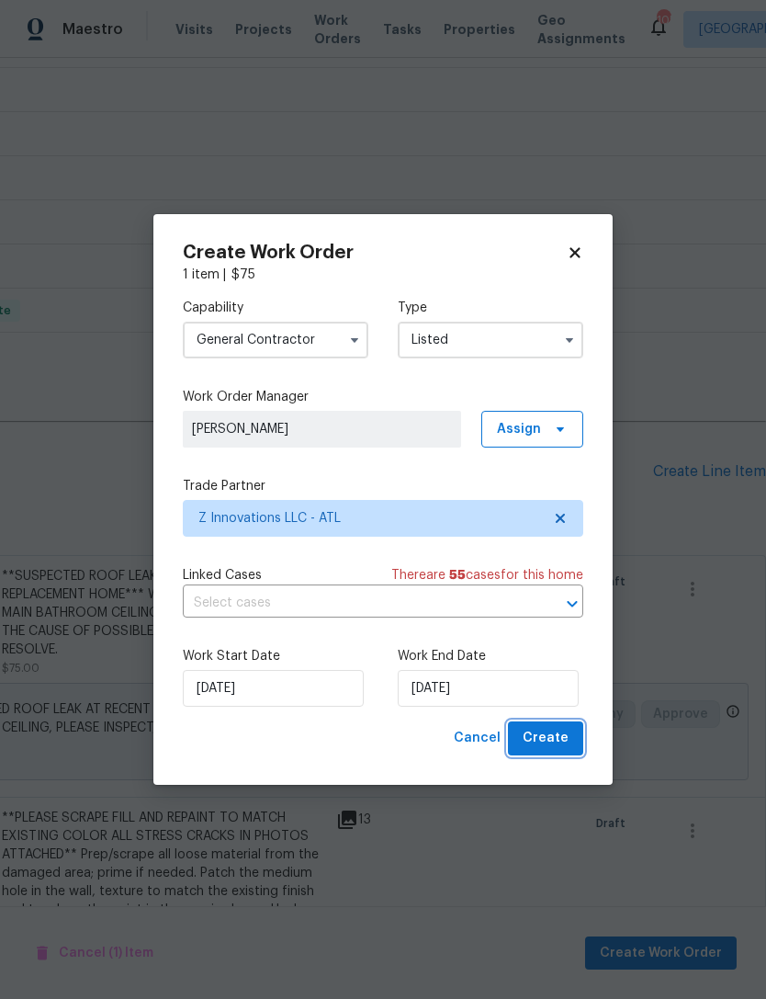
click at [548, 737] on span "Create" at bounding box center [546, 738] width 46 height 23
checkbox input "false"
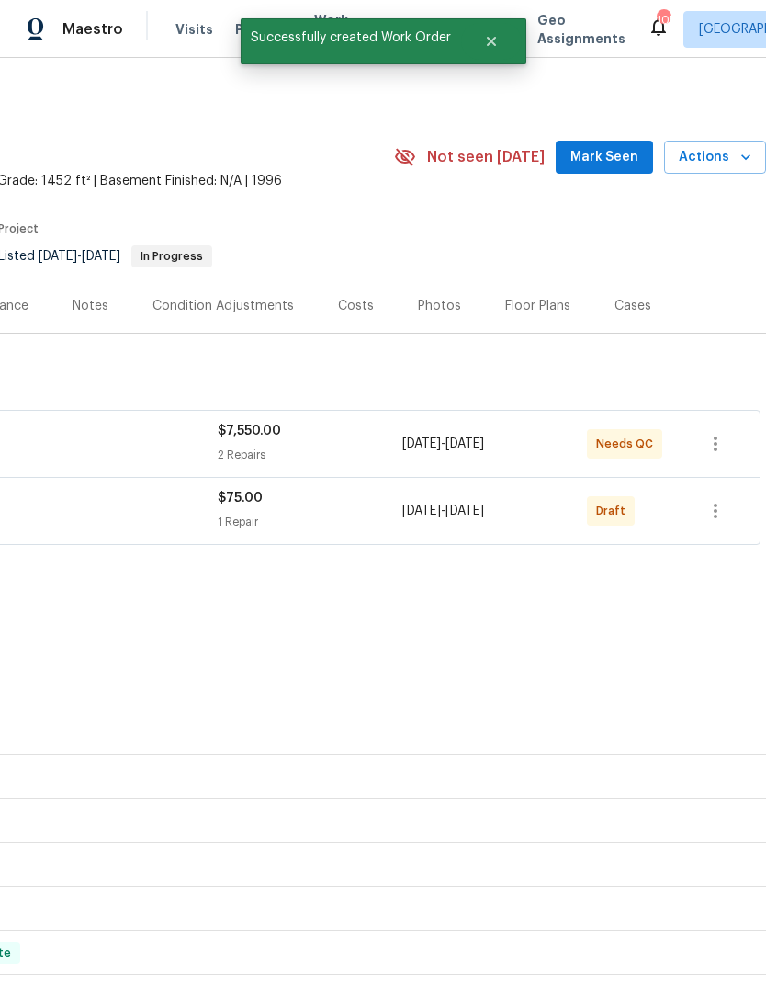
scroll to position [0, 272]
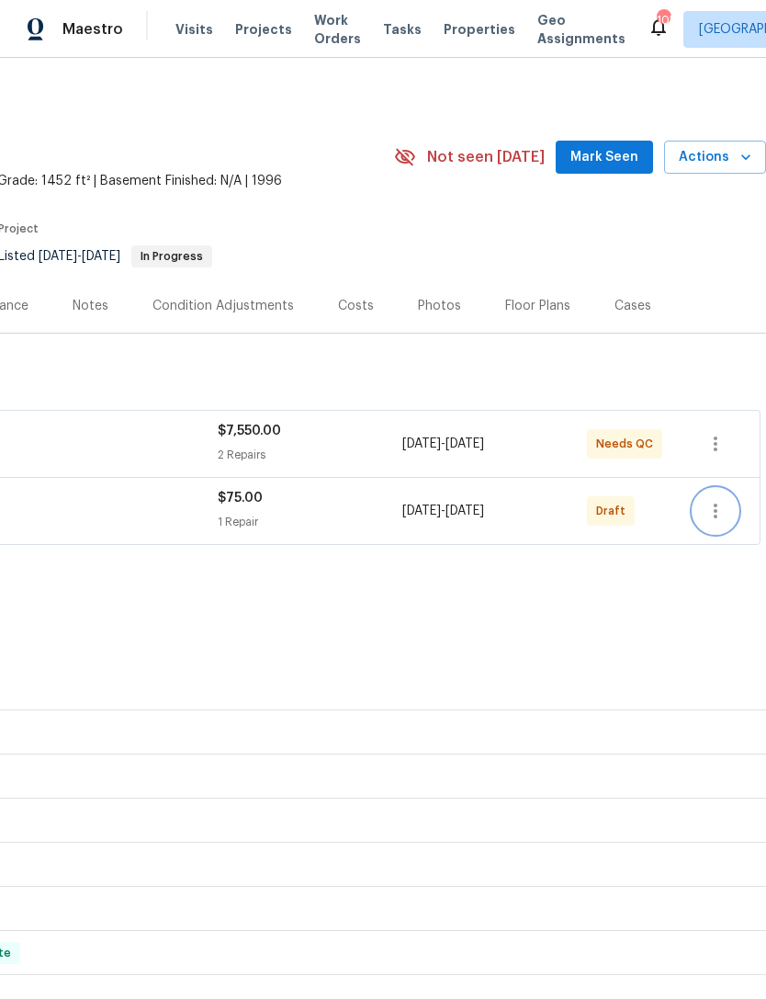
click at [716, 503] on icon "button" at bounding box center [716, 510] width 4 height 15
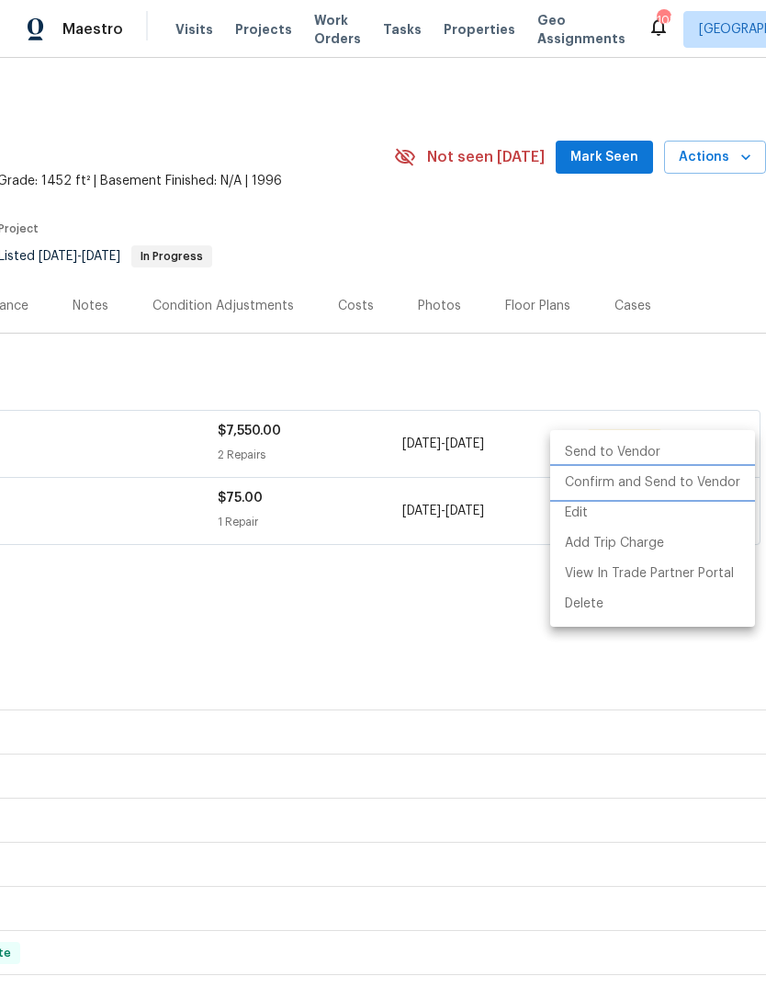
click at [659, 485] on li "Confirm and Send to Vendor" at bounding box center [652, 483] width 205 height 30
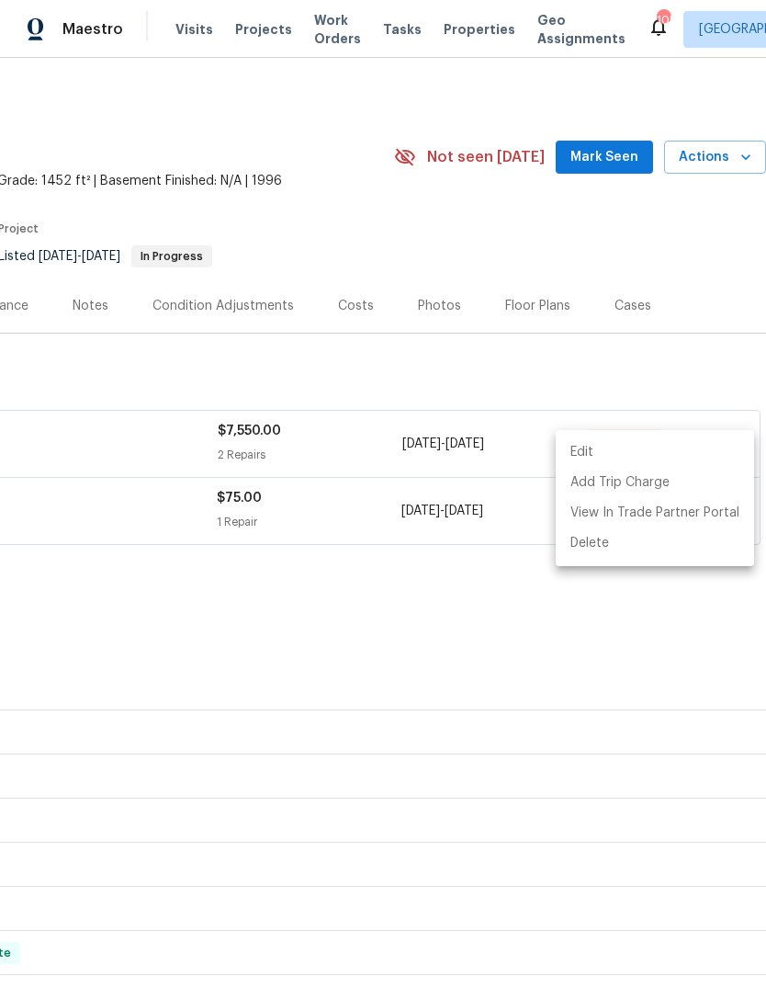
click at [525, 608] on div at bounding box center [383, 499] width 766 height 999
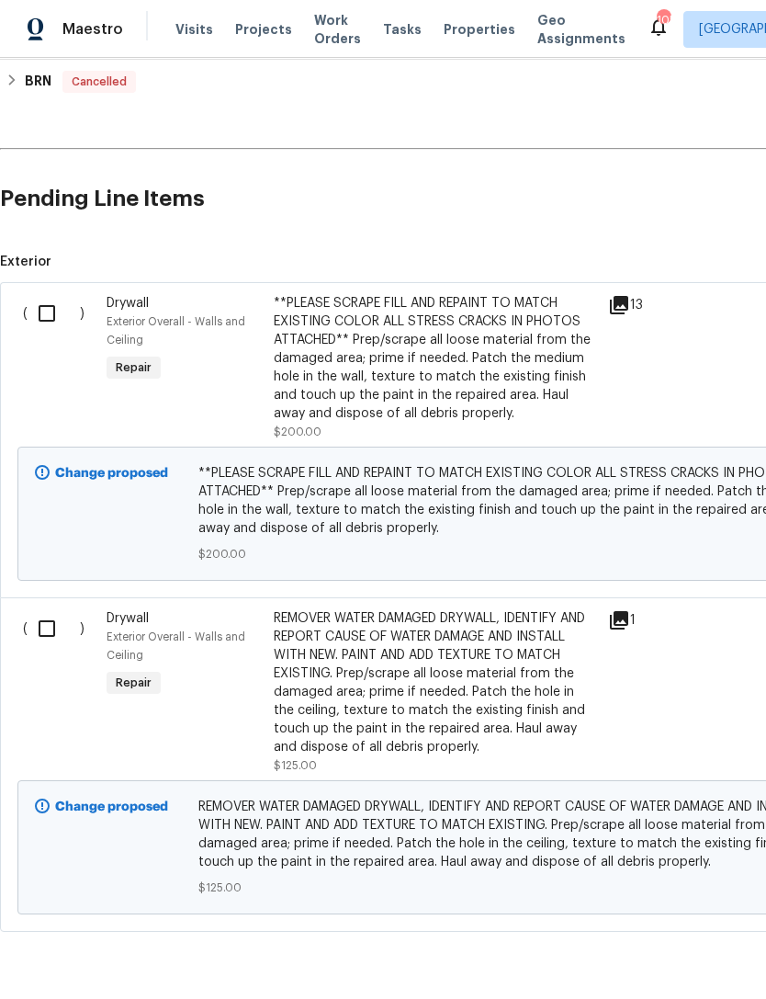
scroll to position [593, 0]
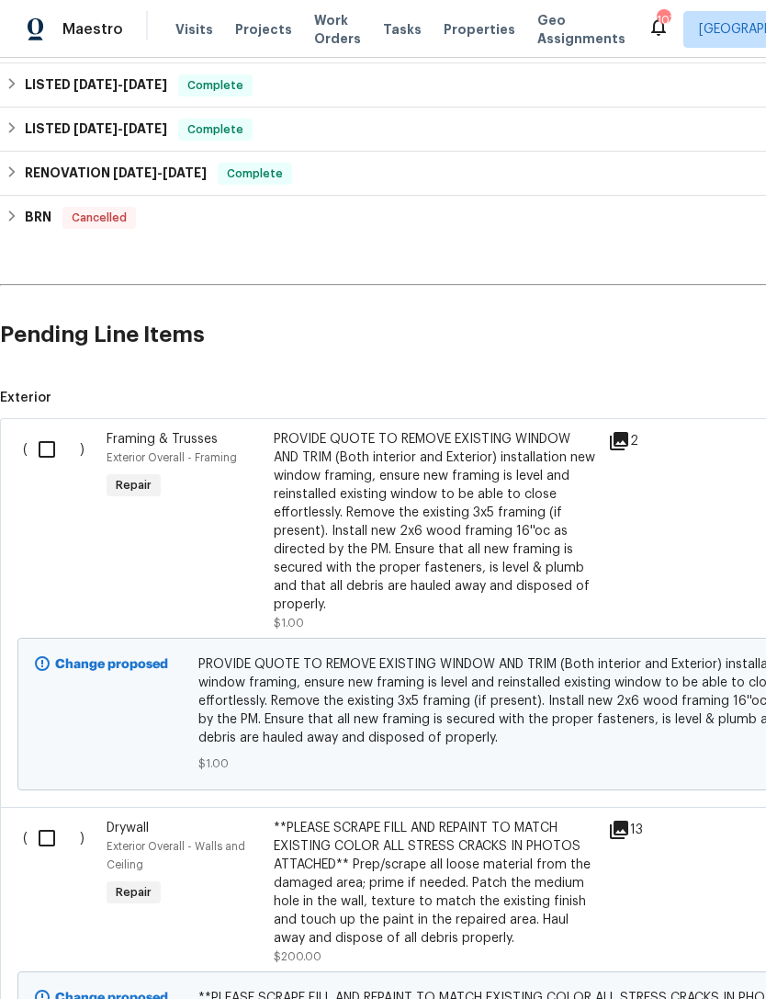
scroll to position [785, 0]
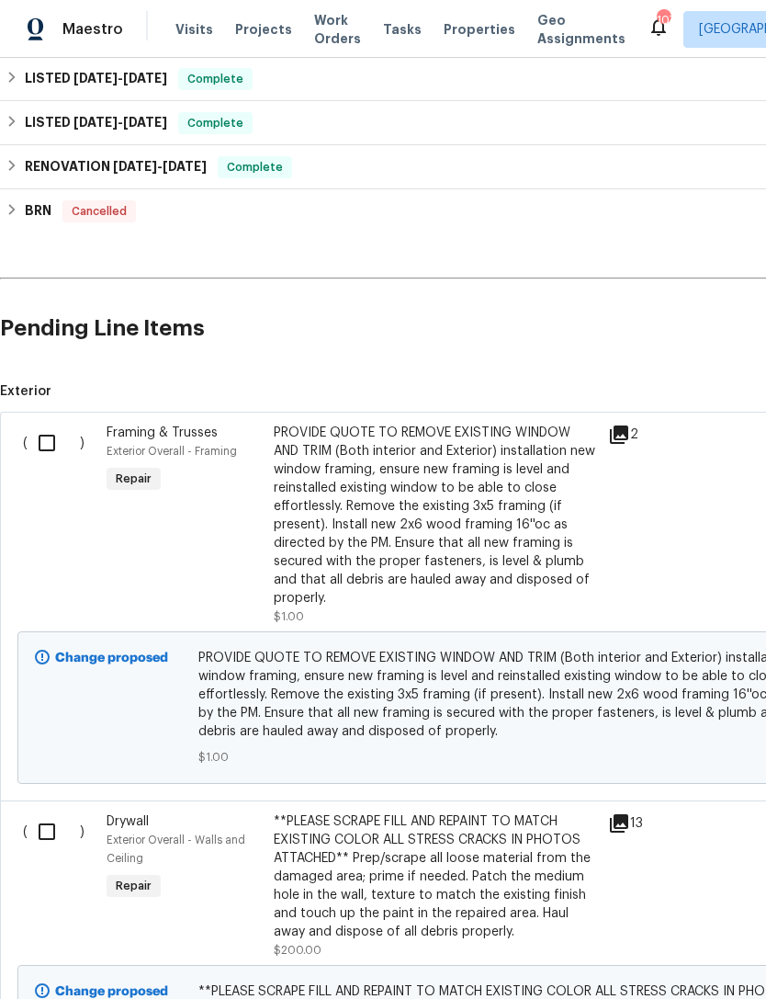
click at [47, 445] on input "checkbox" at bounding box center [54, 442] width 52 height 39
checkbox input "true"
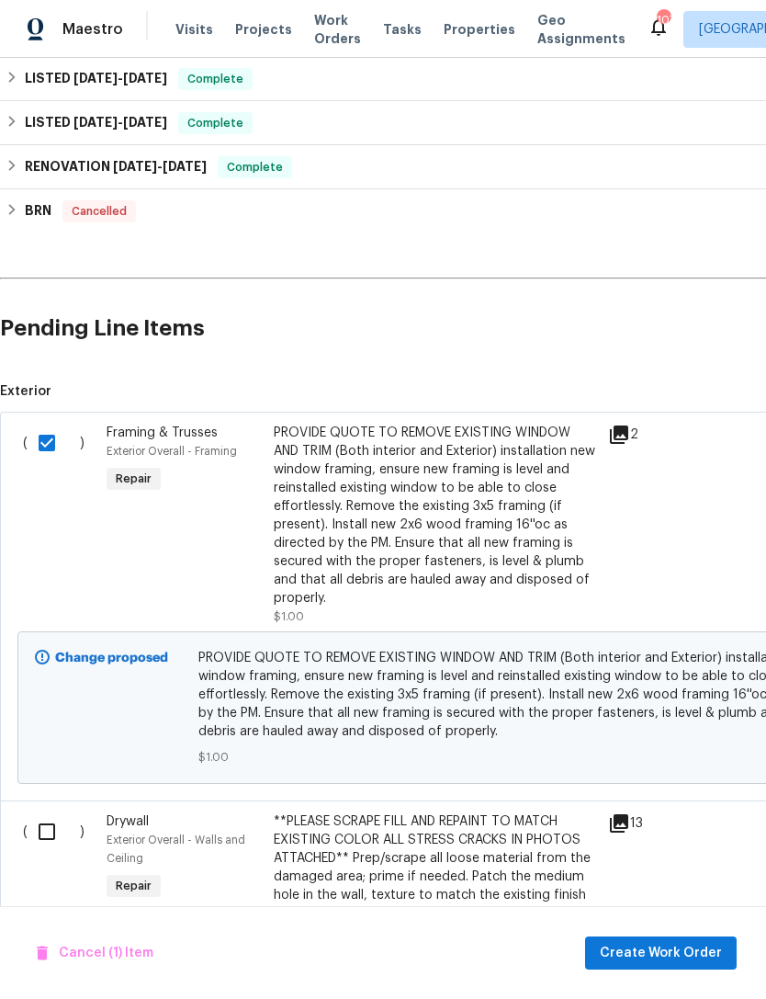
click at [43, 836] on input "checkbox" at bounding box center [54, 831] width 52 height 39
checkbox input "true"
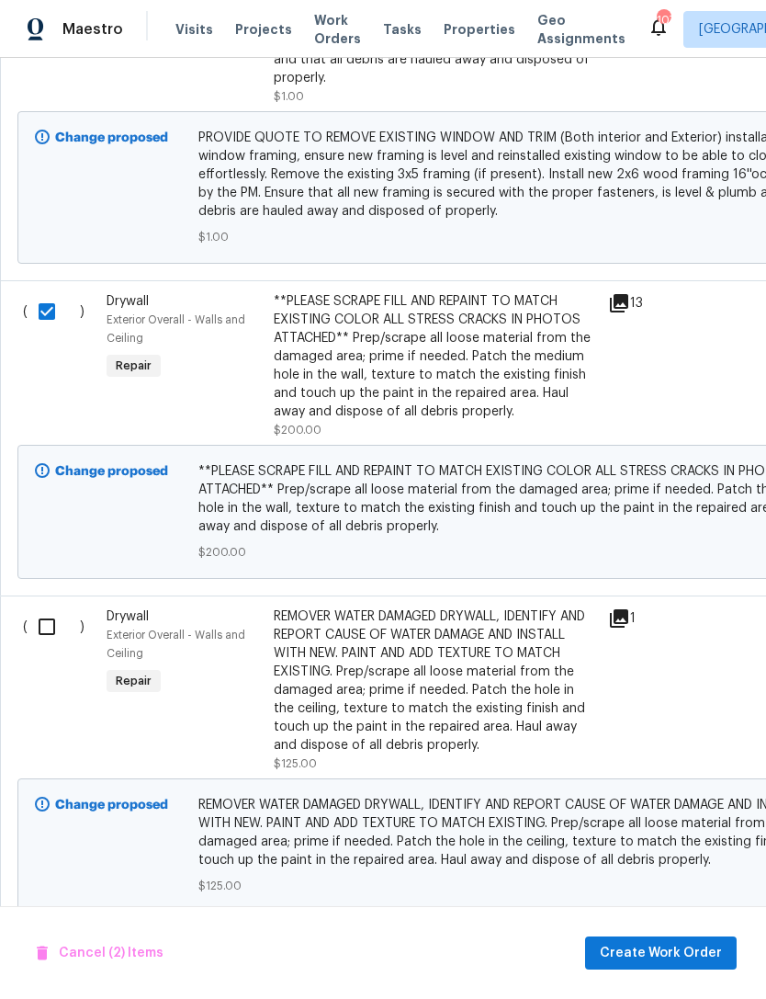
scroll to position [1304, 0]
click at [43, 634] on input "checkbox" at bounding box center [54, 627] width 52 height 39
checkbox input "true"
click at [659, 959] on span "Create Work Order" at bounding box center [661, 953] width 122 height 23
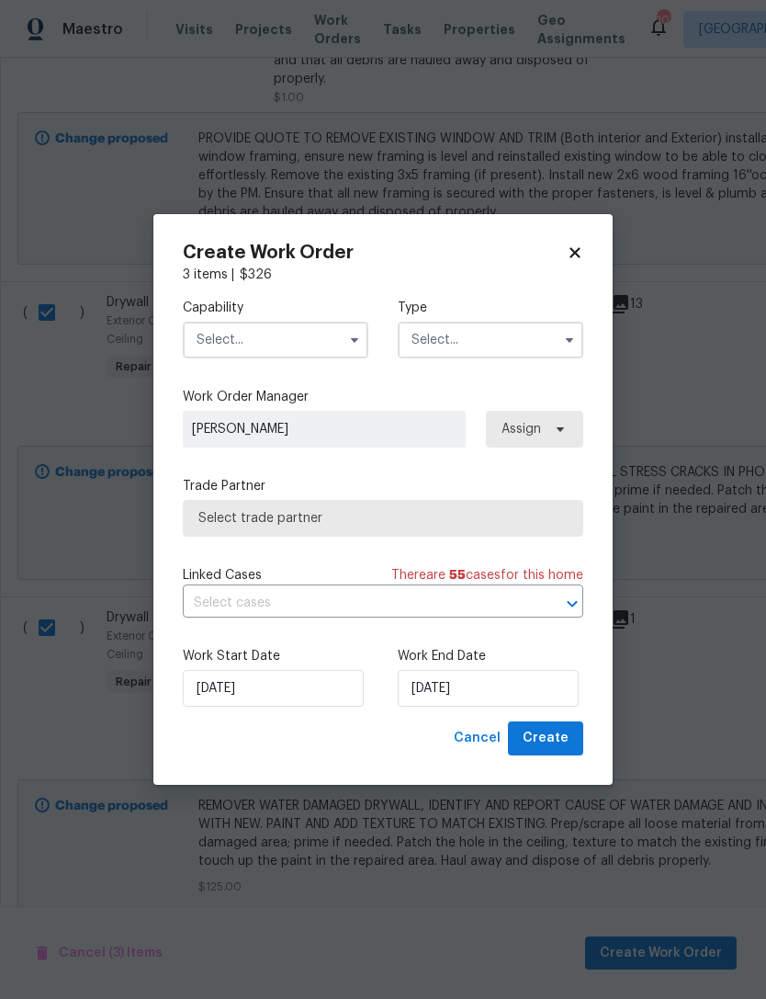
click at [291, 339] on input "text" at bounding box center [276, 340] width 186 height 37
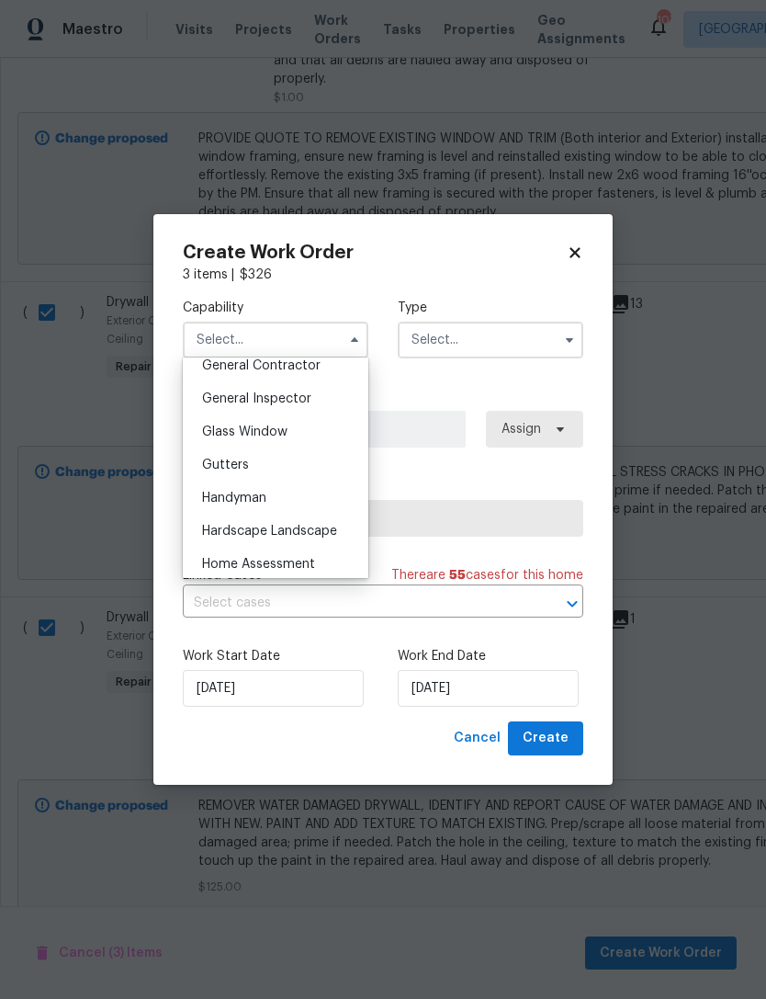
scroll to position [929, 0]
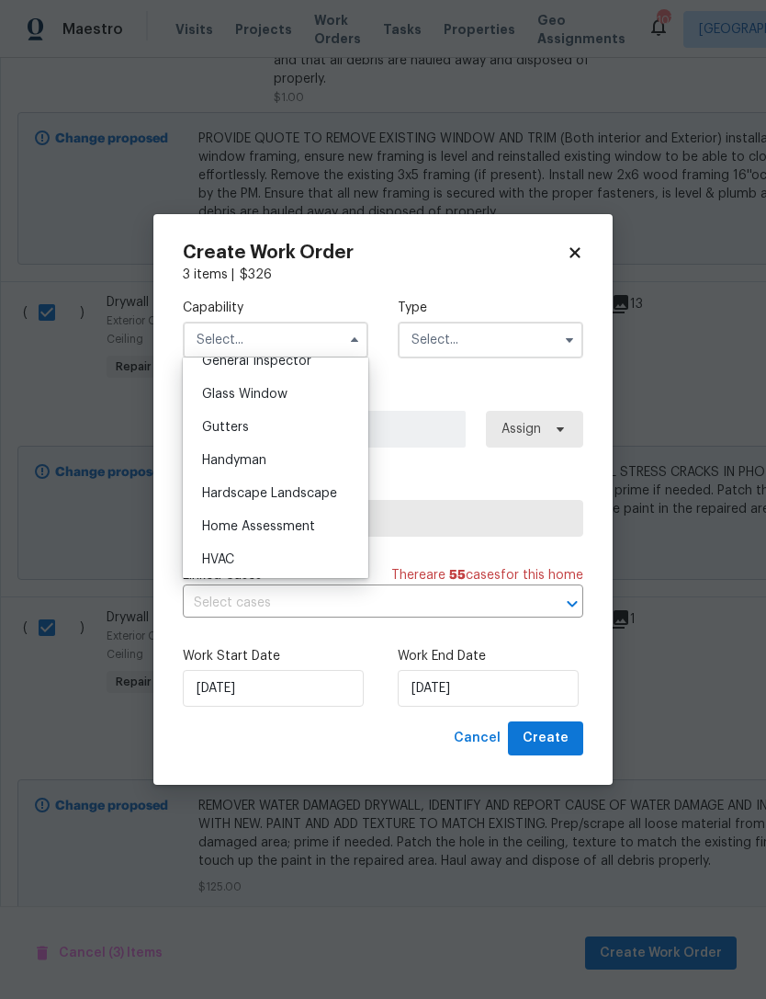
click at [252, 462] on span "Handyman" at bounding box center [234, 460] width 64 height 13
type input "Handyman"
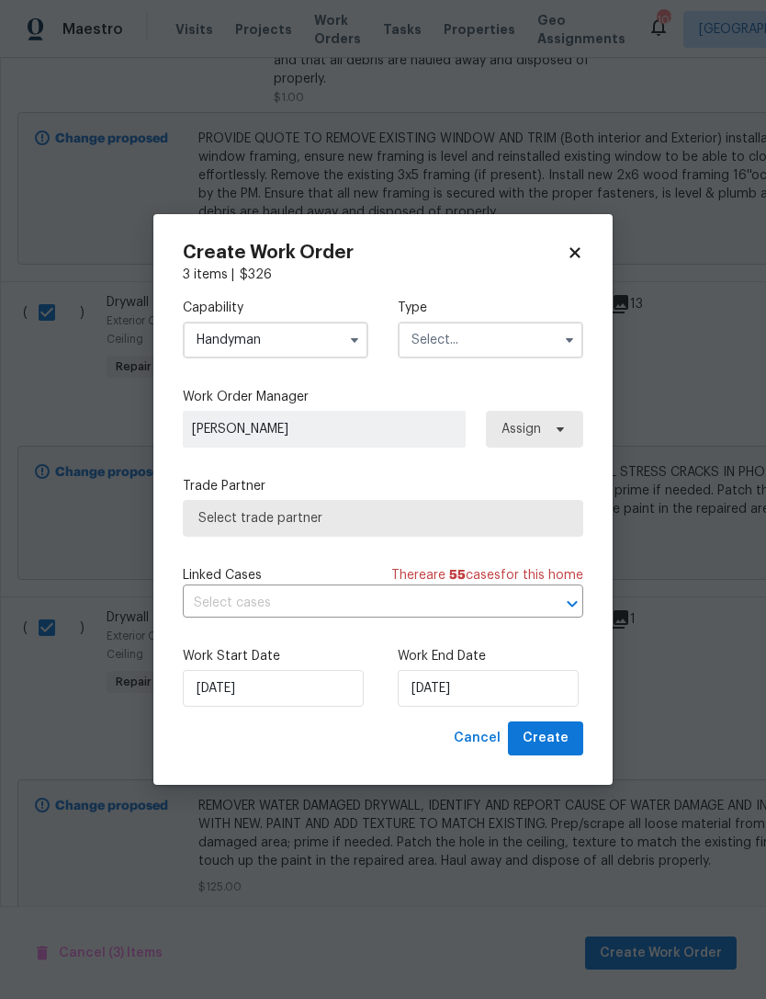
click at [486, 341] on input "text" at bounding box center [491, 340] width 186 height 37
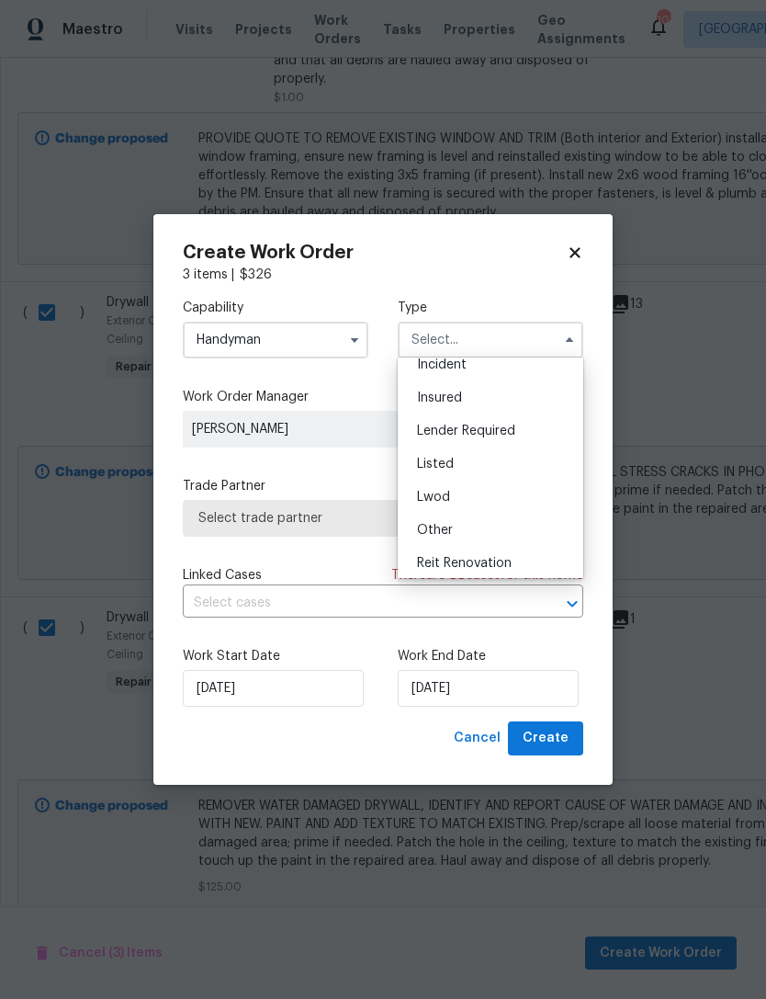
scroll to position [85, 0]
click at [469, 460] on div "Listed" at bounding box center [490, 459] width 176 height 33
type input "Listed"
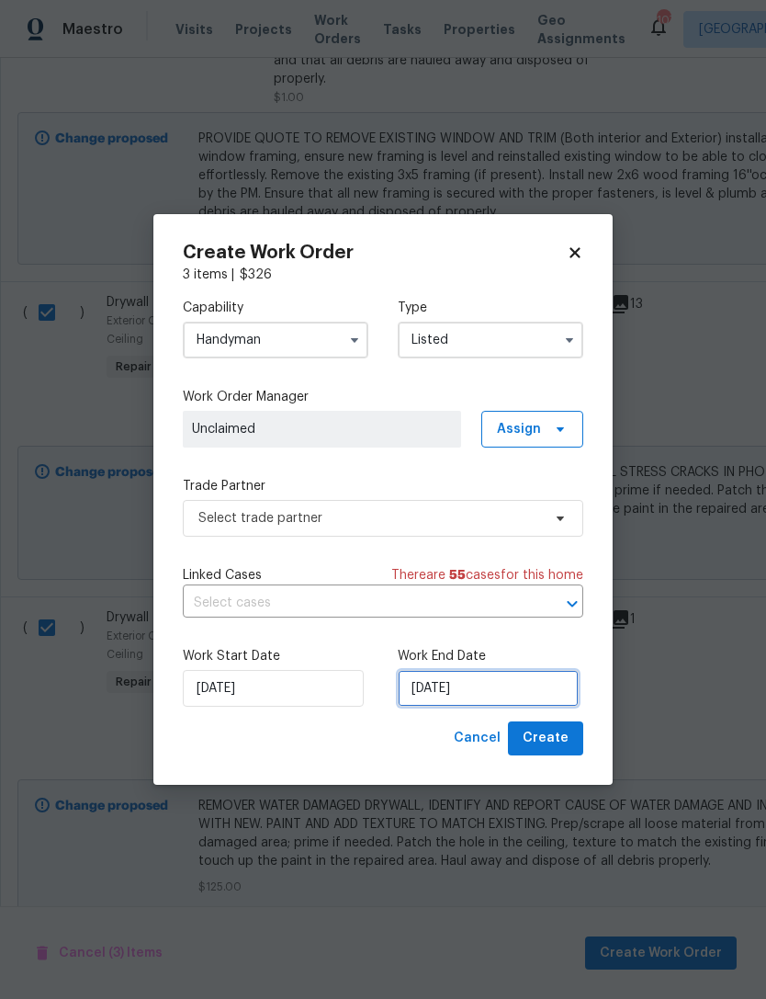
click at [437, 685] on input "[DATE]" at bounding box center [488, 688] width 181 height 37
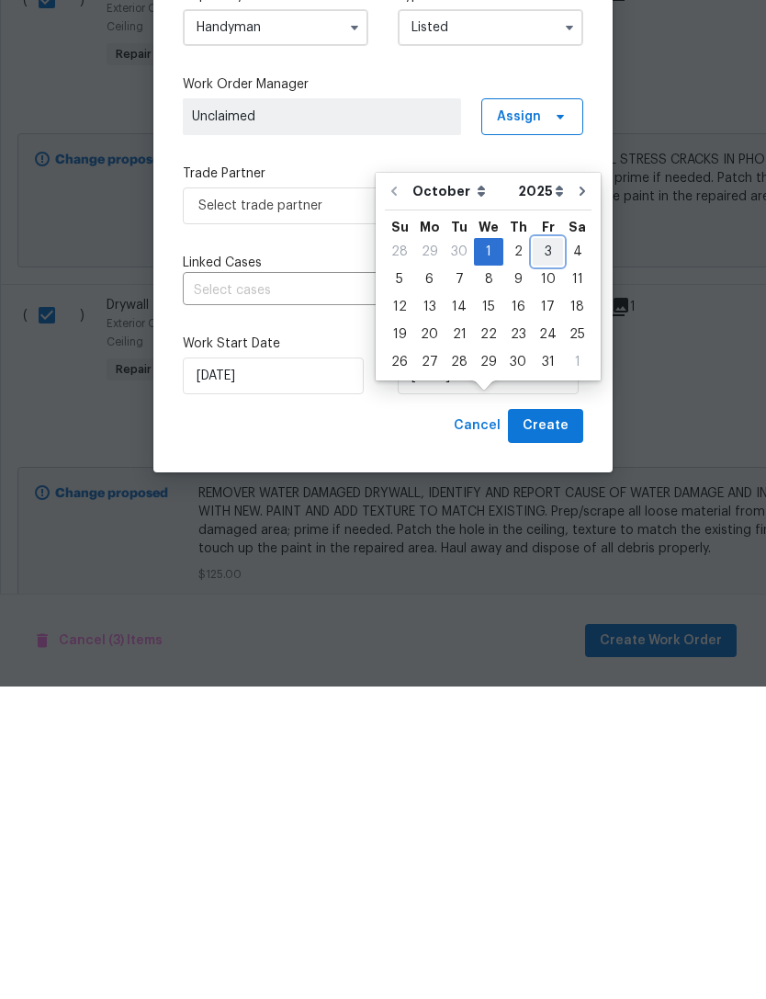
click at [541, 551] on div "3" at bounding box center [548, 564] width 30 height 26
type input "[DATE]"
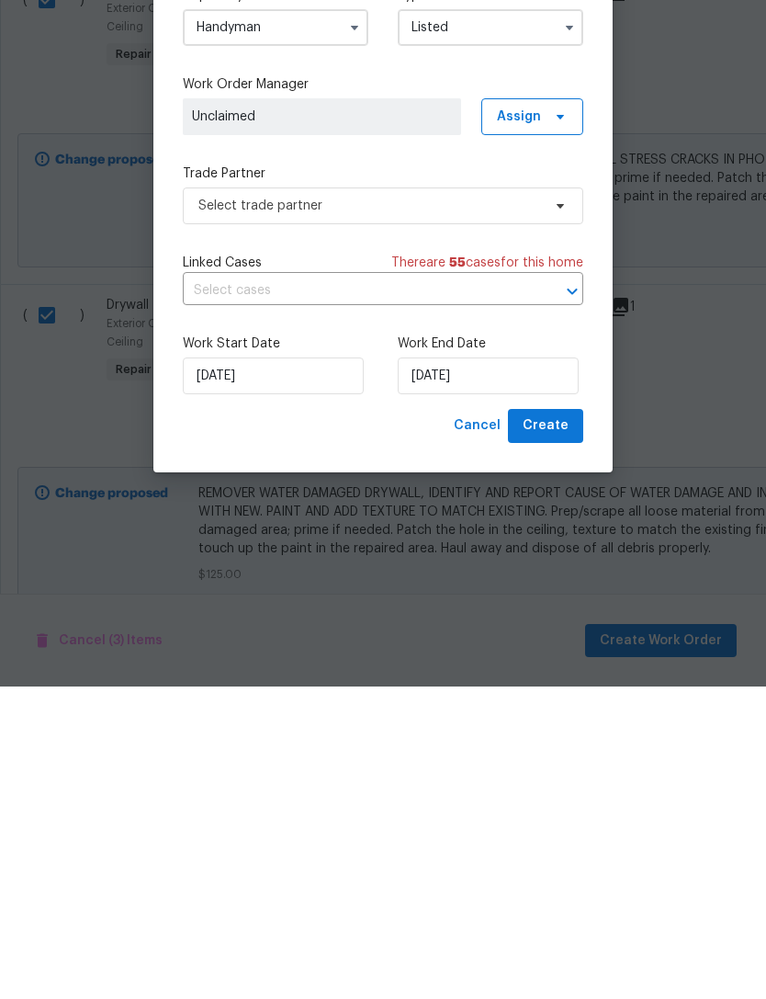
scroll to position [59, 0]
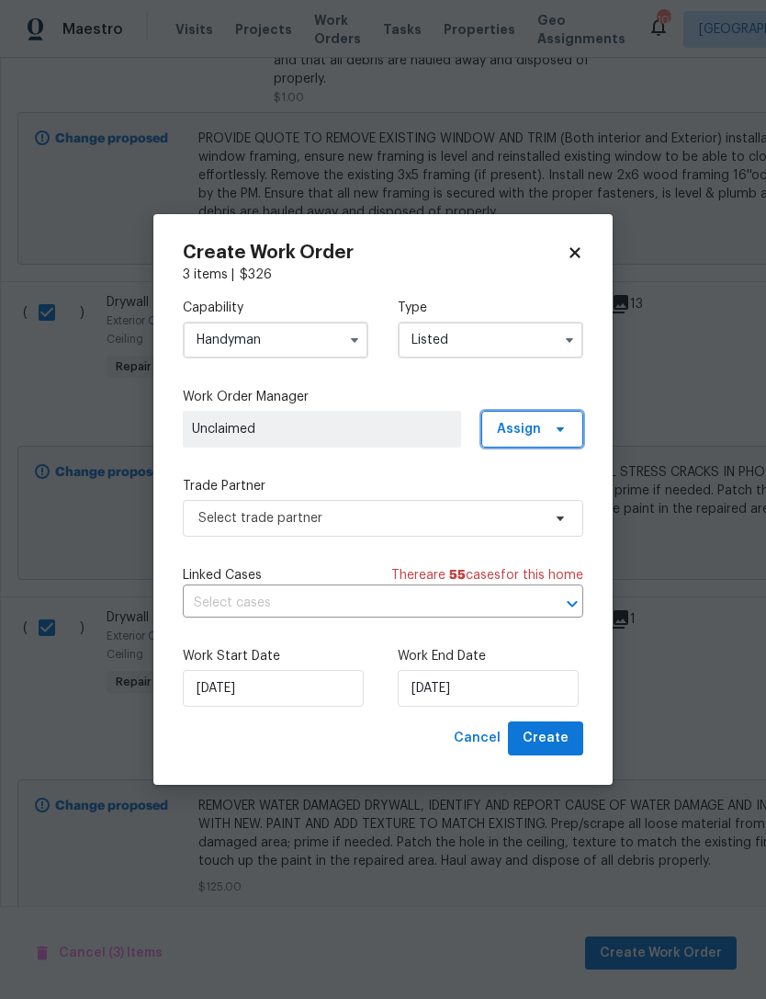
click at [523, 425] on span "Assign" at bounding box center [519, 429] width 44 height 18
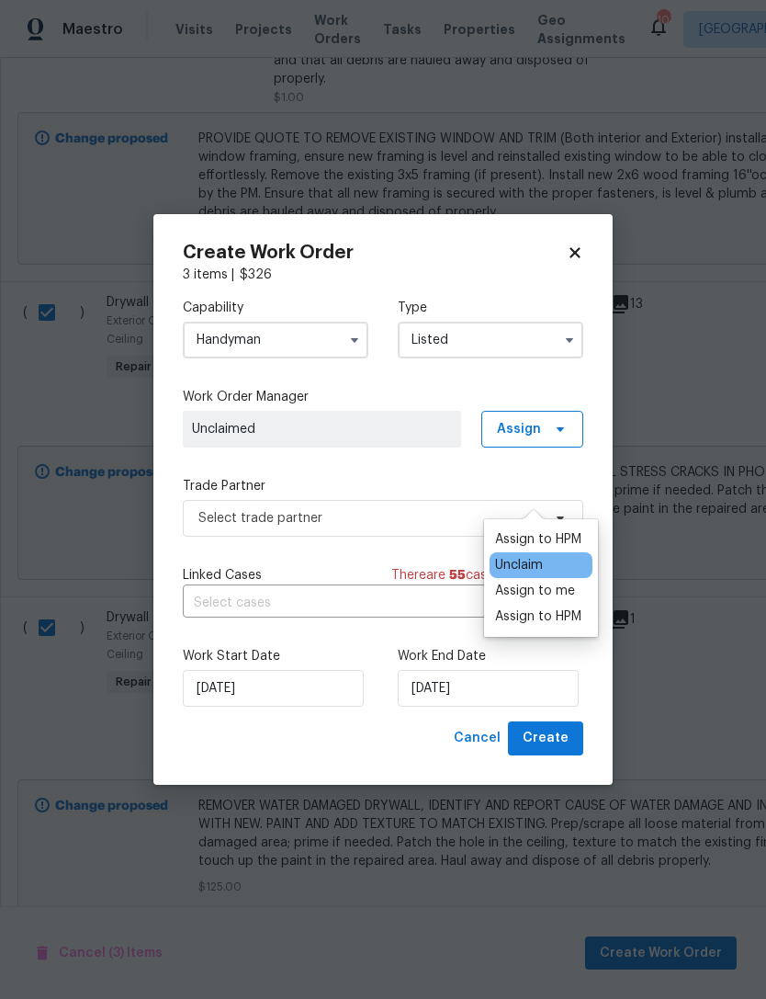
click at [528, 607] on div "Assign to HPM" at bounding box center [538, 616] width 86 height 18
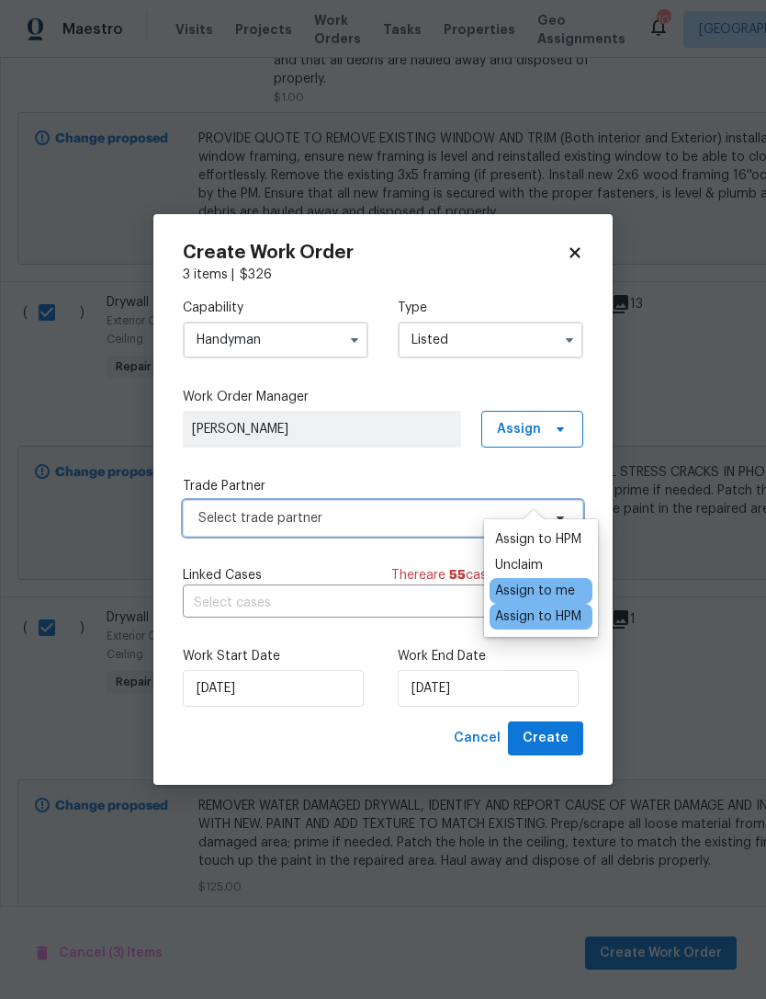
click at [376, 510] on span "Select trade partner" at bounding box center [369, 518] width 343 height 18
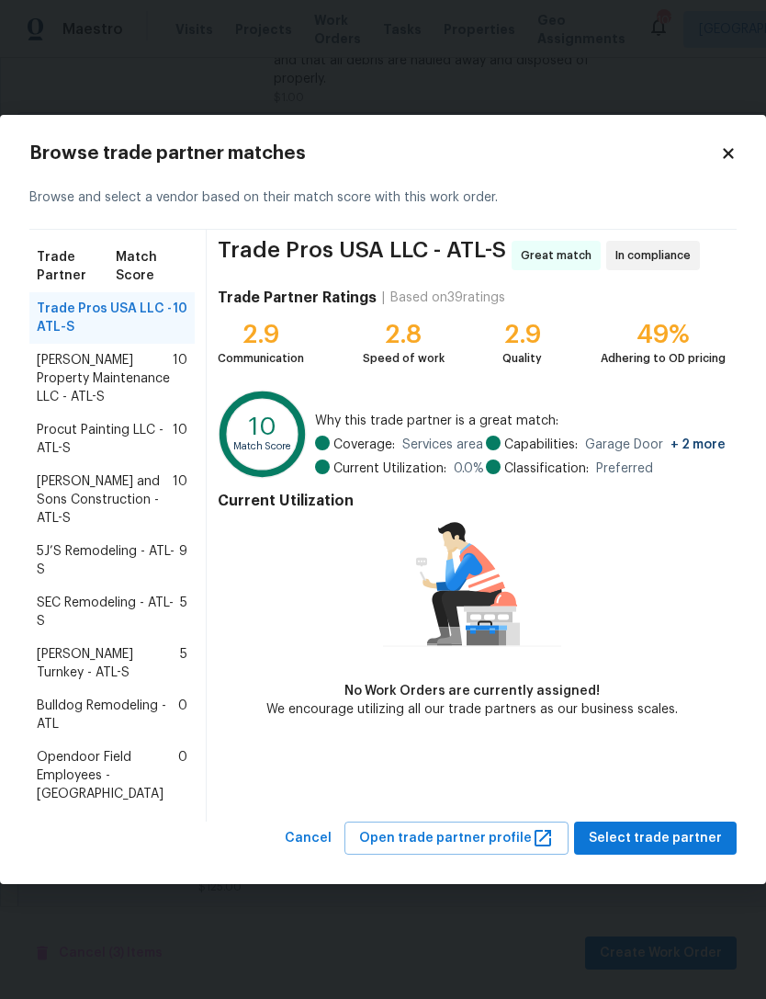
click at [127, 699] on span "Bulldog Remodeling - ATL" at bounding box center [107, 714] width 141 height 37
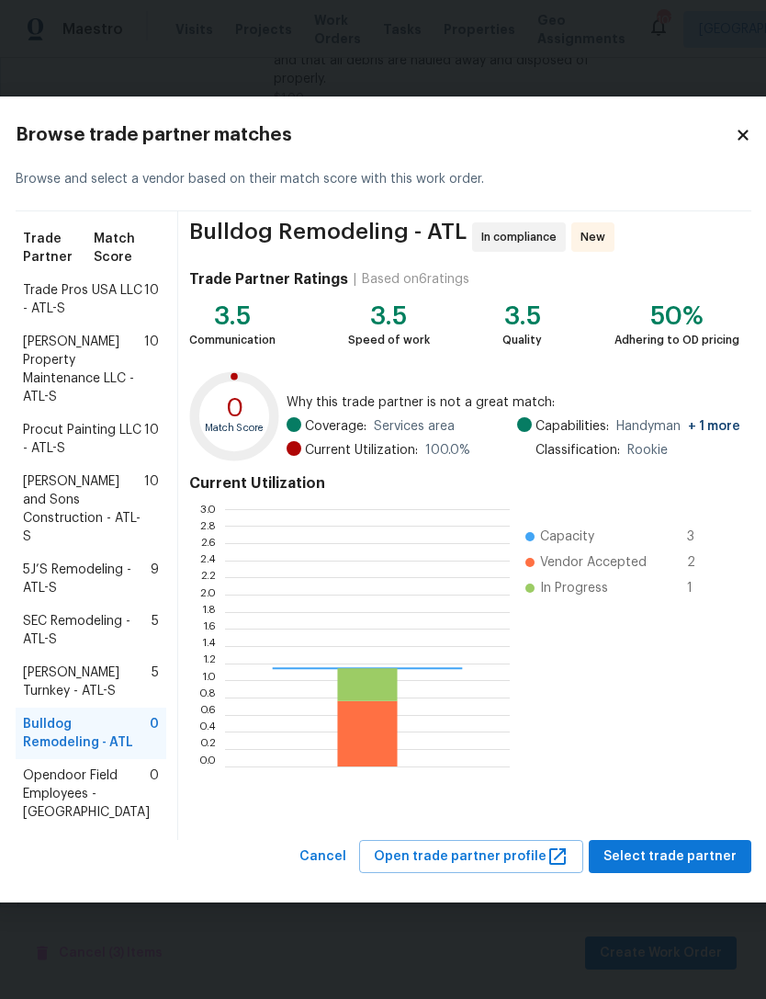
scroll to position [257, 285]
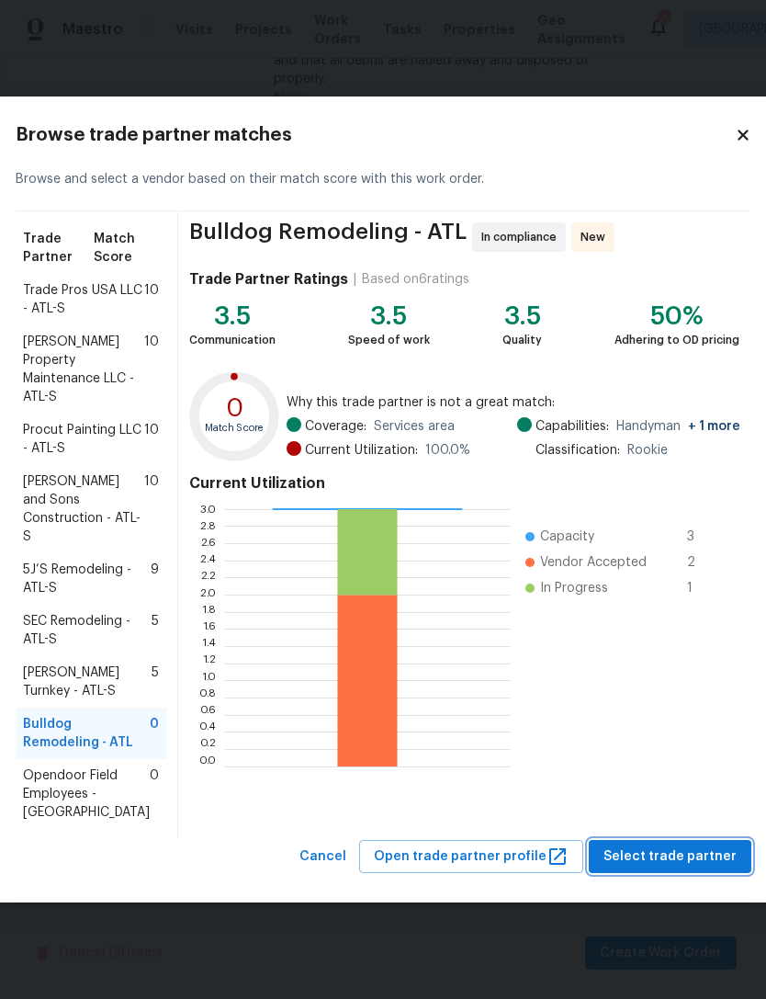
click at [669, 868] on span "Select trade partner" at bounding box center [670, 856] width 133 height 23
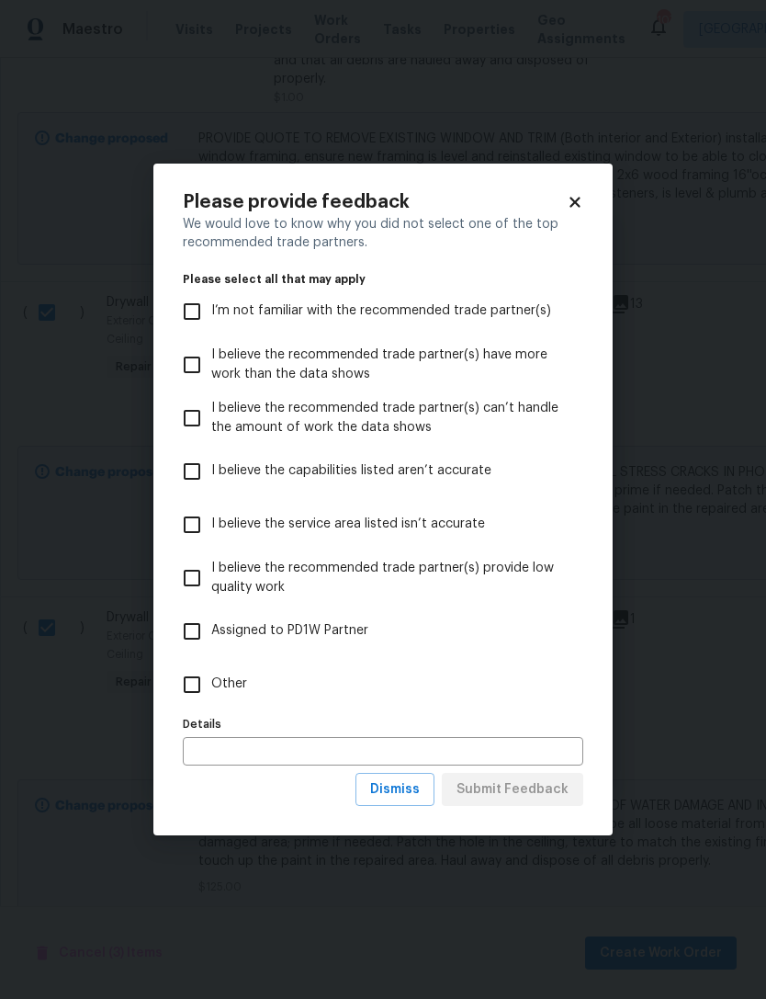
click at [186, 683] on input "Other" at bounding box center [192, 684] width 39 height 39
checkbox input "true"
click at [541, 798] on span "Submit Feedback" at bounding box center [513, 789] width 112 height 23
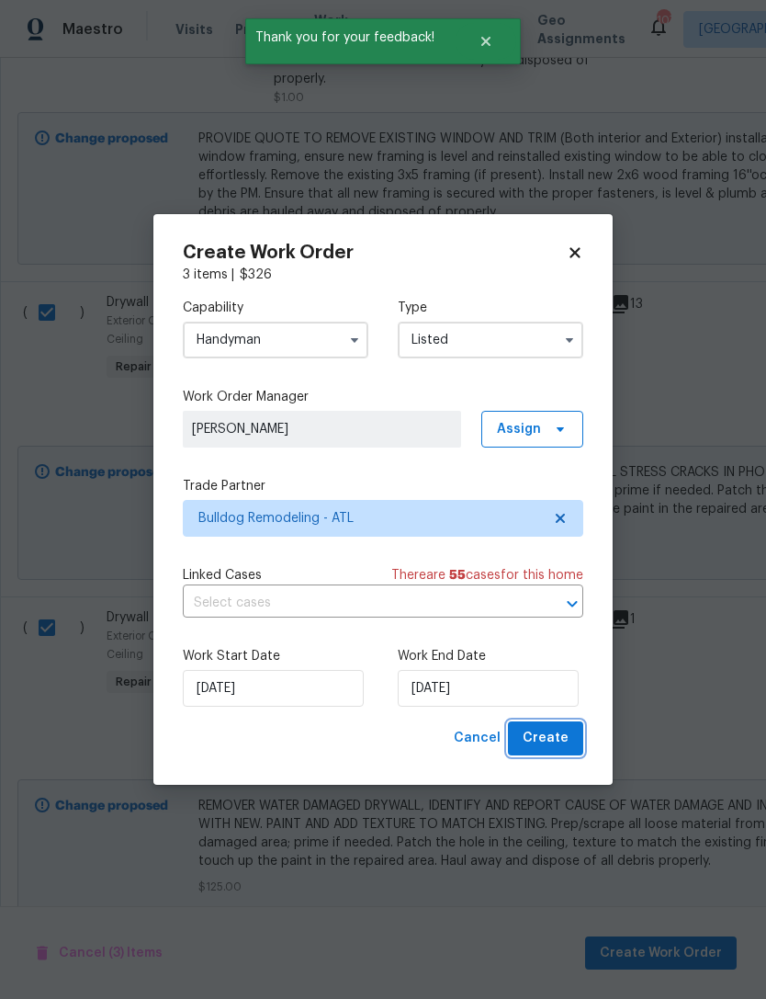
click at [568, 728] on button "Create" at bounding box center [545, 738] width 75 height 34
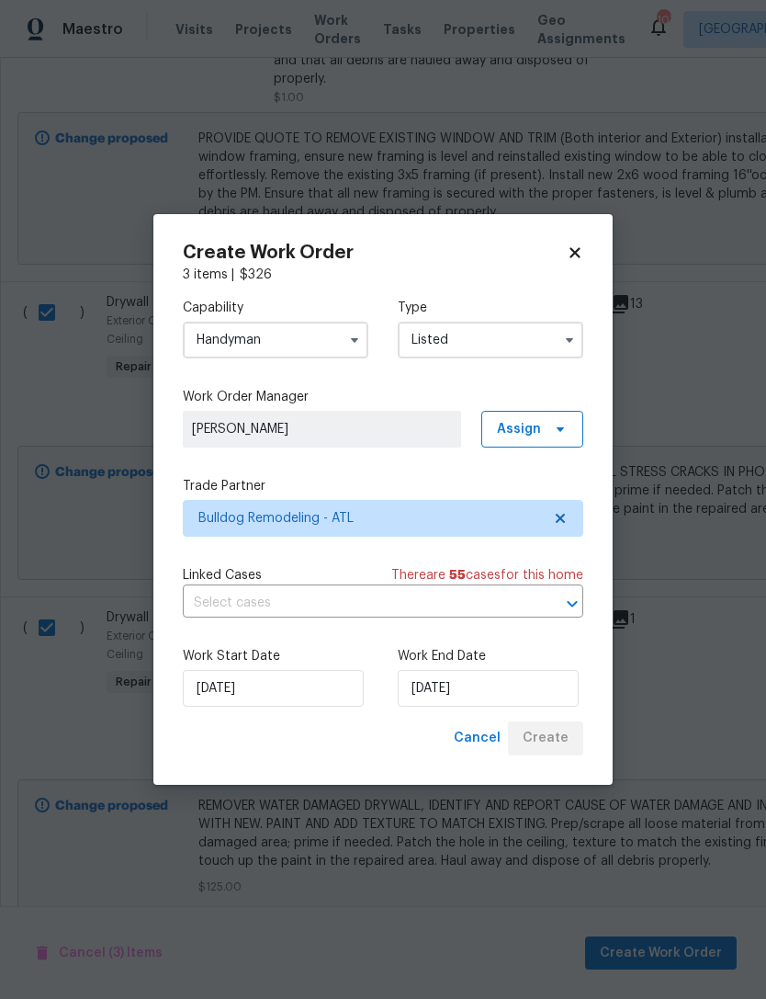
checkbox input "false"
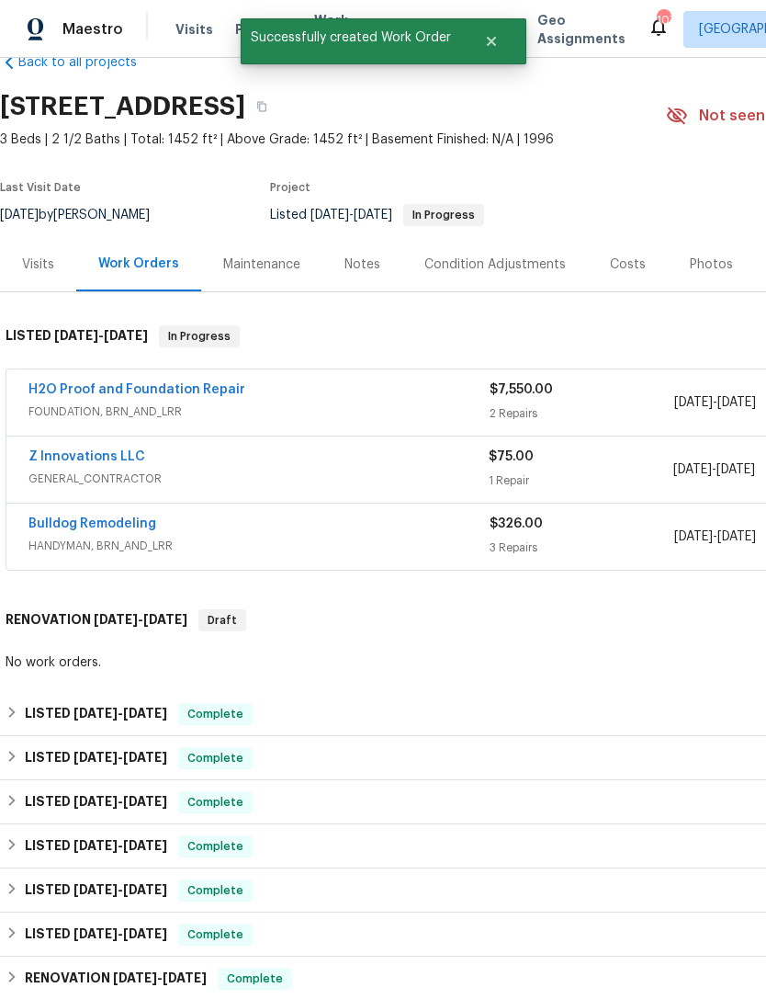
scroll to position [41, 0]
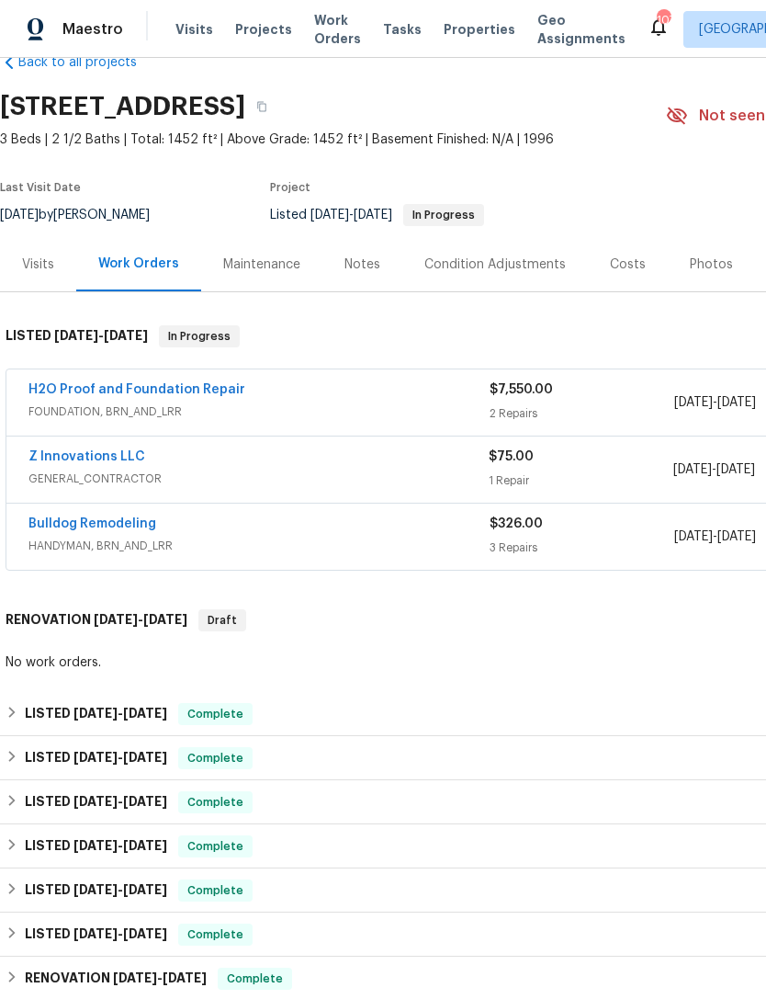
click at [130, 517] on link "Bulldog Remodeling" at bounding box center [92, 523] width 128 height 13
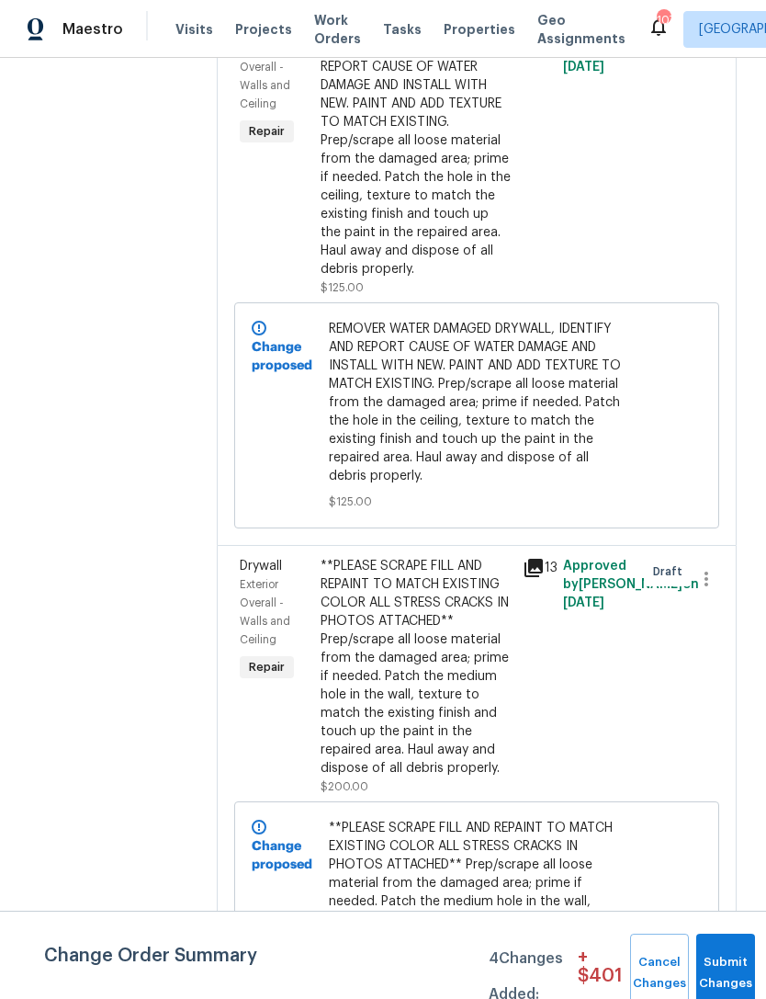
scroll to position [983, 0]
click at [726, 964] on button "Submit Changes" at bounding box center [725, 972] width 59 height 79
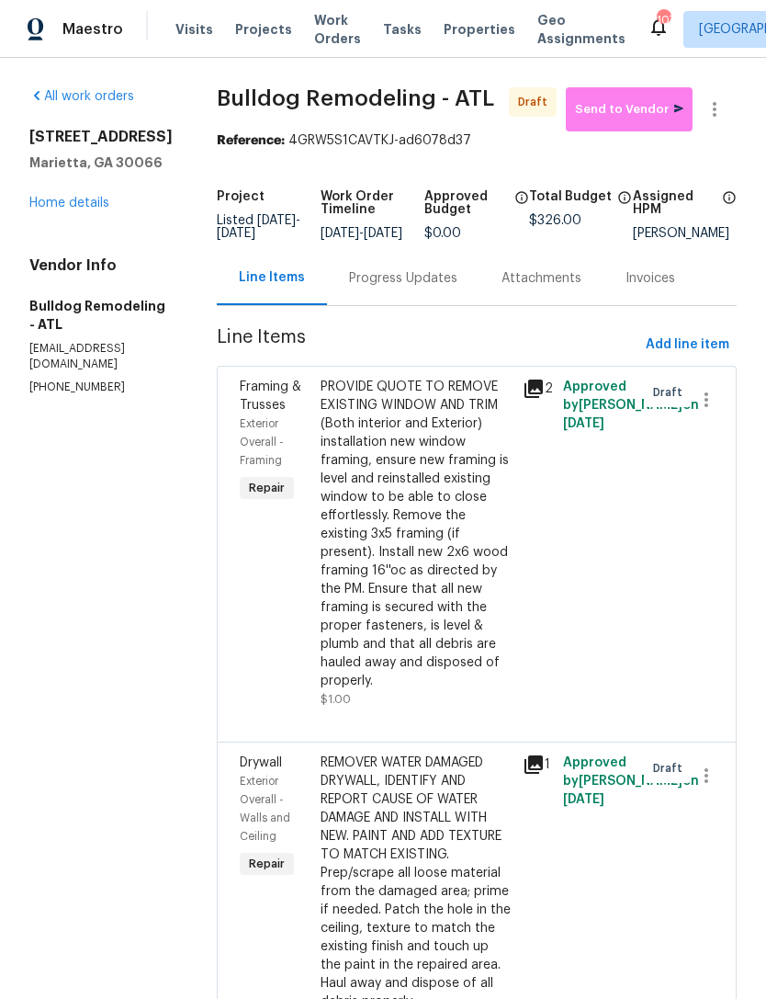
scroll to position [0, 0]
click at [85, 208] on link "Home details" at bounding box center [69, 203] width 80 height 13
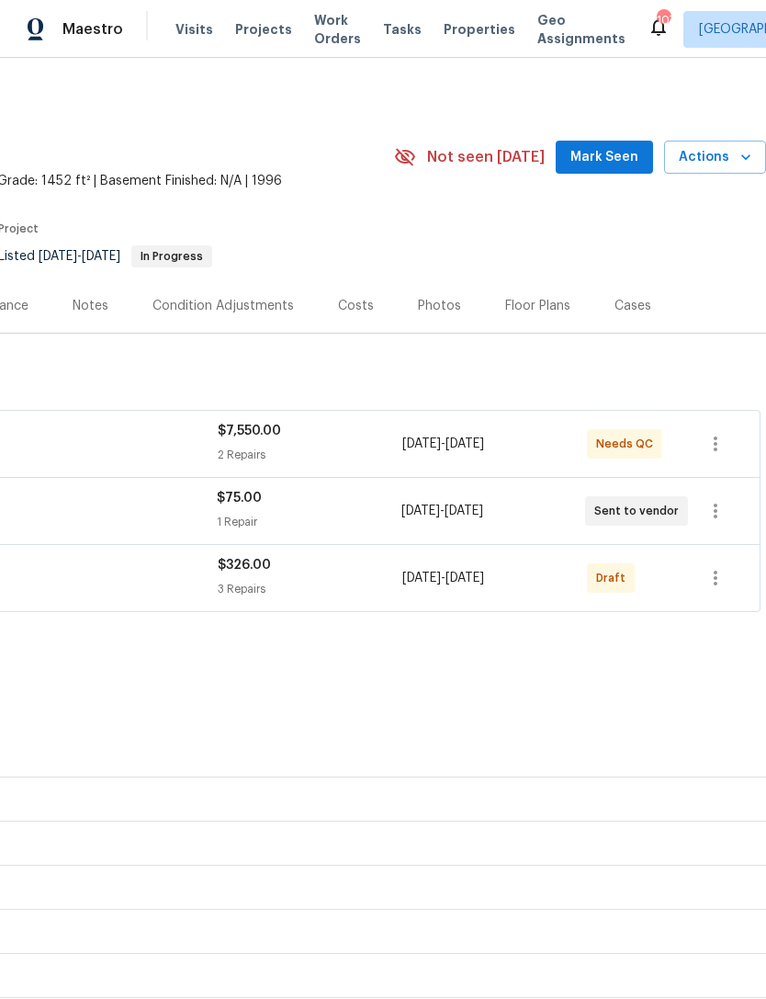
scroll to position [0, 272]
click at [711, 570] on icon "button" at bounding box center [716, 578] width 22 height 22
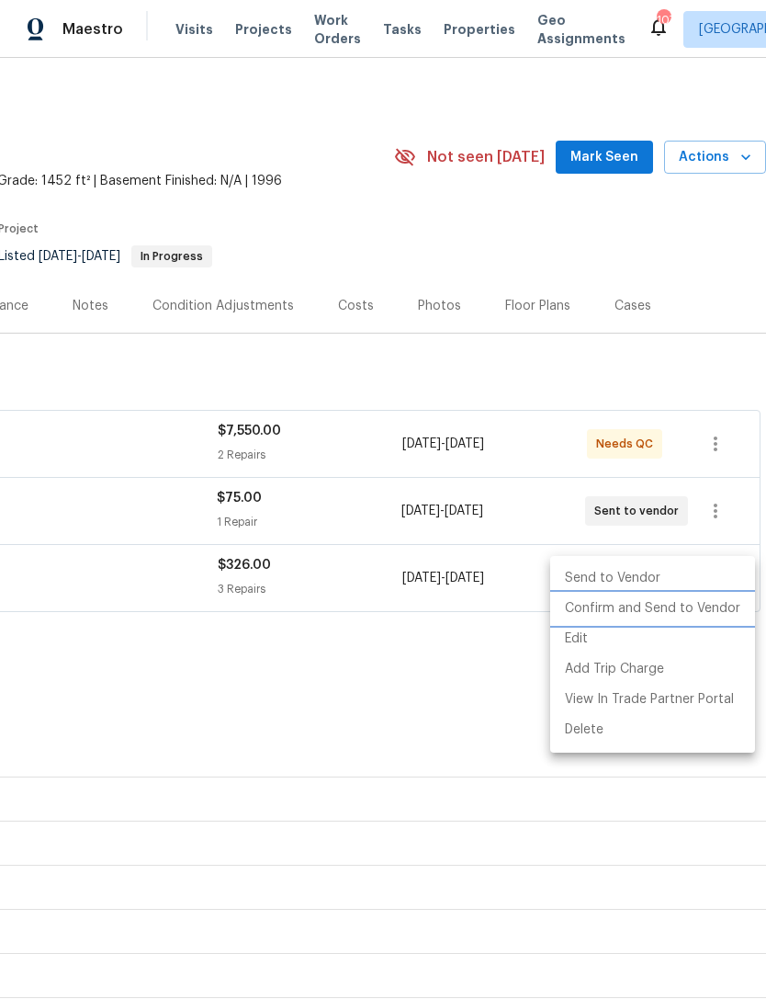
click at [683, 604] on li "Confirm and Send to Vendor" at bounding box center [652, 608] width 205 height 30
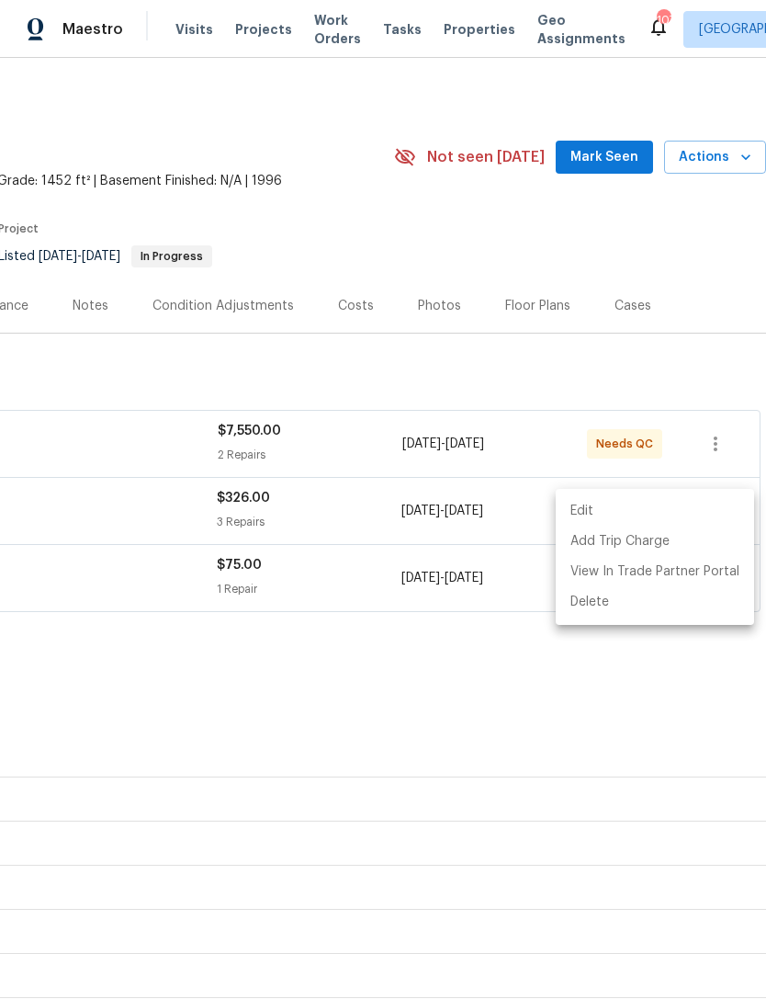
click at [382, 688] on div at bounding box center [383, 499] width 766 height 999
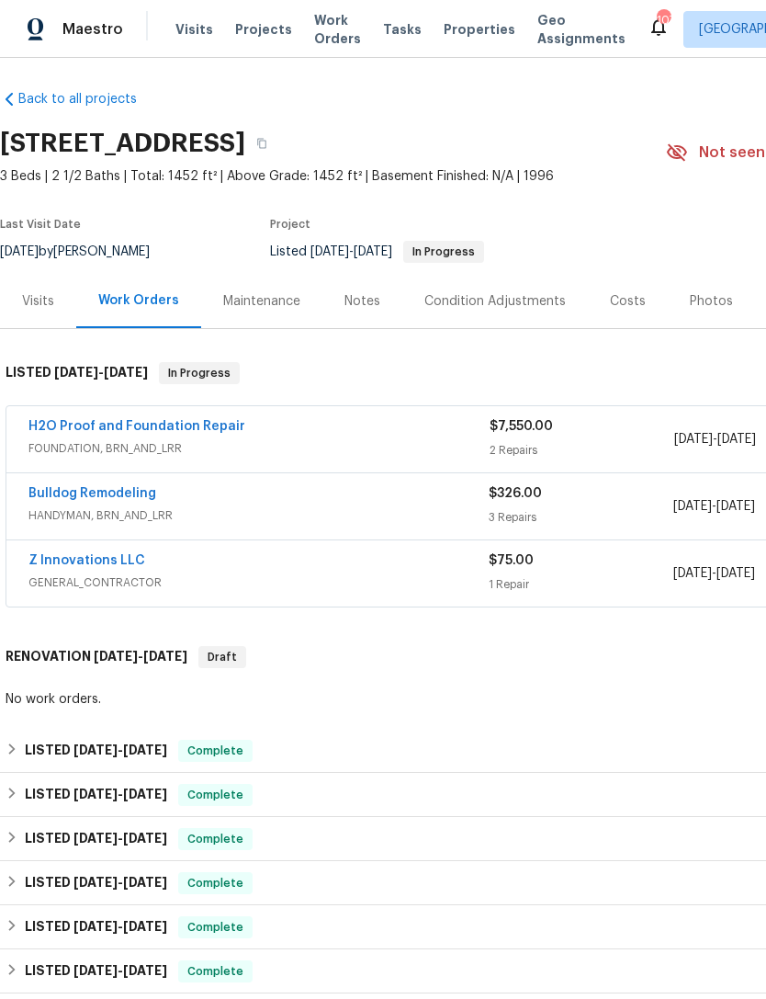
scroll to position [5, 0]
click at [129, 491] on link "Bulldog Remodeling" at bounding box center [92, 493] width 128 height 13
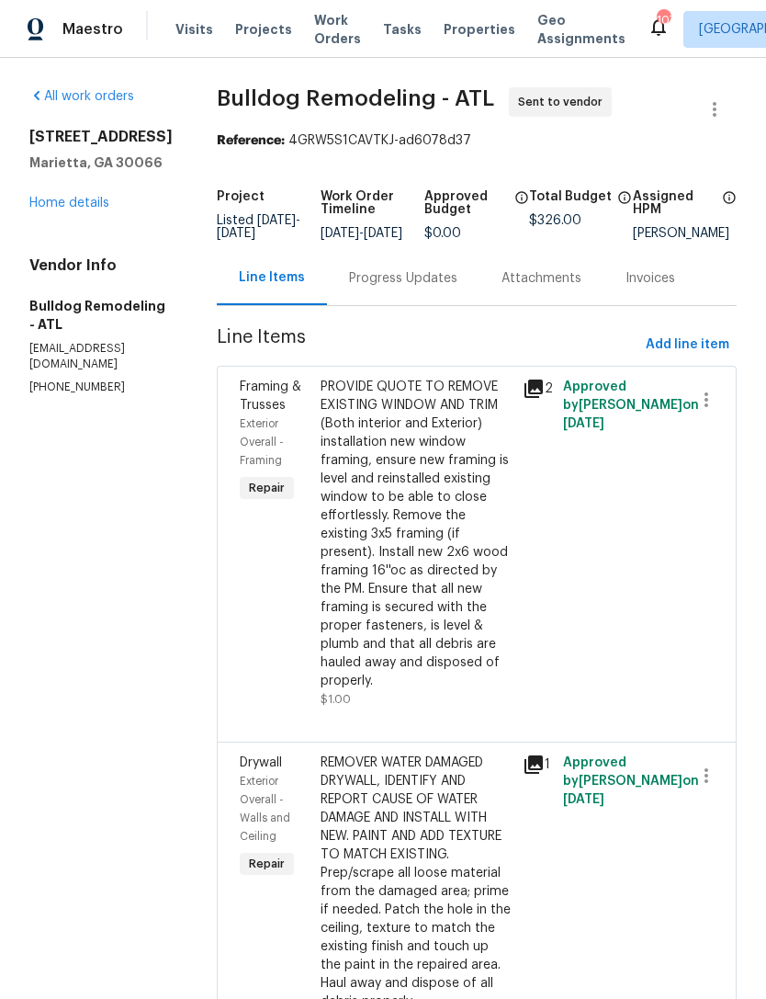
click at [401, 288] on div "Progress Updates" at bounding box center [403, 278] width 108 height 18
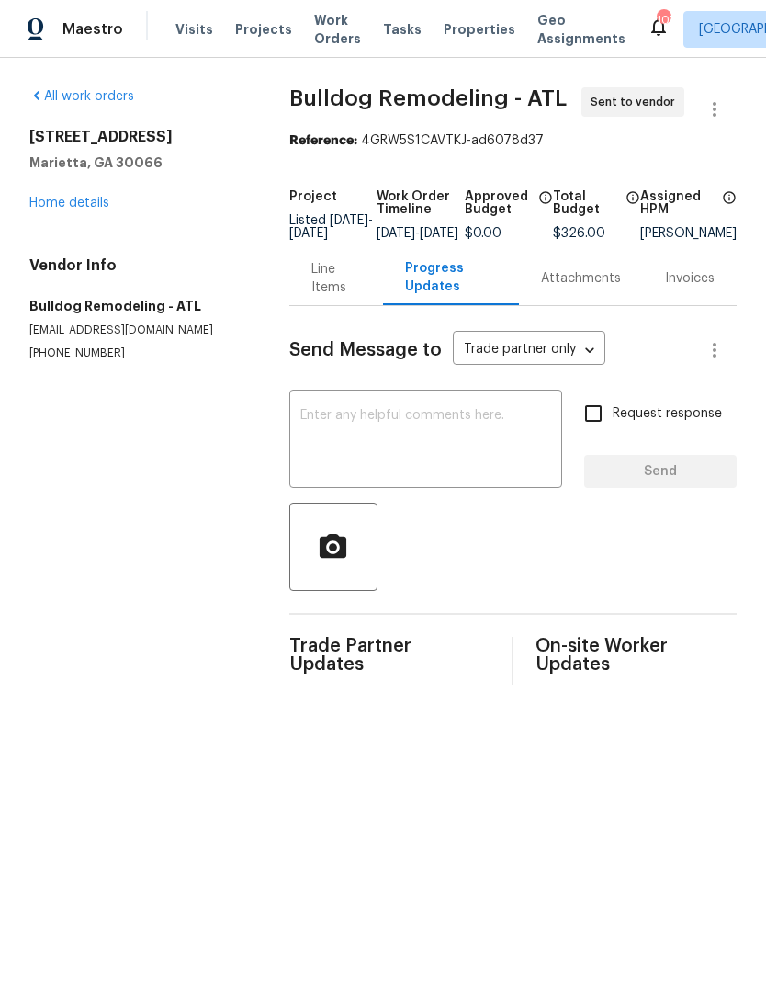
click at [438, 440] on textarea at bounding box center [425, 441] width 251 height 64
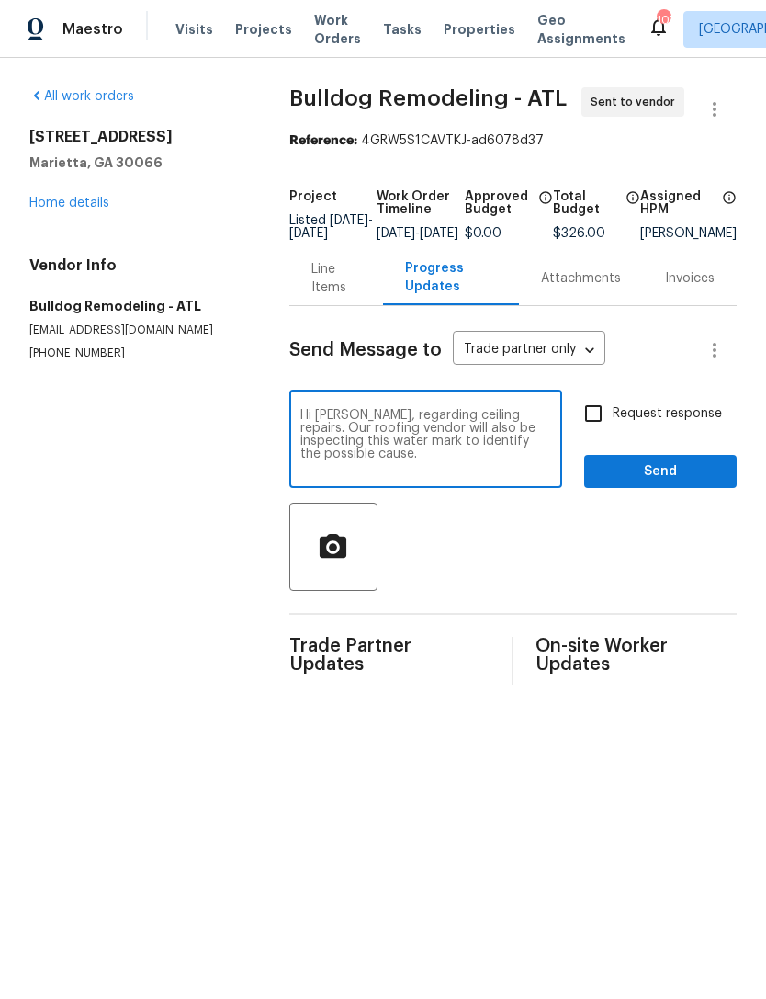
type textarea "Hi Nester, regarding ceiling repairs. Our roofing vendor will also be inspectin…"
click at [208, 597] on section "All work orders 61 Barrington Pl Marietta, GA 30066 Home details Vendor Info Bu…" at bounding box center [137, 385] width 216 height 597
click at [93, 202] on link "Home details" at bounding box center [69, 203] width 80 height 13
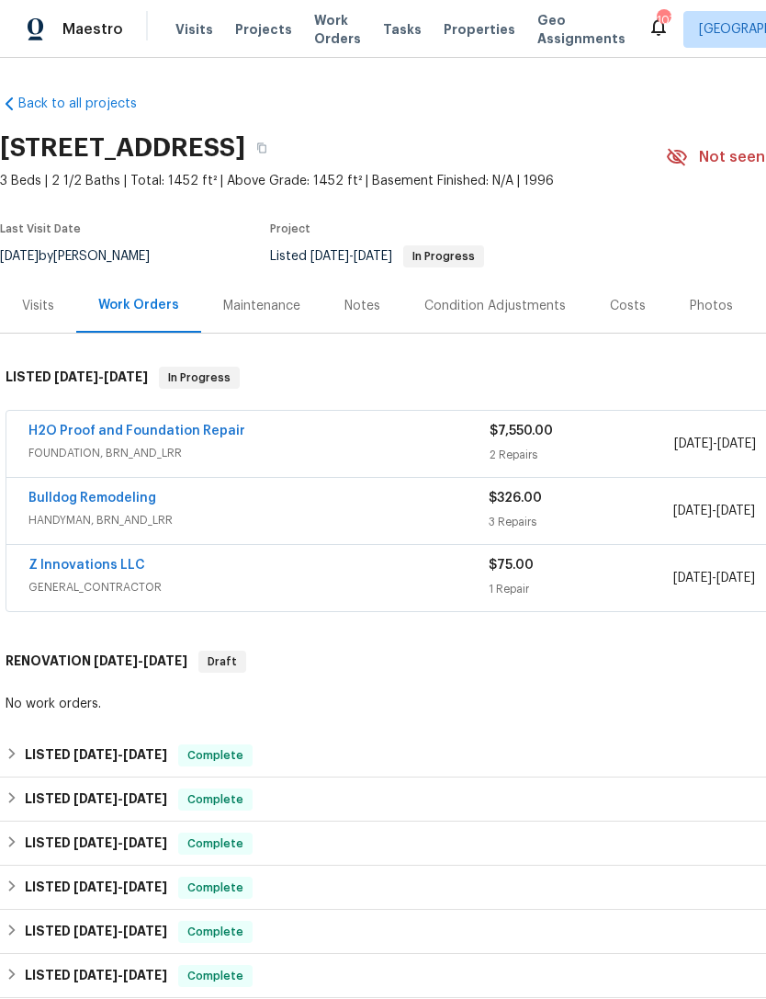
click at [103, 570] on link "Z Innovations LLC" at bounding box center [86, 565] width 117 height 13
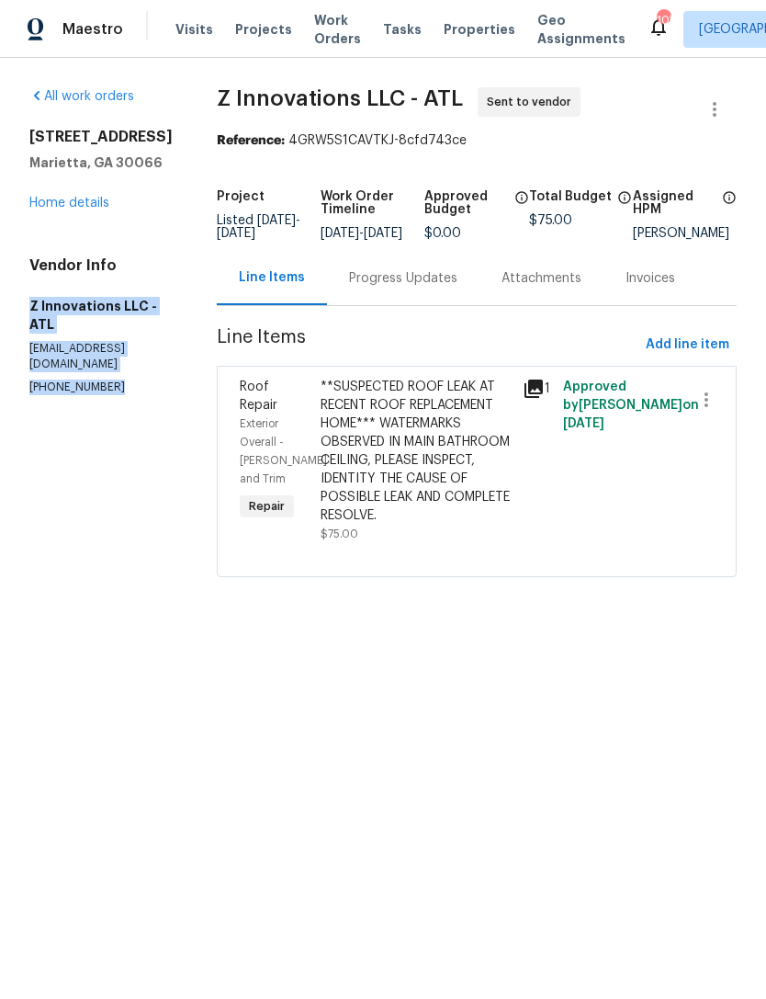
click at [81, 209] on link "Home details" at bounding box center [69, 203] width 80 height 13
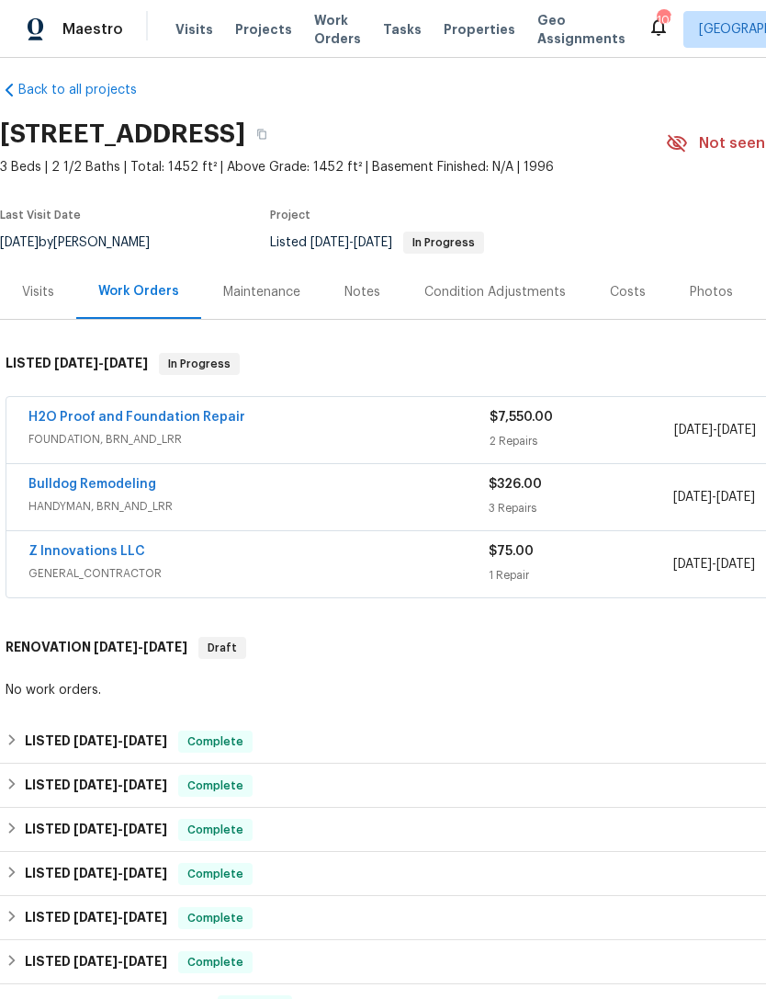
scroll to position [14, 0]
click at [115, 485] on link "Bulldog Remodeling" at bounding box center [92, 484] width 128 height 13
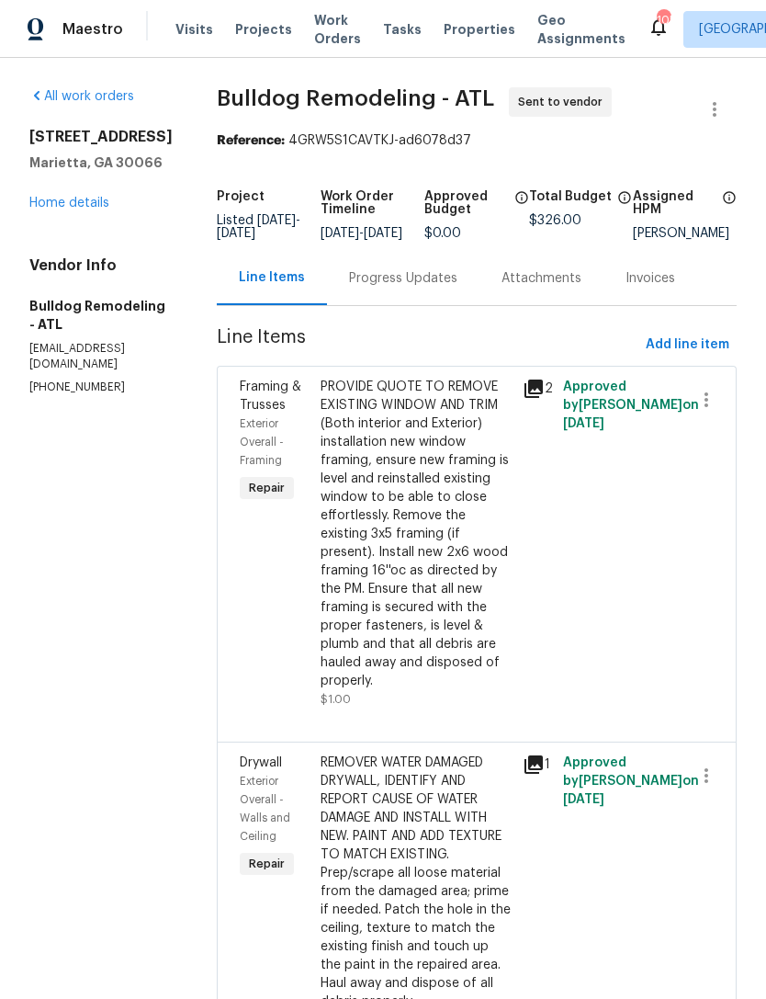
click at [409, 288] on div "Progress Updates" at bounding box center [403, 278] width 108 height 18
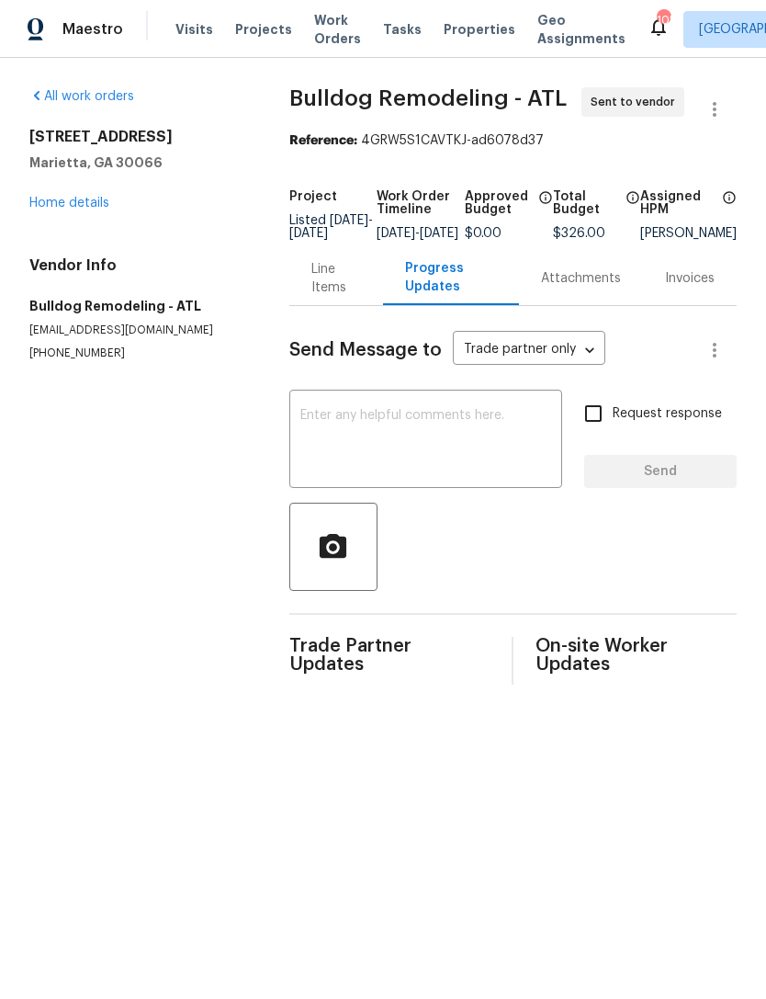
click at [404, 440] on textarea at bounding box center [425, 441] width 251 height 64
click at [381, 434] on textarea at bounding box center [425, 441] width 251 height 64
paste textarea "Hi Nester, regarding ceiling repairs. Our roofing vendor will also be inspectin…"
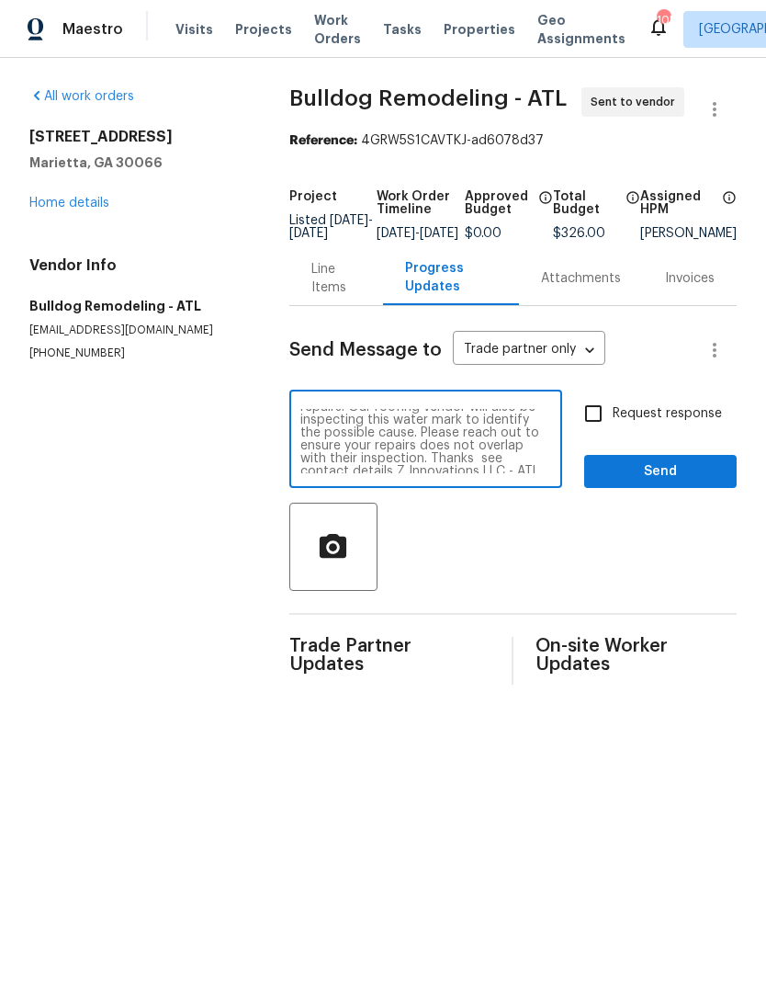
scroll to position [20, 0]
click at [533, 432] on textarea "Hi Nester, regarding ceiling repairs. Our roofing vendor will also be inspectin…" at bounding box center [425, 441] width 251 height 64
type textarea "Hi Nester, regarding ceiling repairs. Our roofing vendor will also be inspectin…"
click at [593, 432] on input "Request response" at bounding box center [593, 413] width 39 height 39
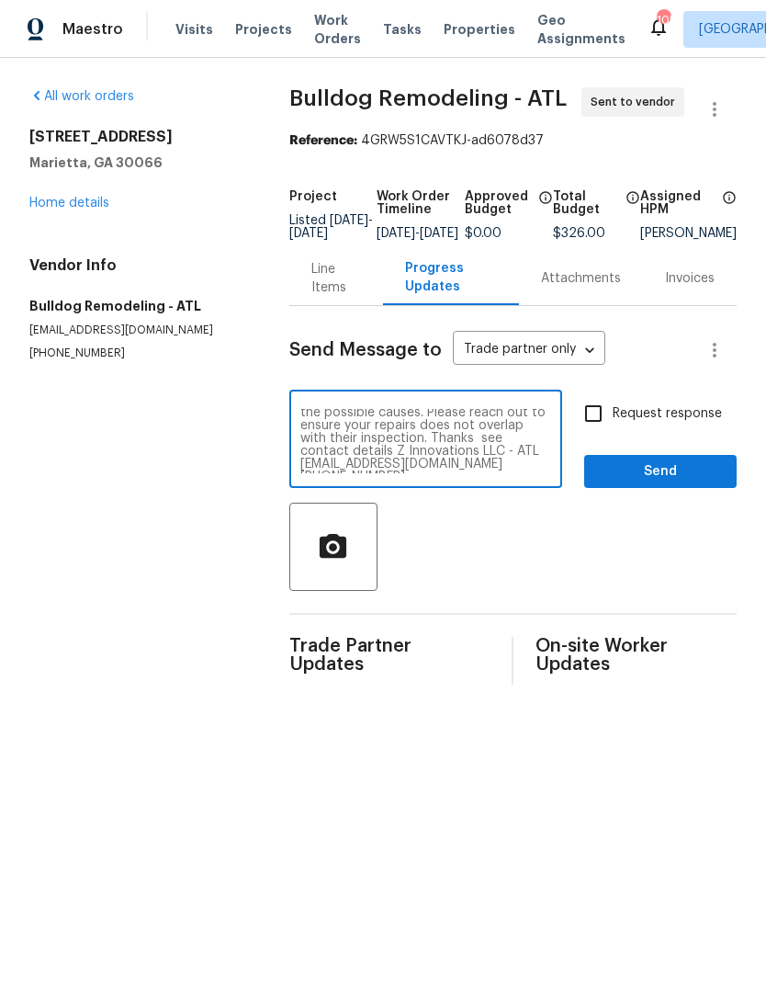
checkbox input "true"
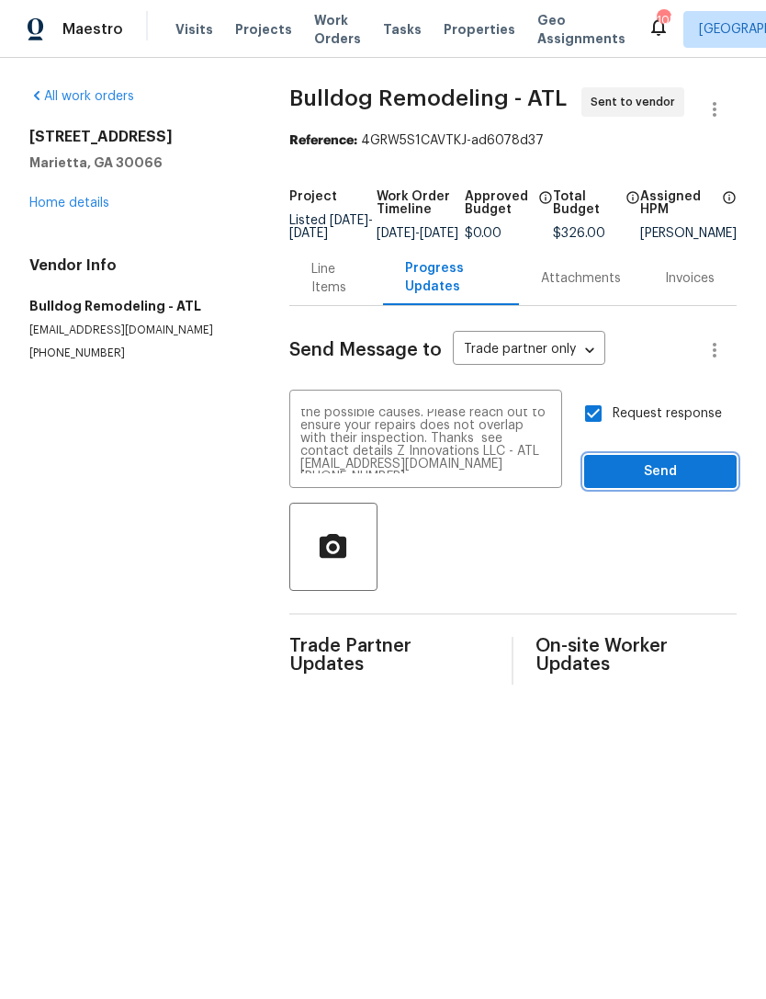
click at [660, 483] on span "Send" at bounding box center [660, 471] width 123 height 23
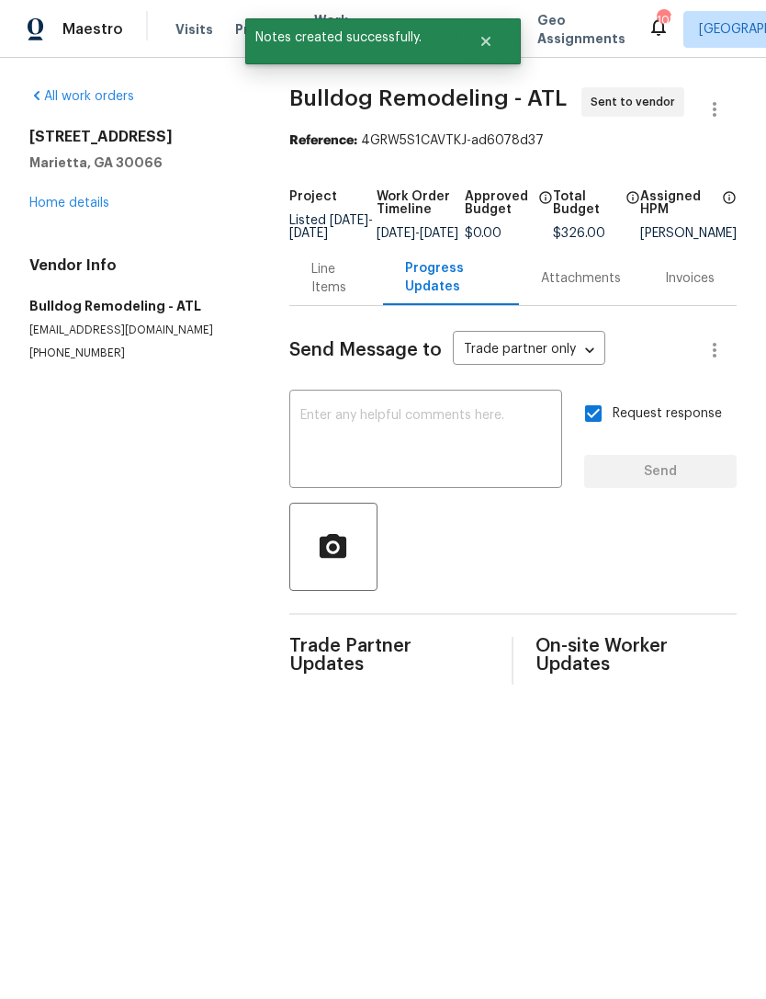
scroll to position [0, 0]
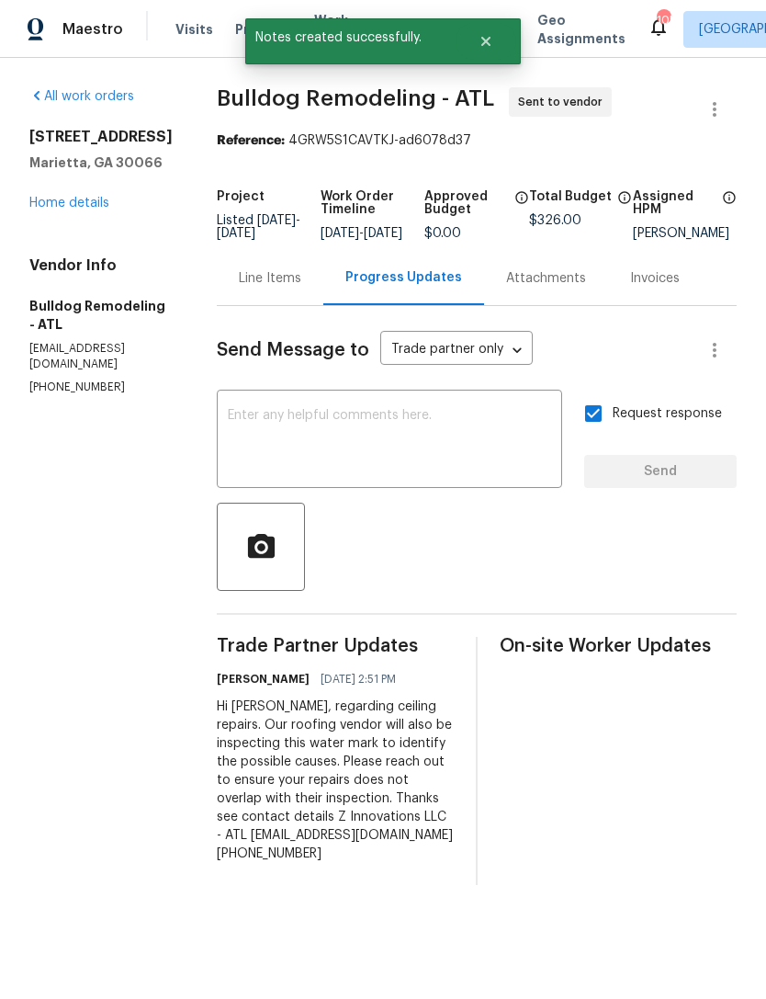
click at [367, 447] on textarea at bounding box center [389, 441] width 323 height 64
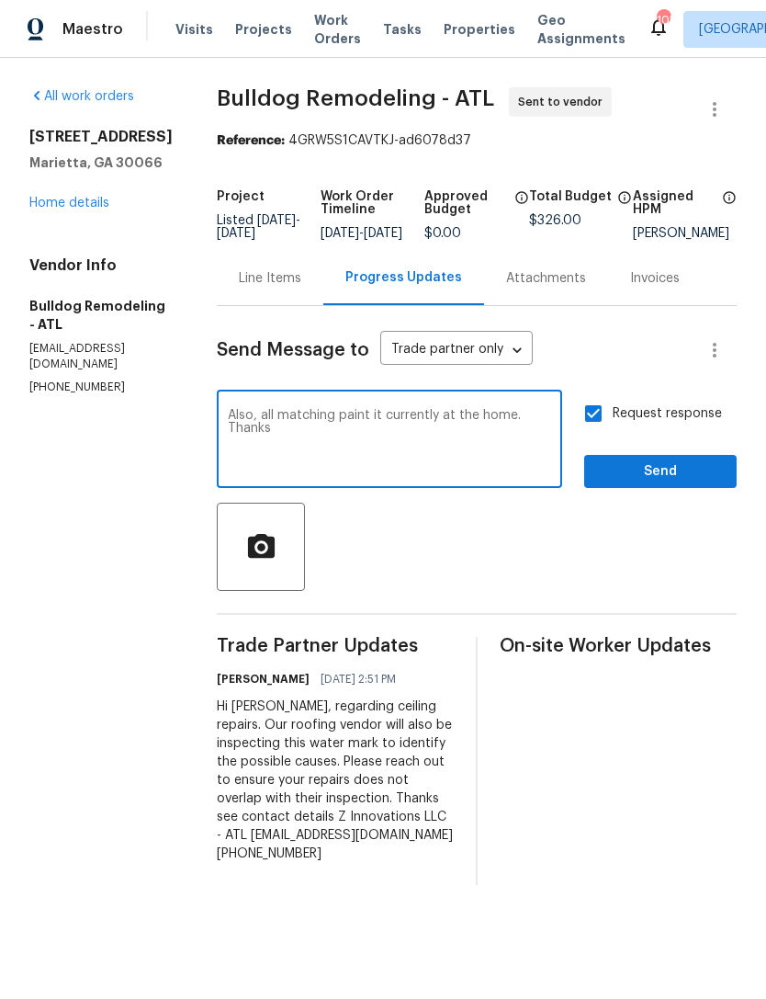
type textarea "Also, all matching paint it currently at the home. Thanks"
click at [650, 480] on span "Send" at bounding box center [660, 471] width 123 height 23
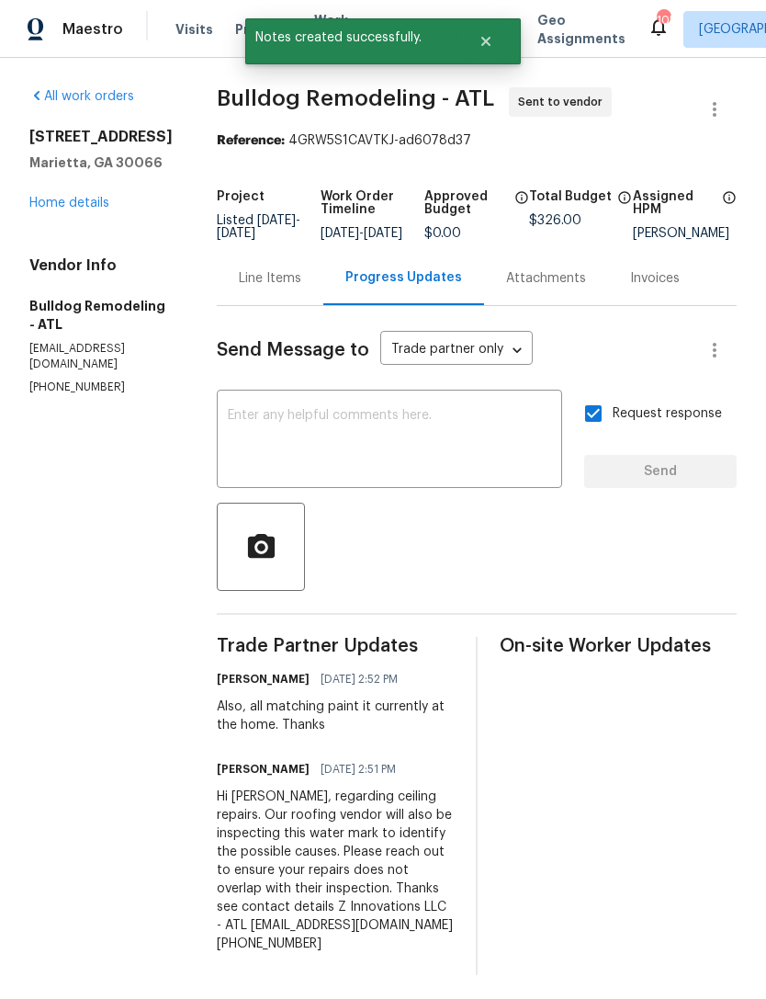
click at [74, 204] on link "Home details" at bounding box center [69, 203] width 80 height 13
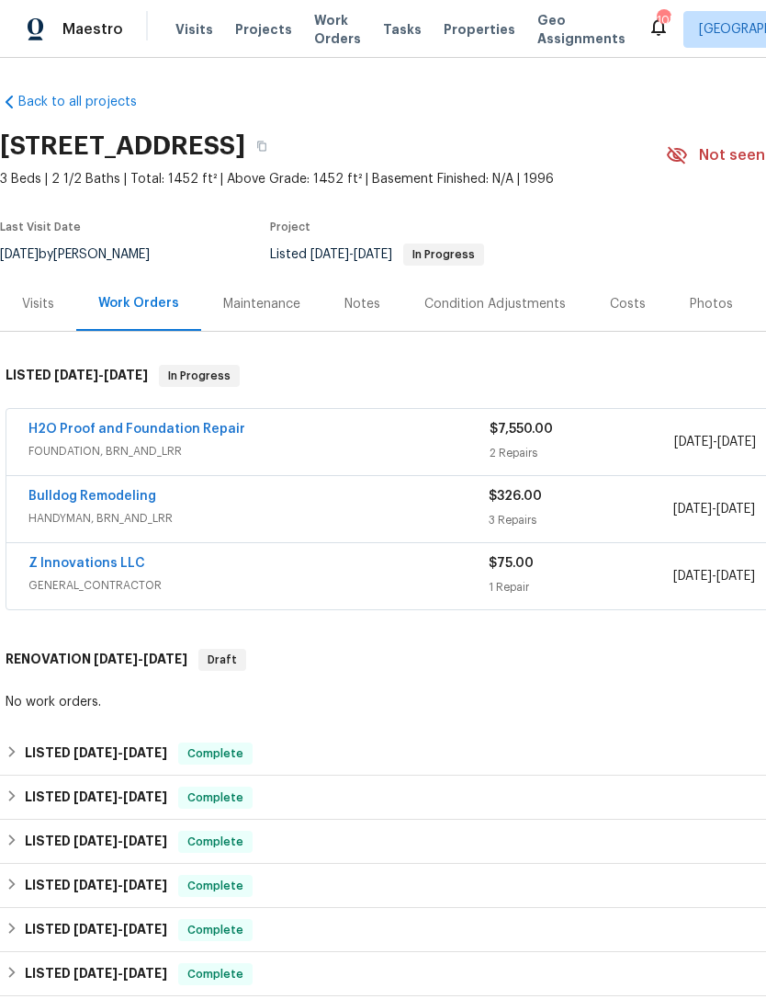
scroll to position [2, 0]
click at [37, 299] on div "Visits" at bounding box center [38, 304] width 32 height 18
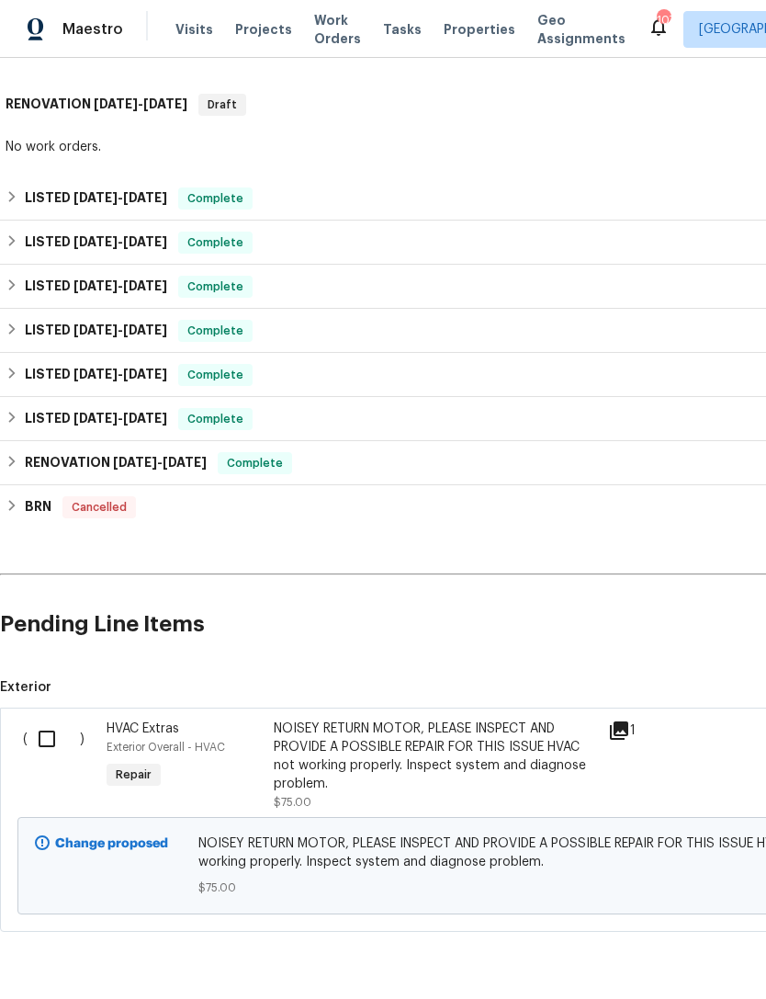
scroll to position [556, 0]
click at [47, 747] on input "checkbox" at bounding box center [54, 739] width 52 height 39
checkbox input "true"
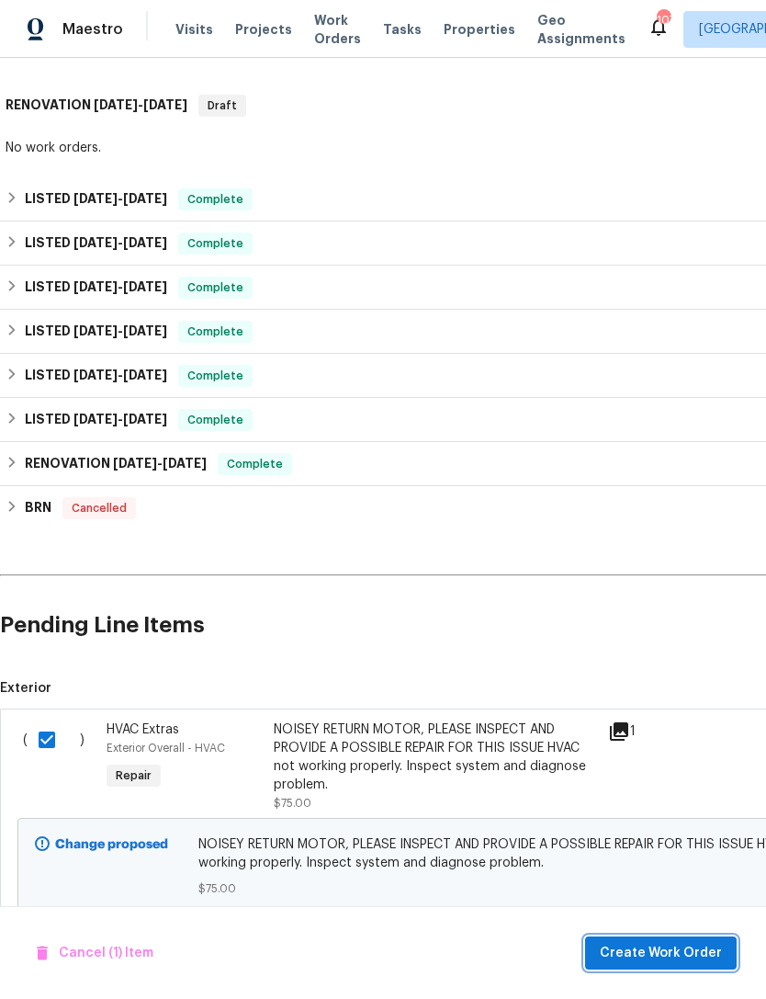
click at [675, 950] on span "Create Work Order" at bounding box center [661, 953] width 122 height 23
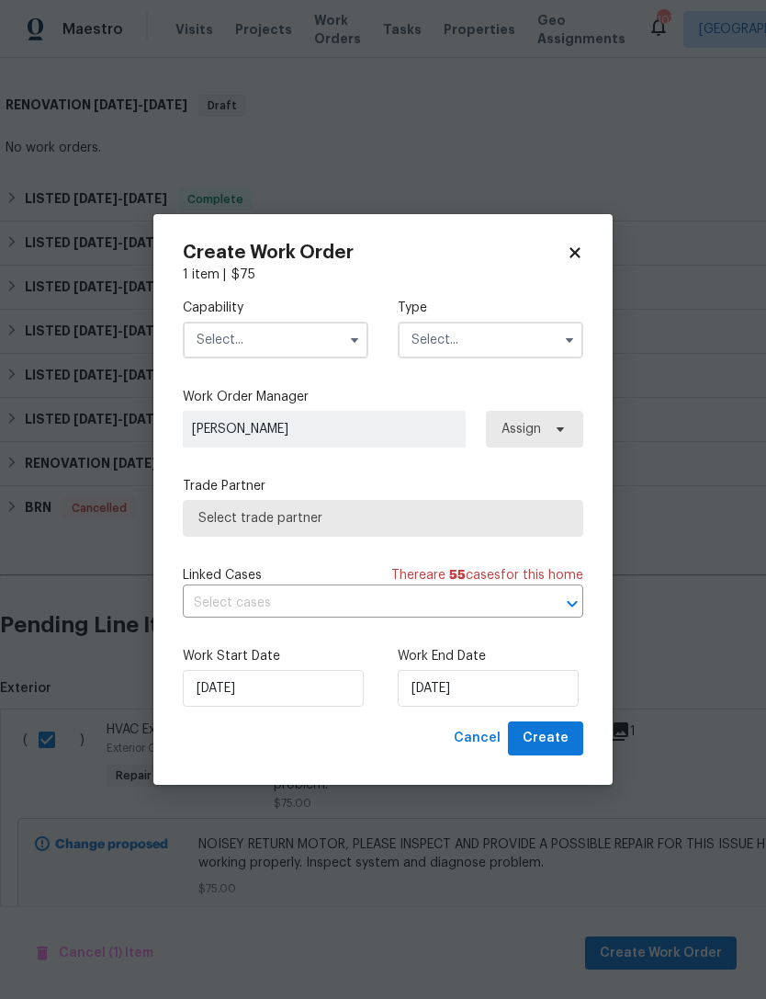
click at [296, 335] on input "text" at bounding box center [276, 340] width 186 height 37
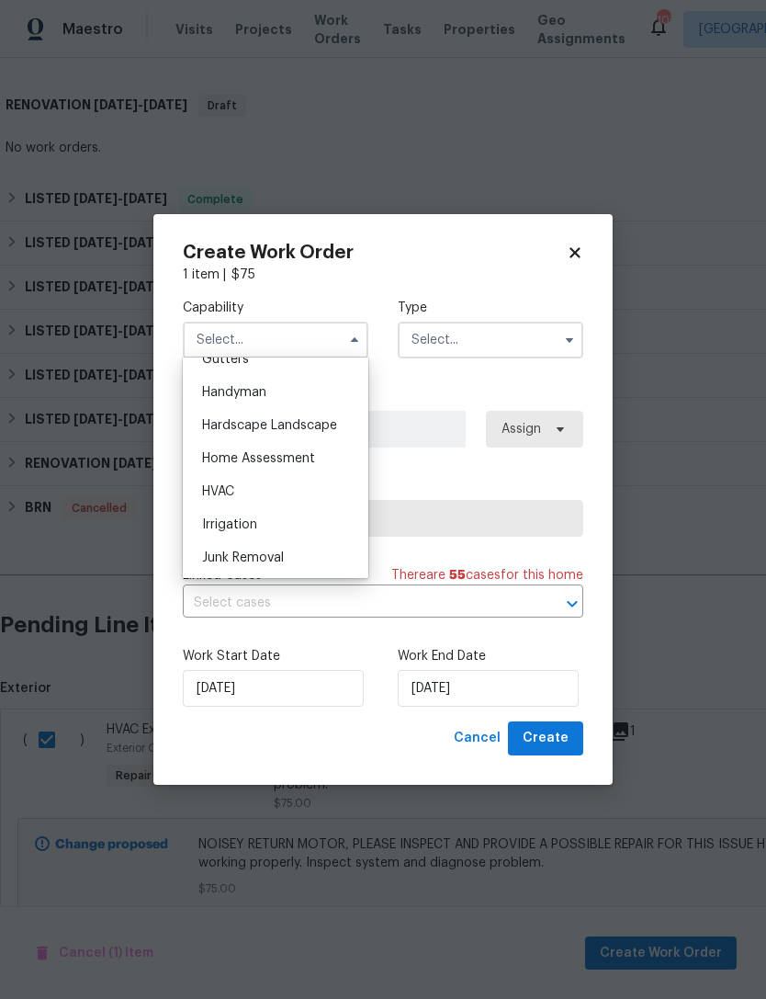
scroll to position [1003, 0]
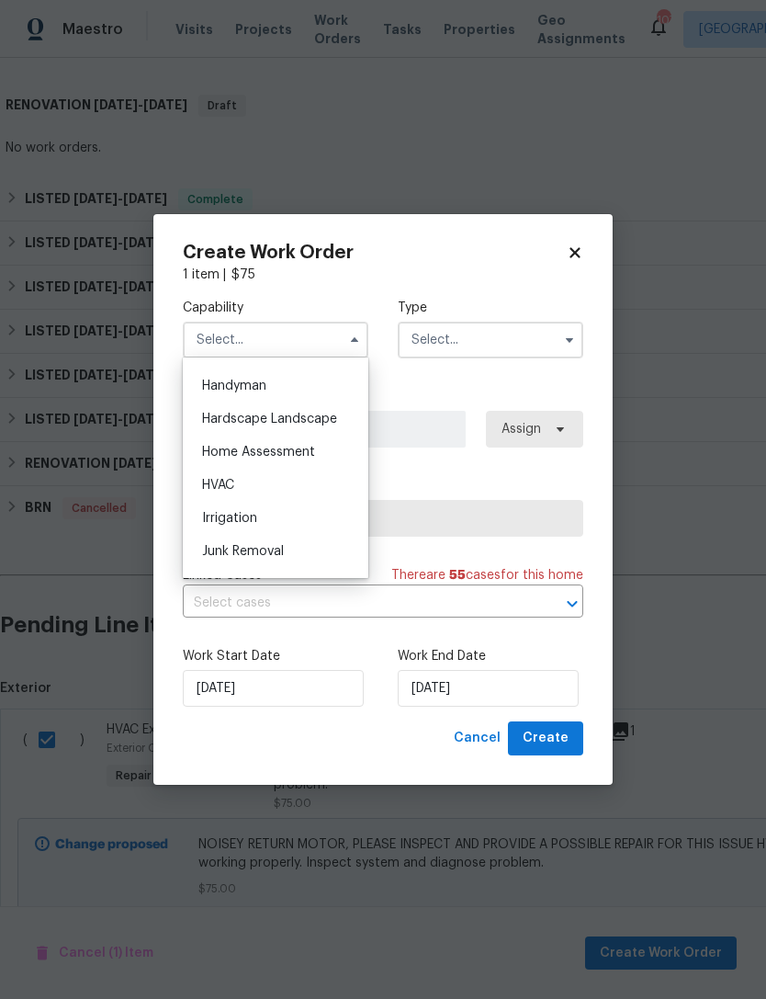
click at [240, 491] on div "HVAC" at bounding box center [275, 485] width 176 height 33
type input "HVAC"
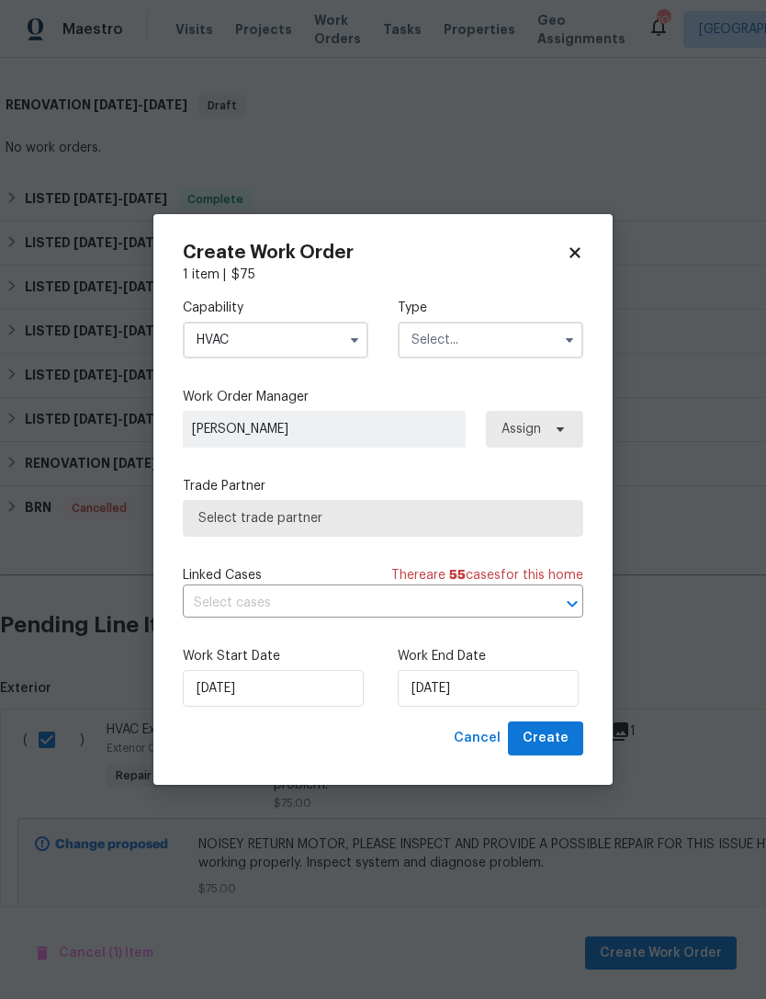
click at [484, 339] on input "text" at bounding box center [491, 340] width 186 height 37
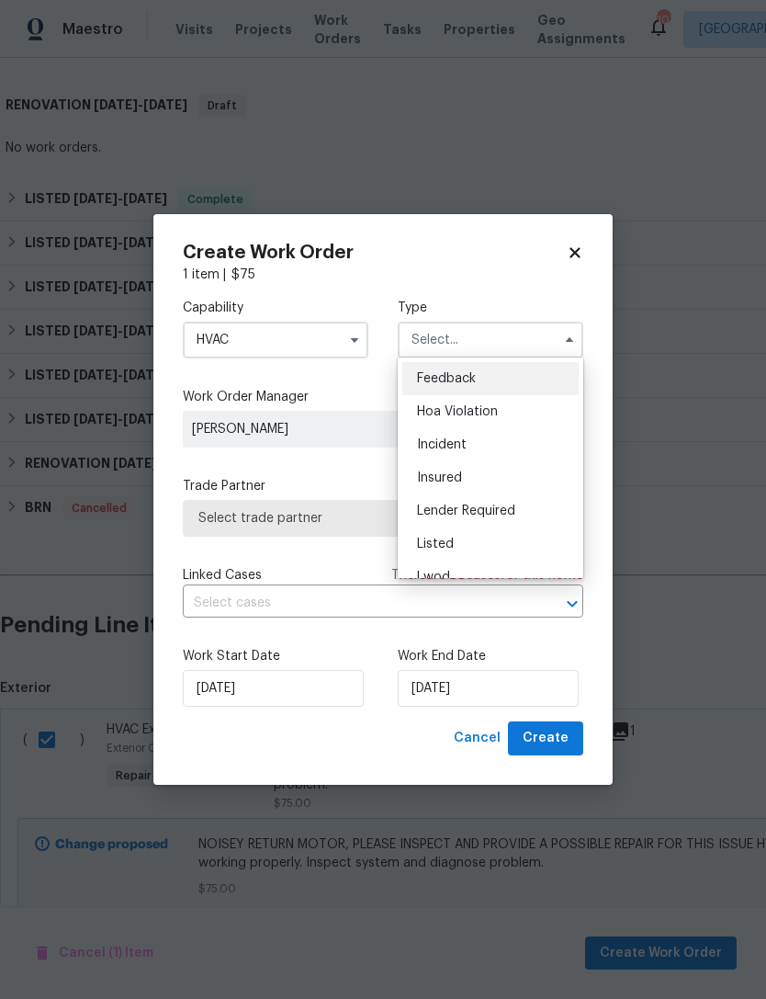
click at [456, 548] on div "Listed" at bounding box center [490, 543] width 176 height 33
type input "Listed"
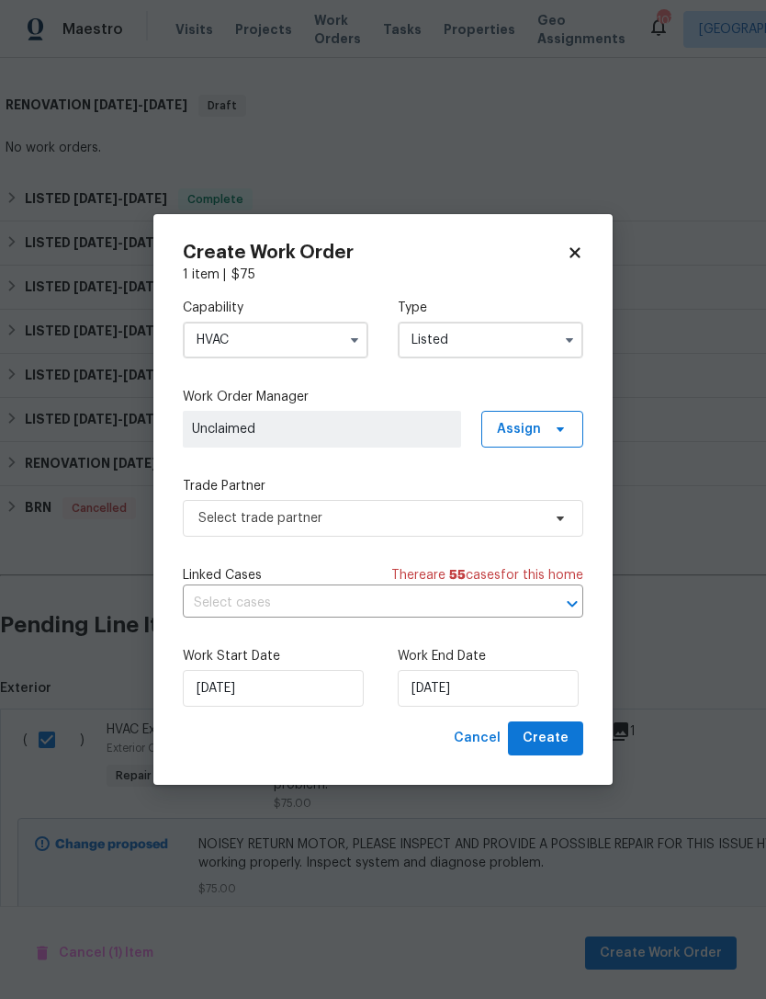
click at [422, 425] on span "Unclaimed" at bounding box center [322, 429] width 260 height 18
click at [542, 430] on span "Assign" at bounding box center [532, 429] width 102 height 37
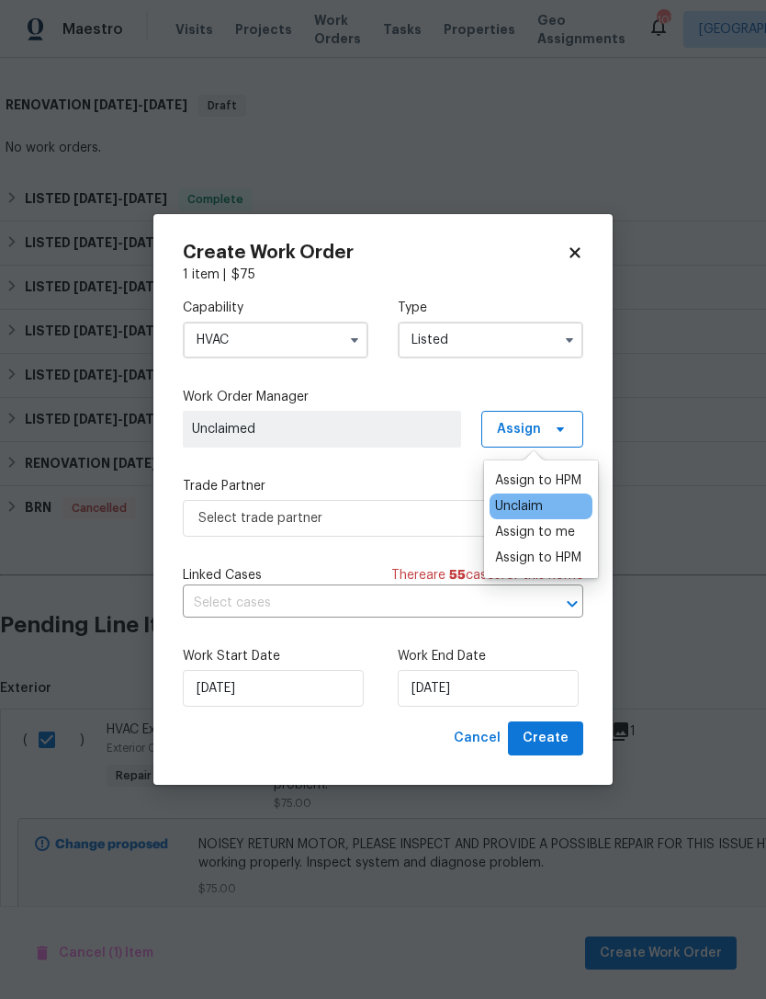
click at [535, 557] on div "Assign to HPM" at bounding box center [538, 557] width 86 height 18
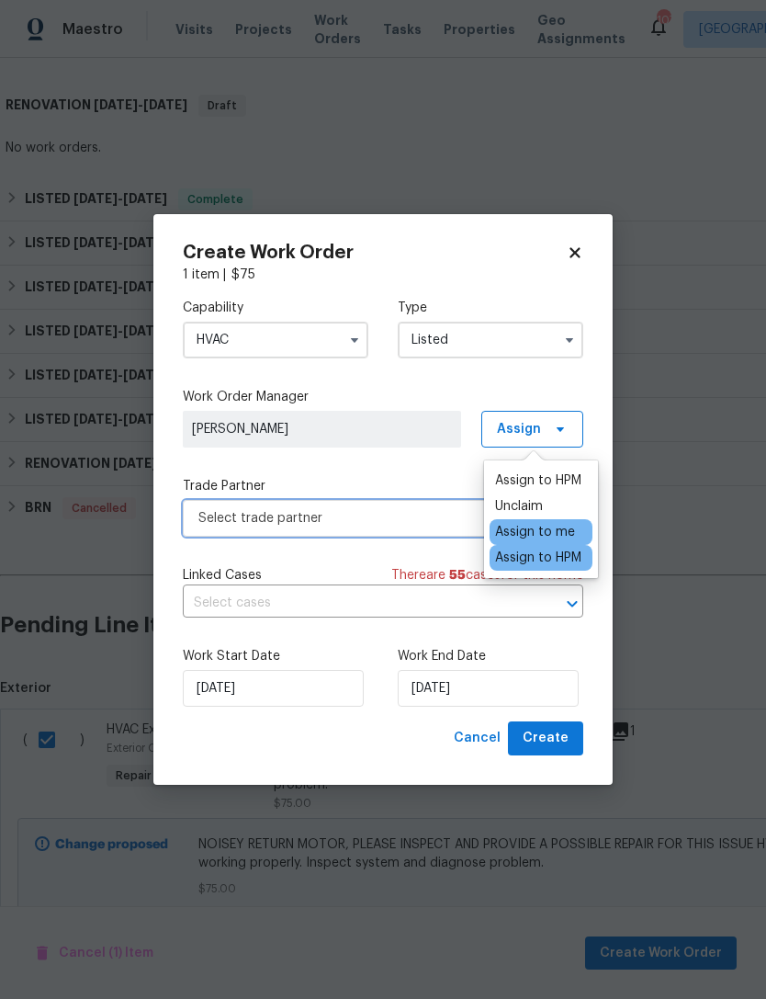
click at [403, 523] on span "Select trade partner" at bounding box center [369, 518] width 343 height 18
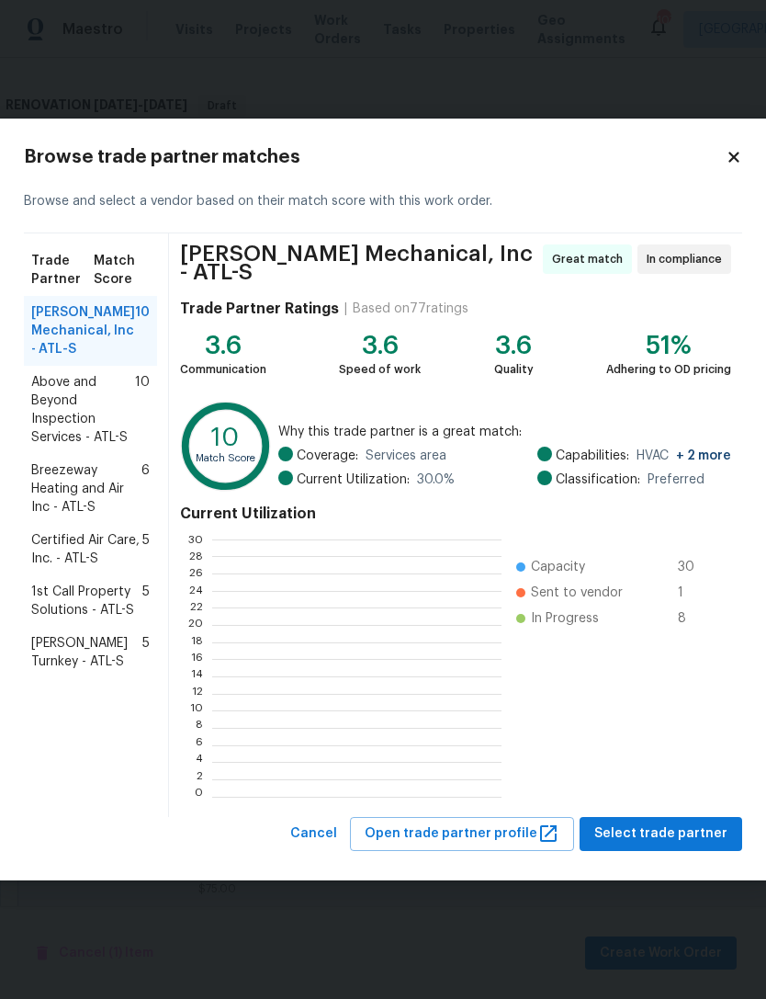
scroll to position [2, 2]
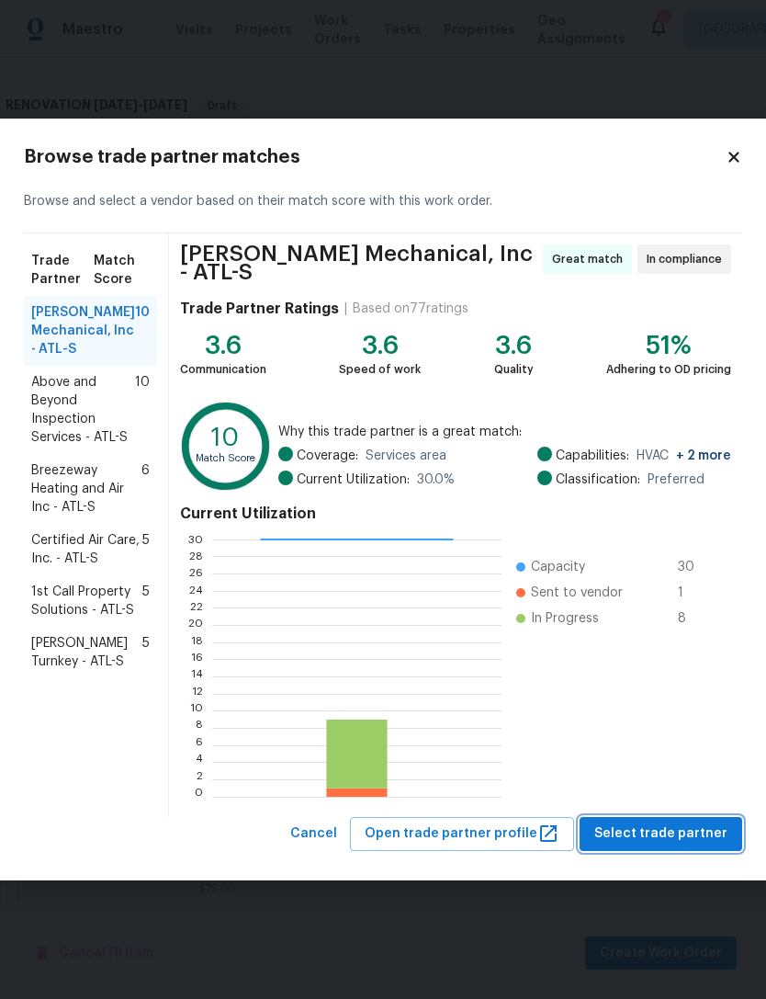
click at [676, 828] on span "Select trade partner" at bounding box center [660, 833] width 133 height 23
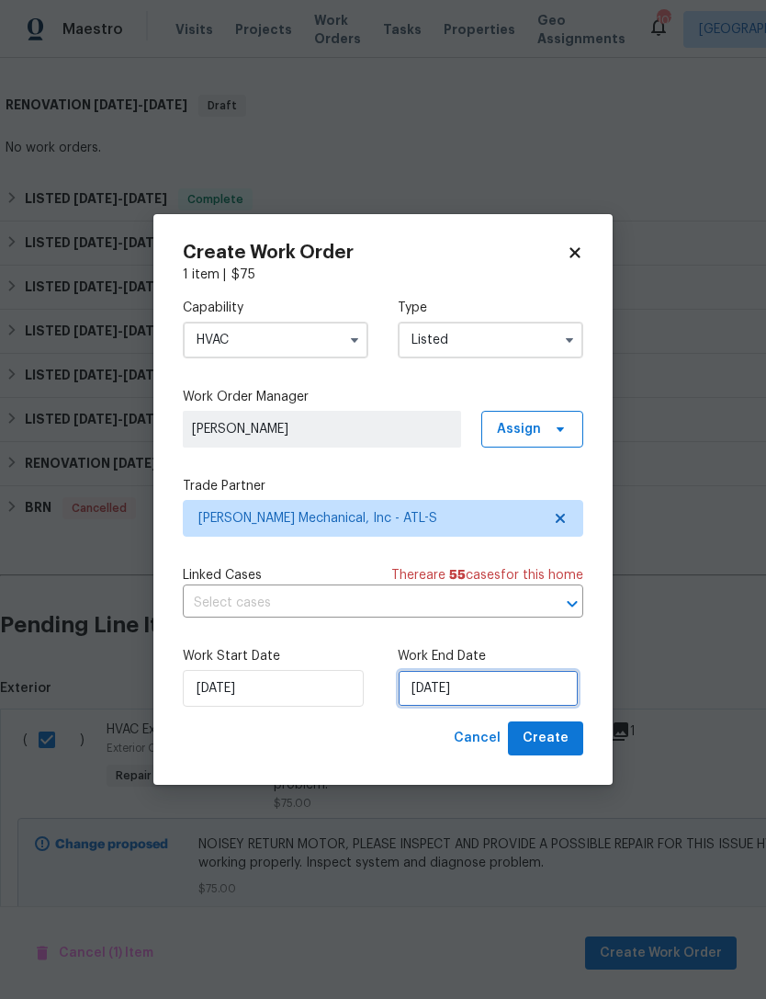
click at [451, 690] on input "[DATE]" at bounding box center [488, 688] width 181 height 37
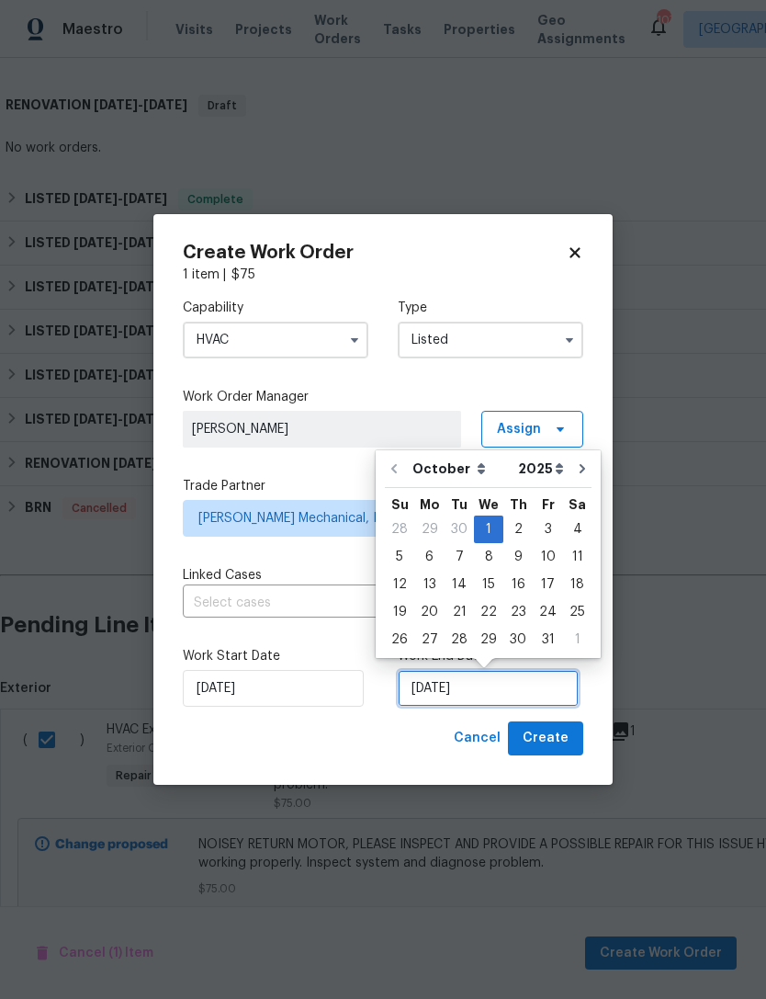
scroll to position [34, 0]
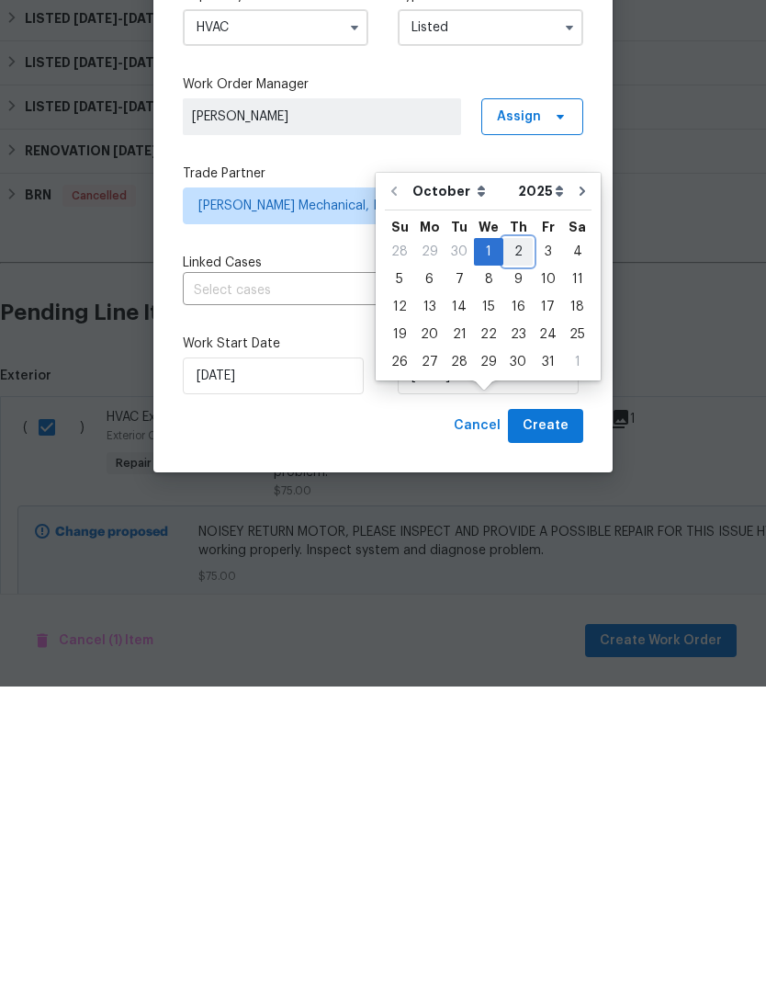
click at [518, 551] on div "2" at bounding box center [517, 564] width 29 height 26
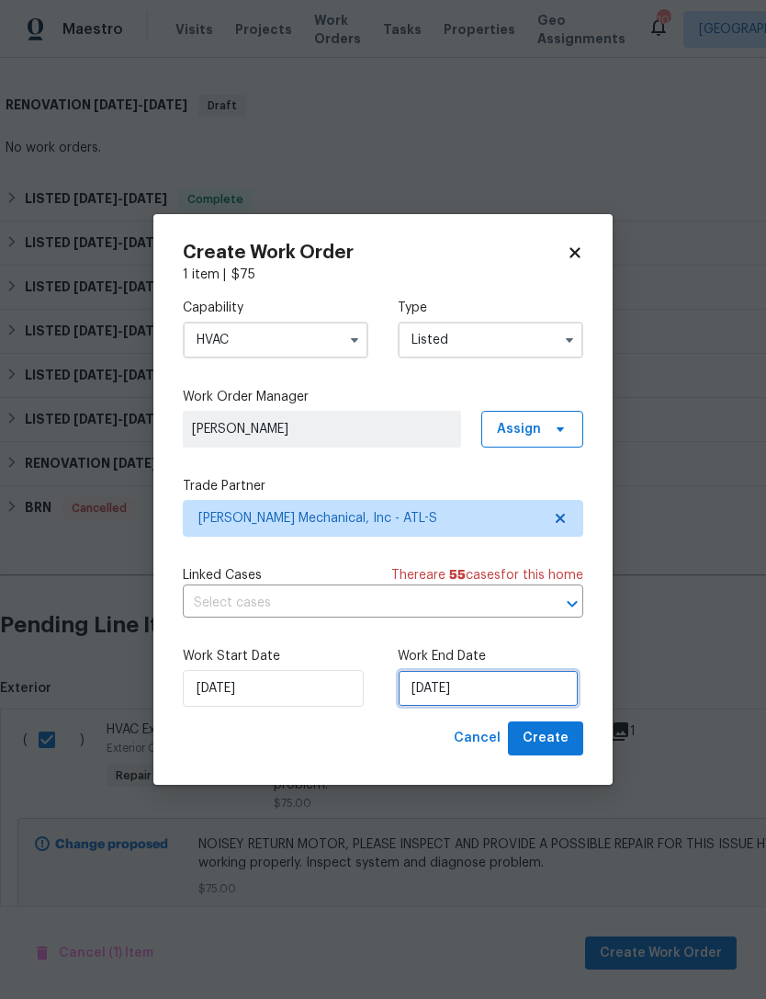
click at [464, 690] on input "[DATE]" at bounding box center [488, 688] width 181 height 37
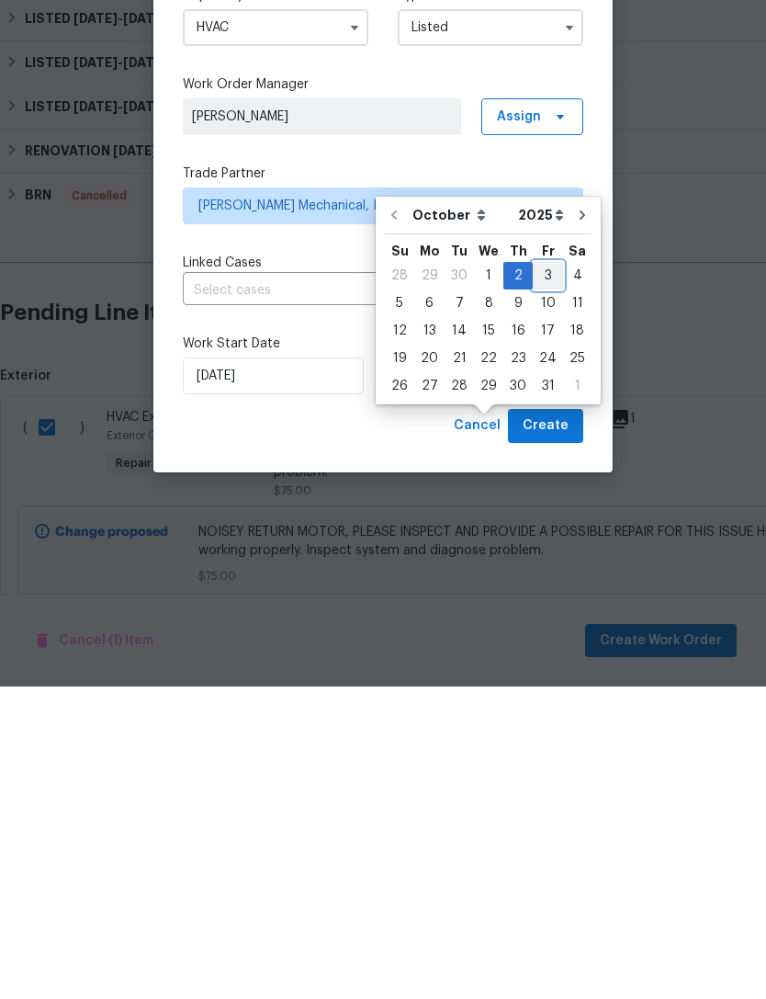
click at [552, 575] on div "3" at bounding box center [548, 588] width 30 height 26
type input "[DATE]"
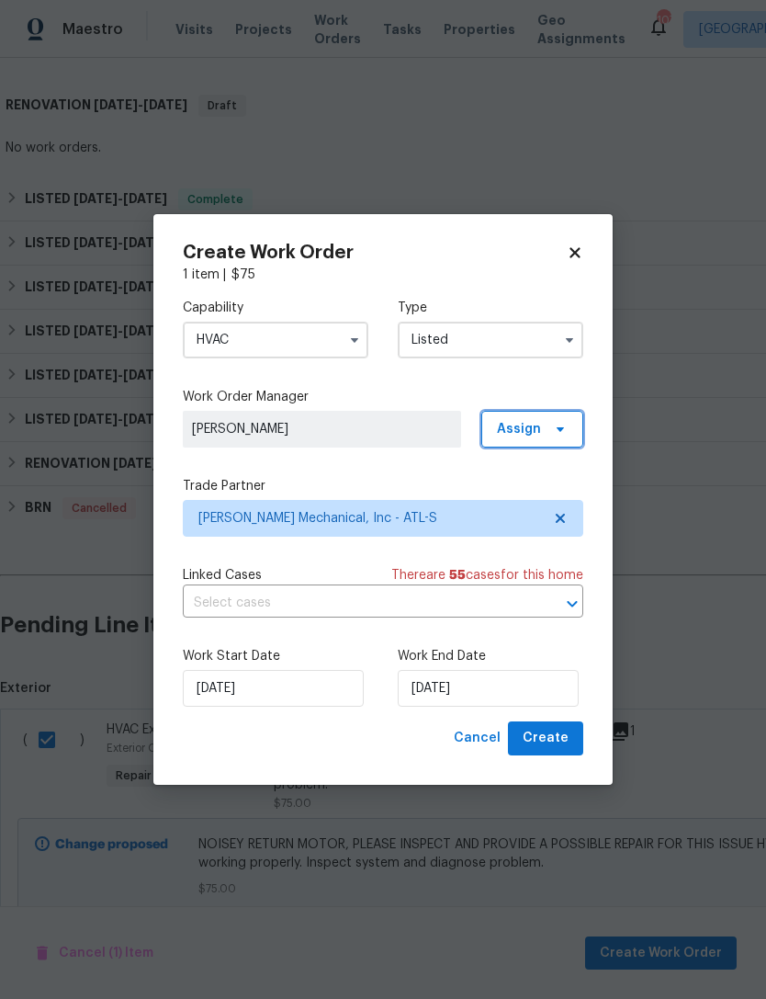
click at [547, 423] on span "Assign" at bounding box center [532, 429] width 102 height 37
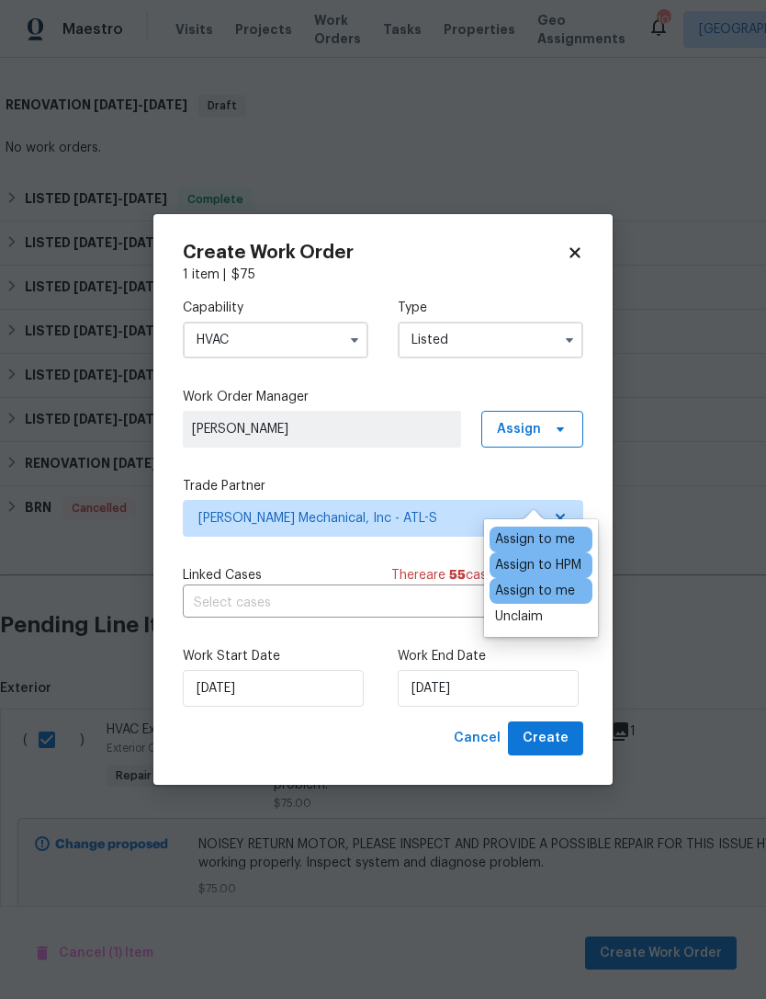
click at [469, 380] on div "Capability HVAC Type Listed Work Order Manager [PERSON_NAME] Assign Trade Partn…" at bounding box center [383, 502] width 401 height 437
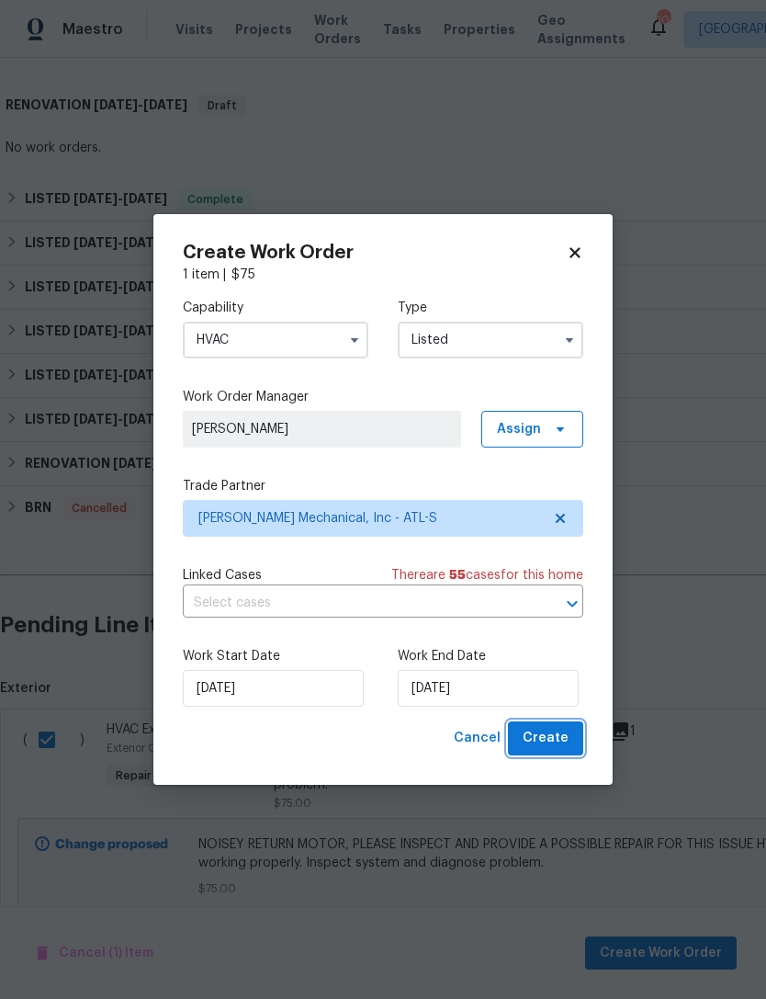
click at [554, 730] on span "Create" at bounding box center [546, 738] width 46 height 23
checkbox input "false"
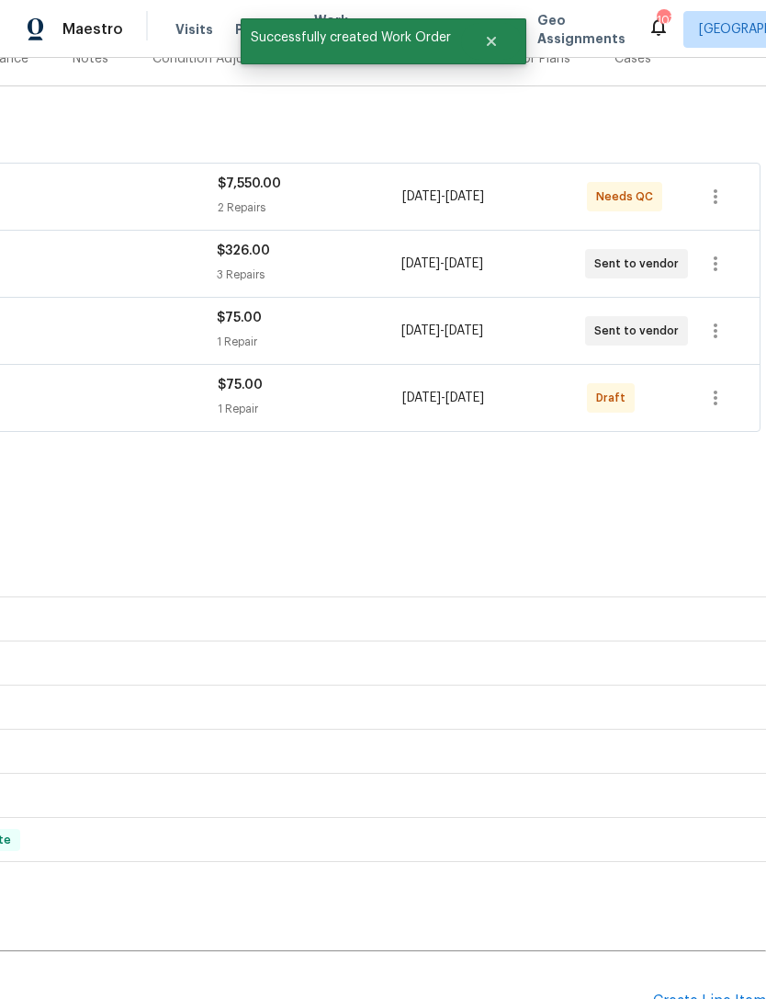
scroll to position [243, 272]
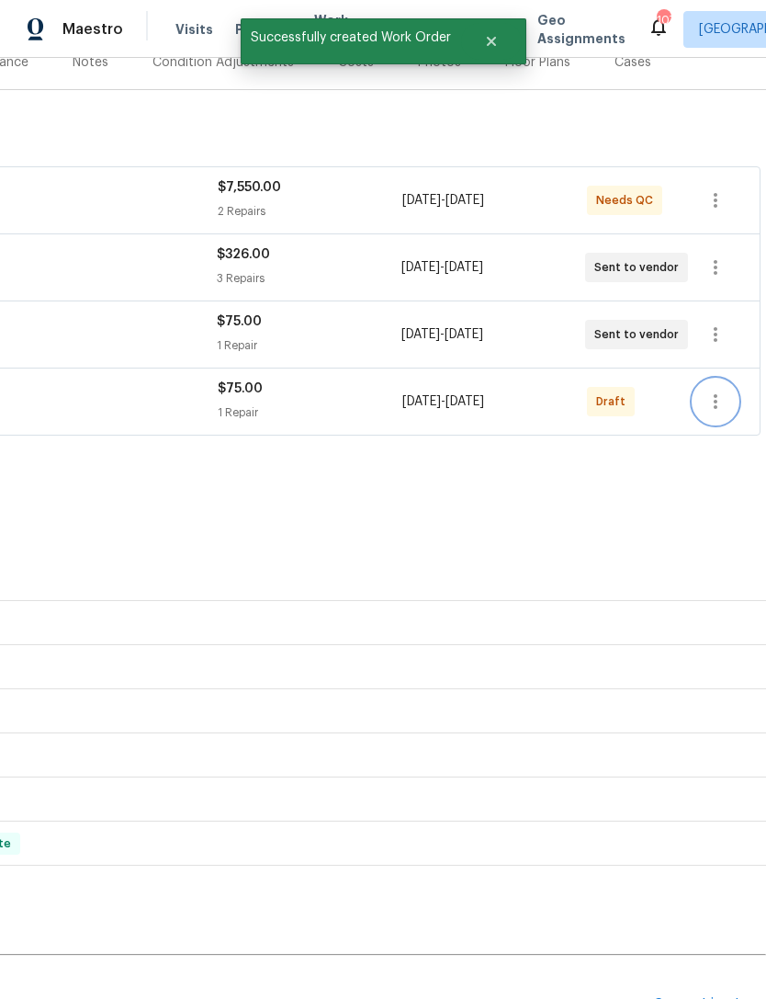
click at [712, 390] on icon "button" at bounding box center [716, 401] width 22 height 22
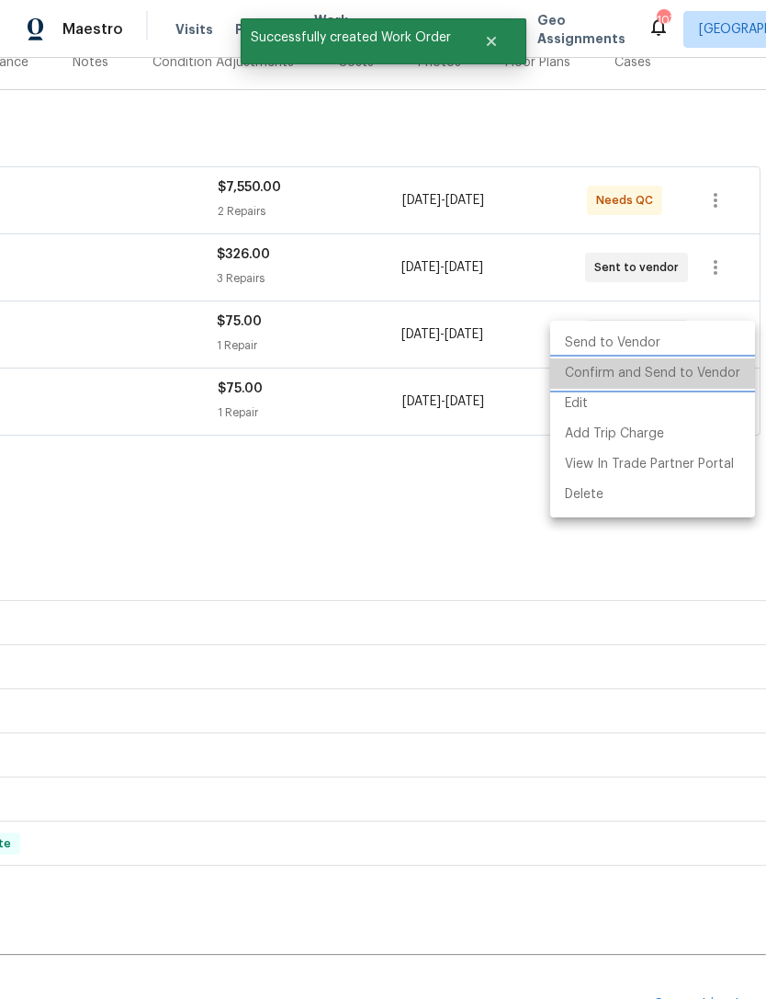
click at [681, 374] on li "Confirm and Send to Vendor" at bounding box center [652, 373] width 205 height 30
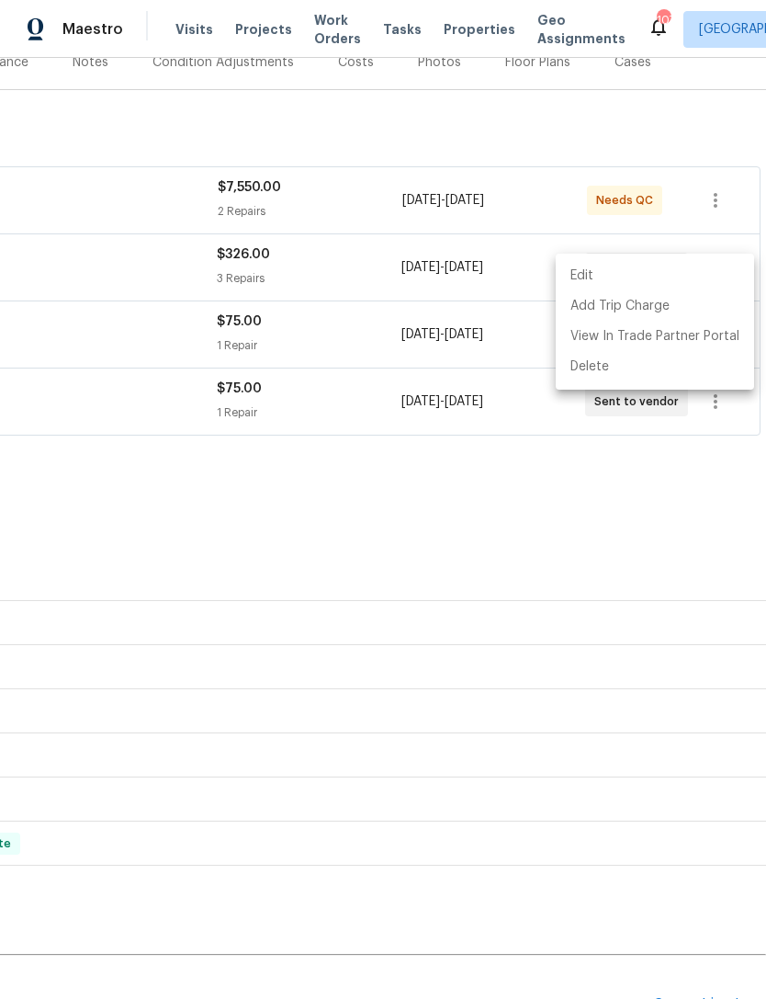
click at [404, 455] on div at bounding box center [383, 499] width 766 height 999
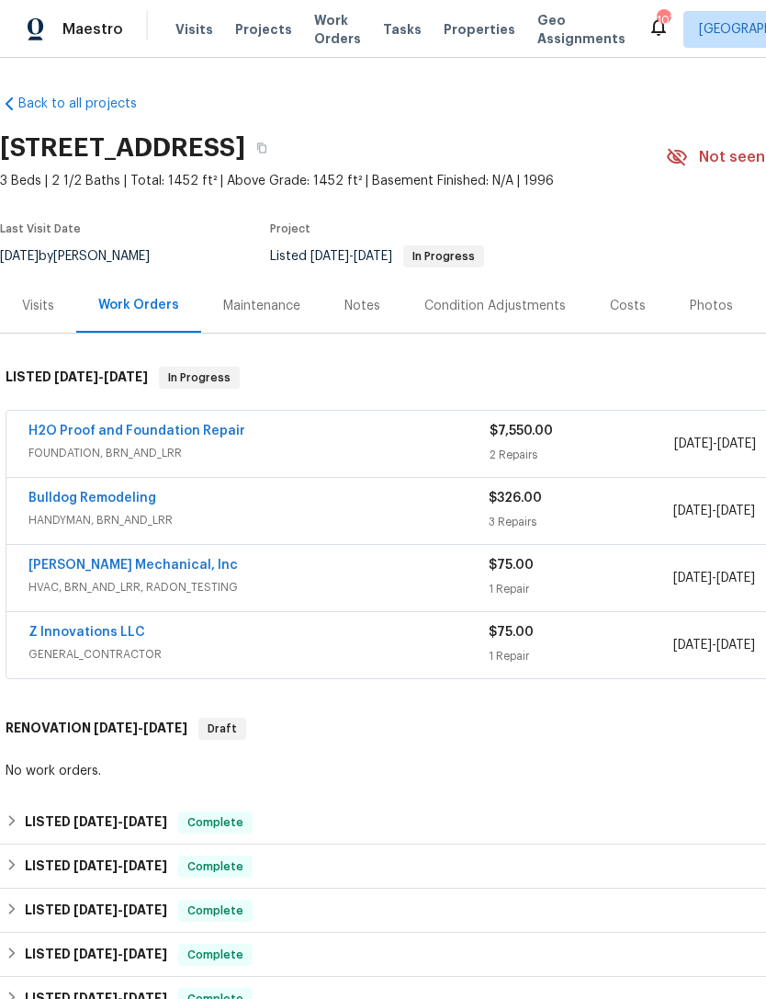
scroll to position [0, 0]
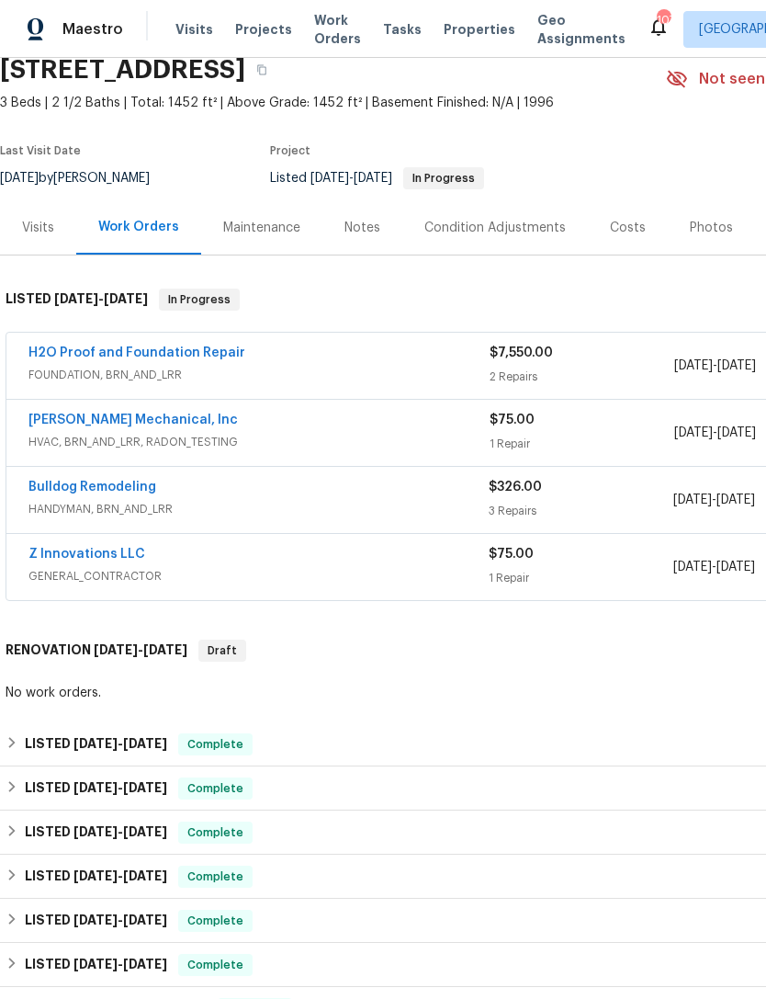
scroll to position [78, 0]
click at [153, 414] on link "[PERSON_NAME] Mechanical, Inc" at bounding box center [132, 419] width 209 height 13
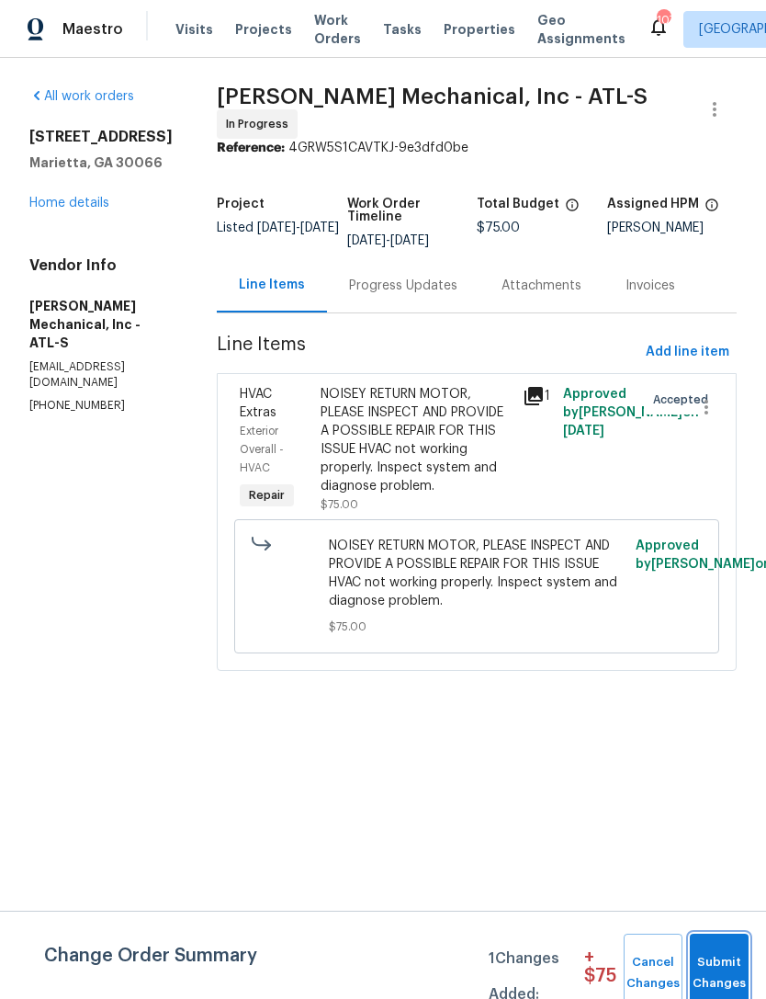
click at [711, 959] on span "Submit Changes" at bounding box center [719, 973] width 40 height 42
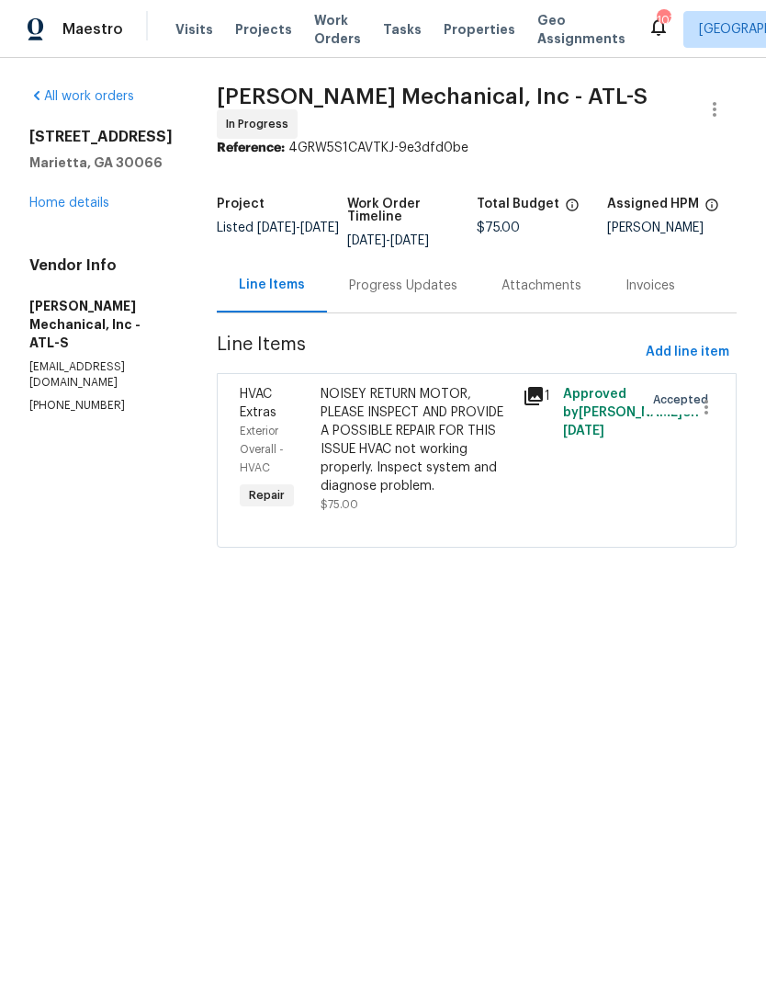
click at [74, 197] on link "Home details" at bounding box center [69, 203] width 80 height 13
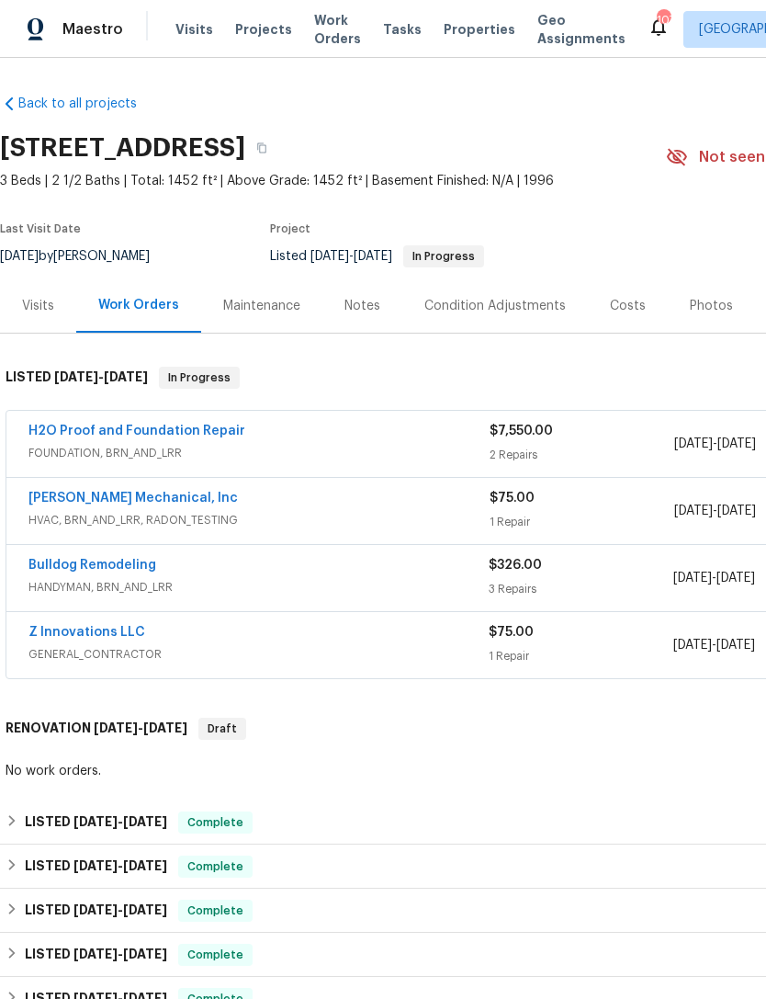
click at [336, 305] on div "Notes" at bounding box center [362, 305] width 80 height 54
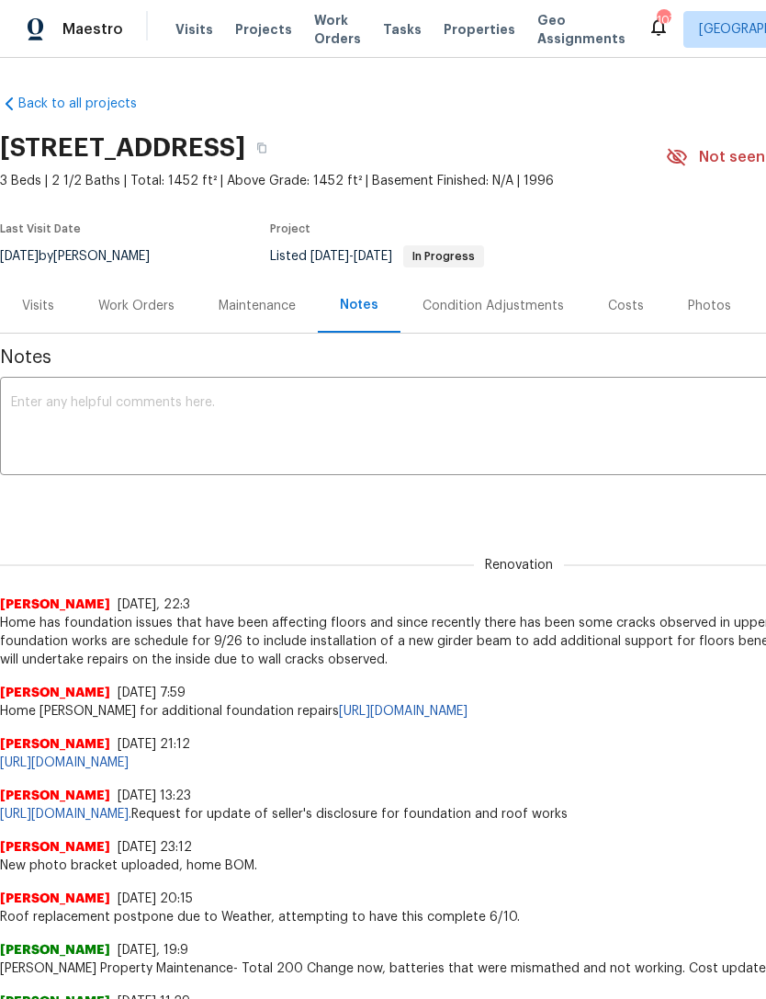
click at [29, 312] on div "Visits" at bounding box center [38, 306] width 32 height 18
